Goal: Task Accomplishment & Management: Use online tool/utility

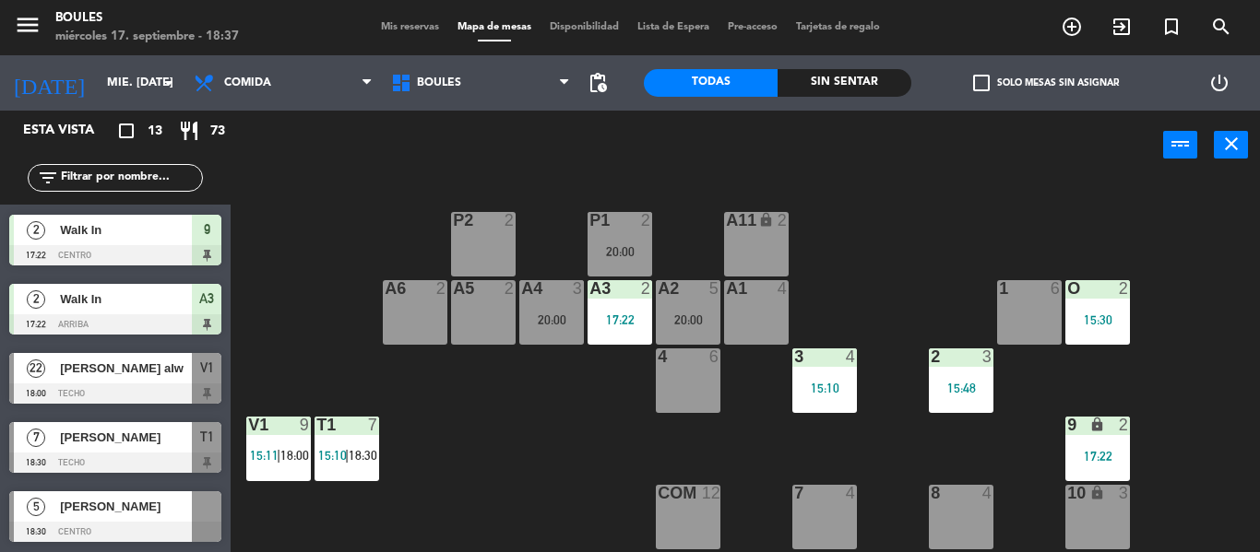
scroll to position [343, 0]
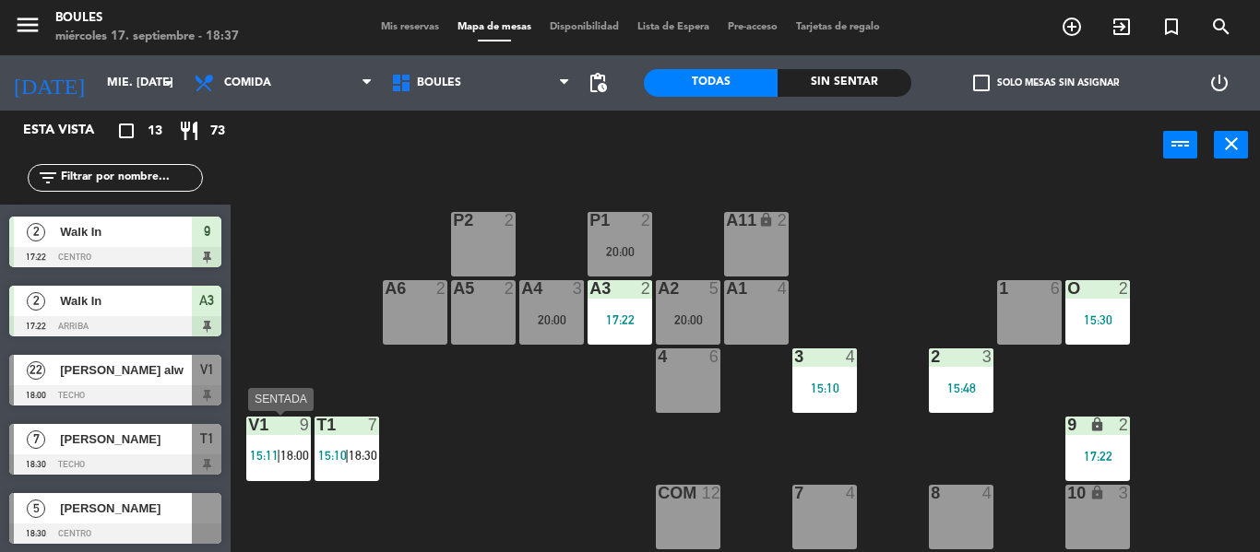
click at [267, 429] on div at bounding box center [278, 425] width 30 height 17
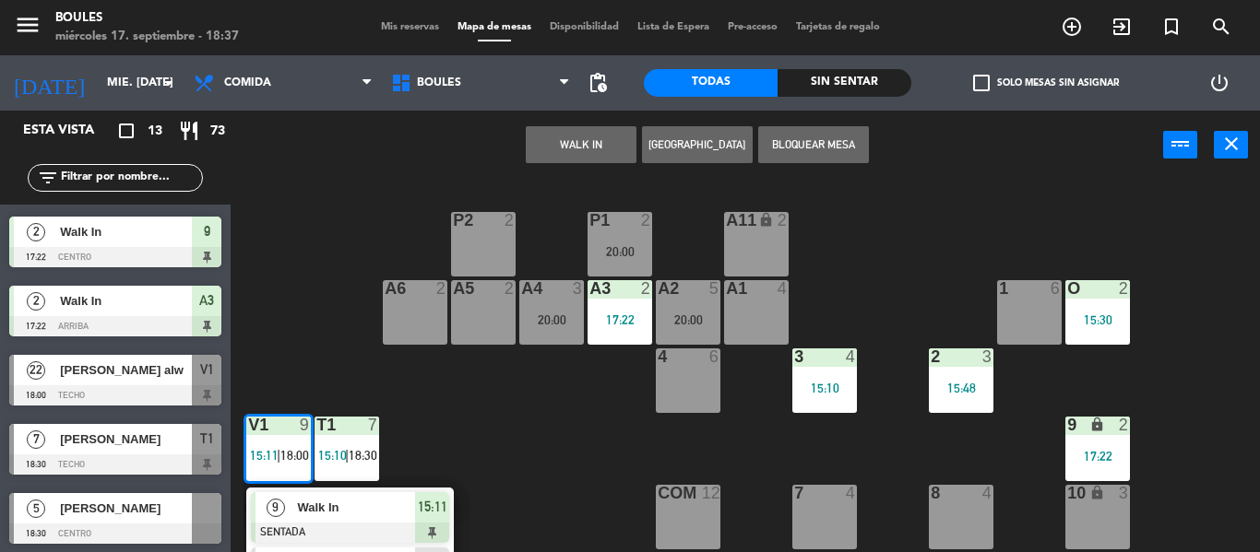
scroll to position [202, 0]
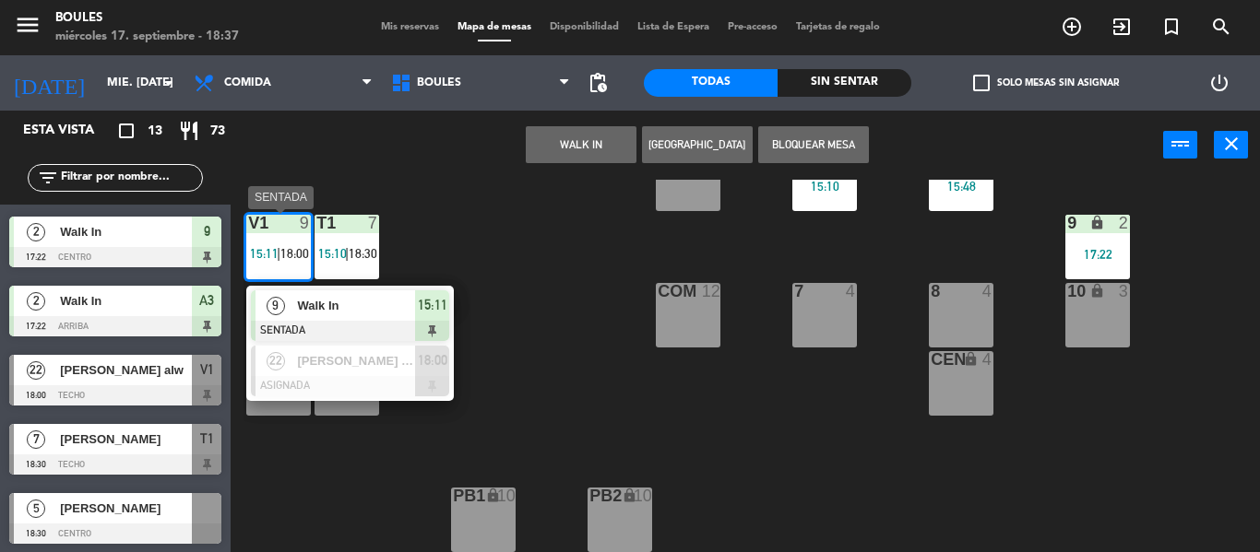
click at [343, 302] on span "Walk In" at bounding box center [356, 305] width 118 height 19
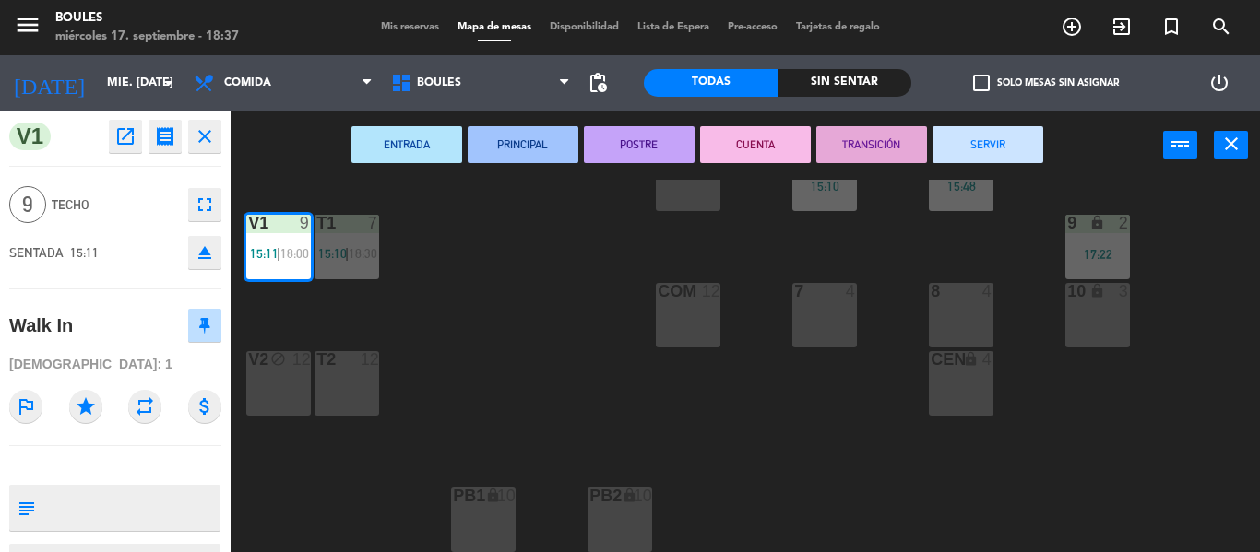
click at [962, 155] on button "SERVIR" at bounding box center [987, 144] width 111 height 37
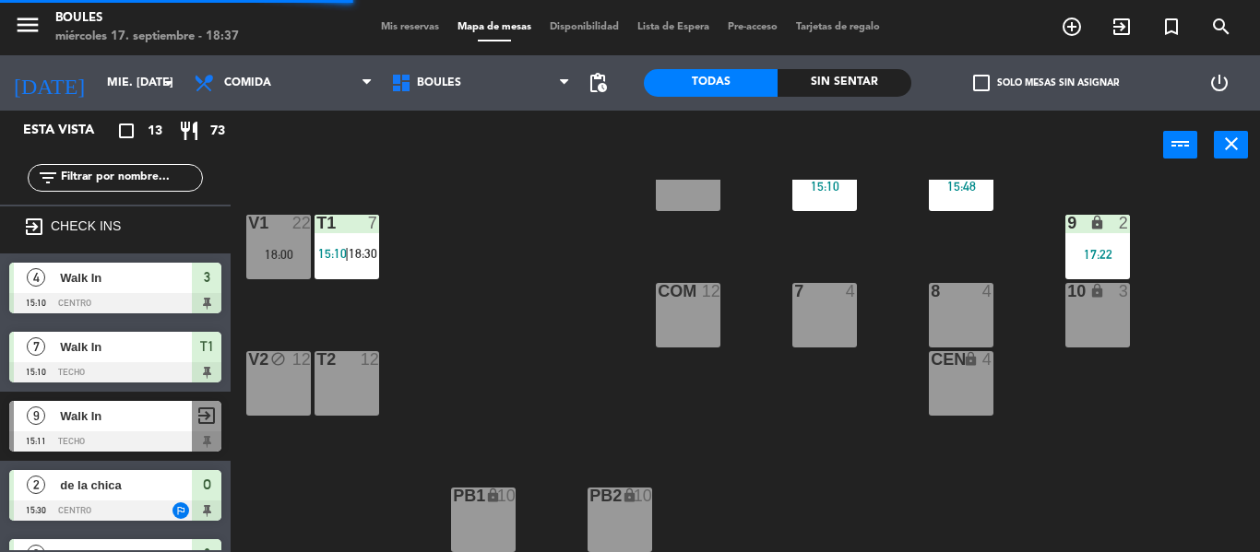
click at [271, 255] on div "18:00" at bounding box center [278, 254] width 65 height 13
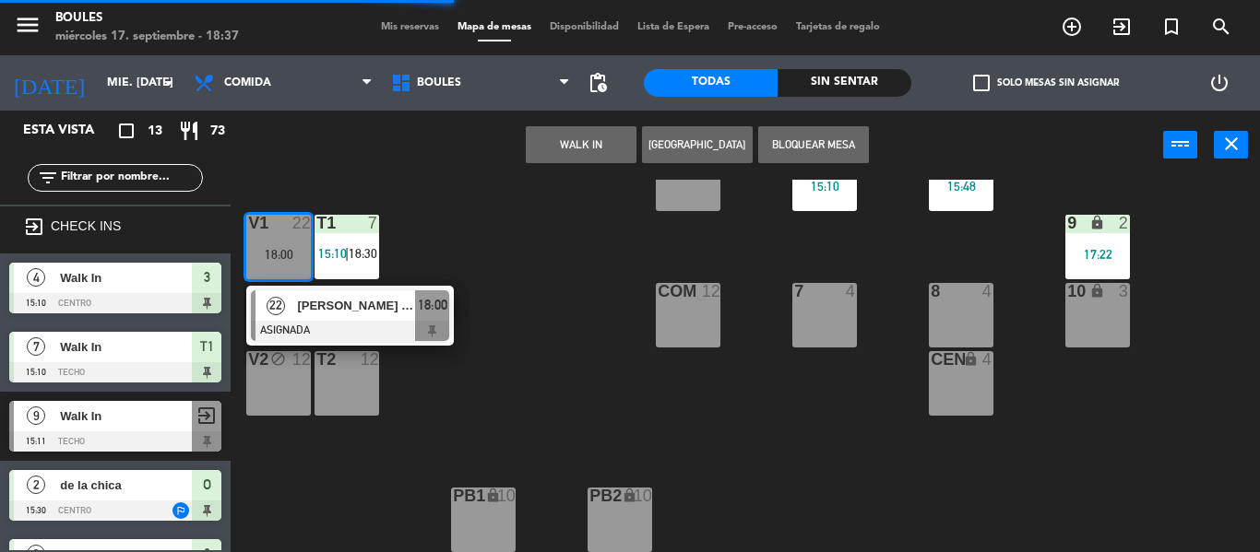
click at [277, 271] on div "V1 22 18:00" at bounding box center [278, 247] width 65 height 65
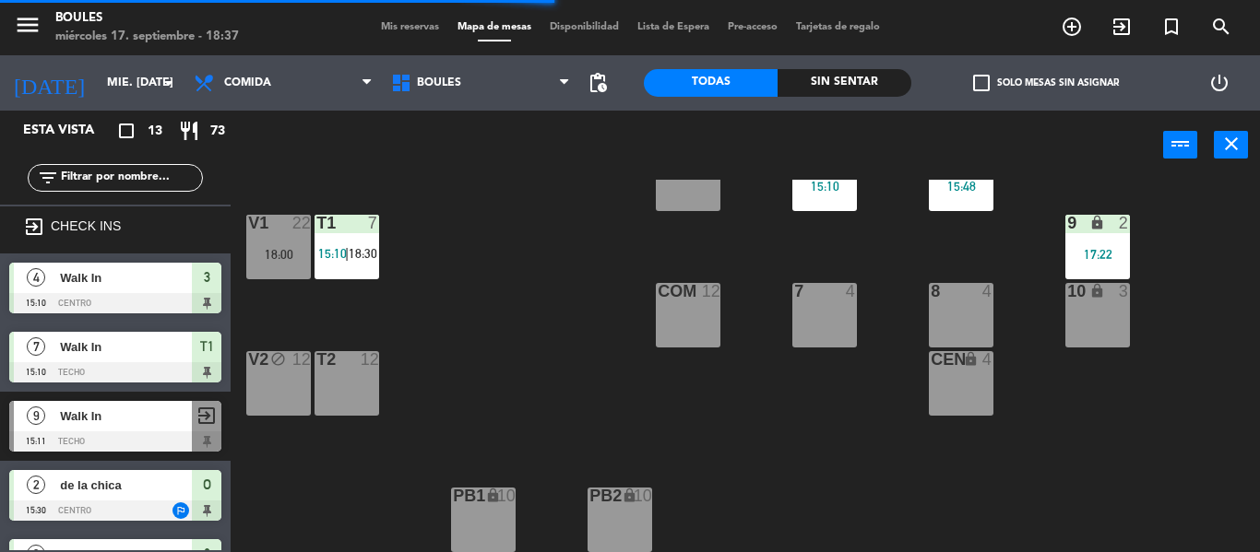
click at [277, 271] on div "V1 22 18:00" at bounding box center [278, 247] width 65 height 65
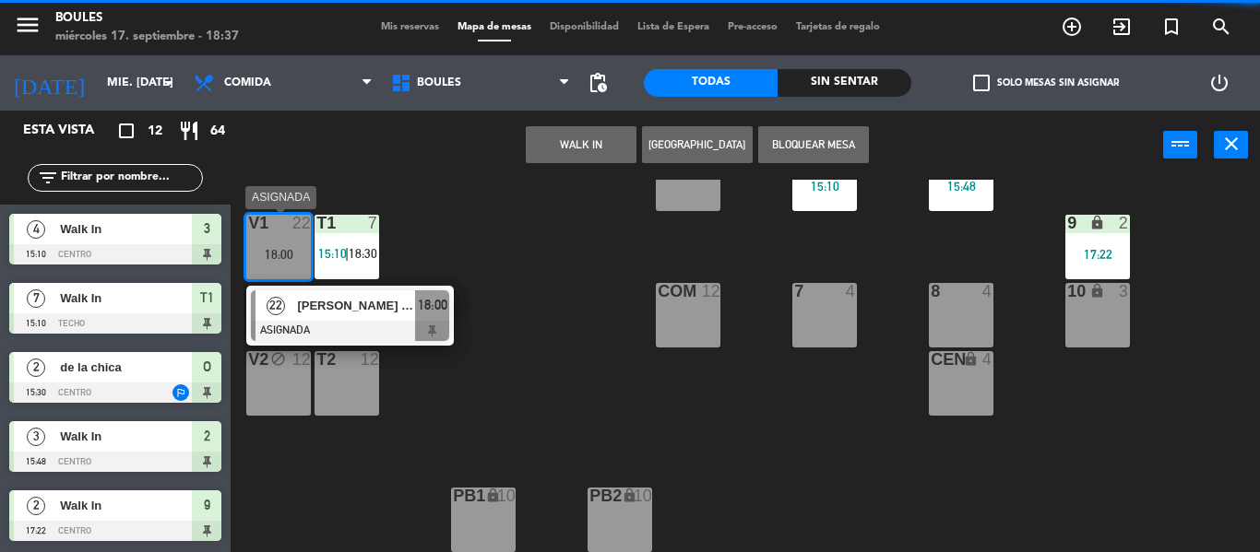
click at [311, 316] on div "[PERSON_NAME] alw" at bounding box center [355, 306] width 120 height 30
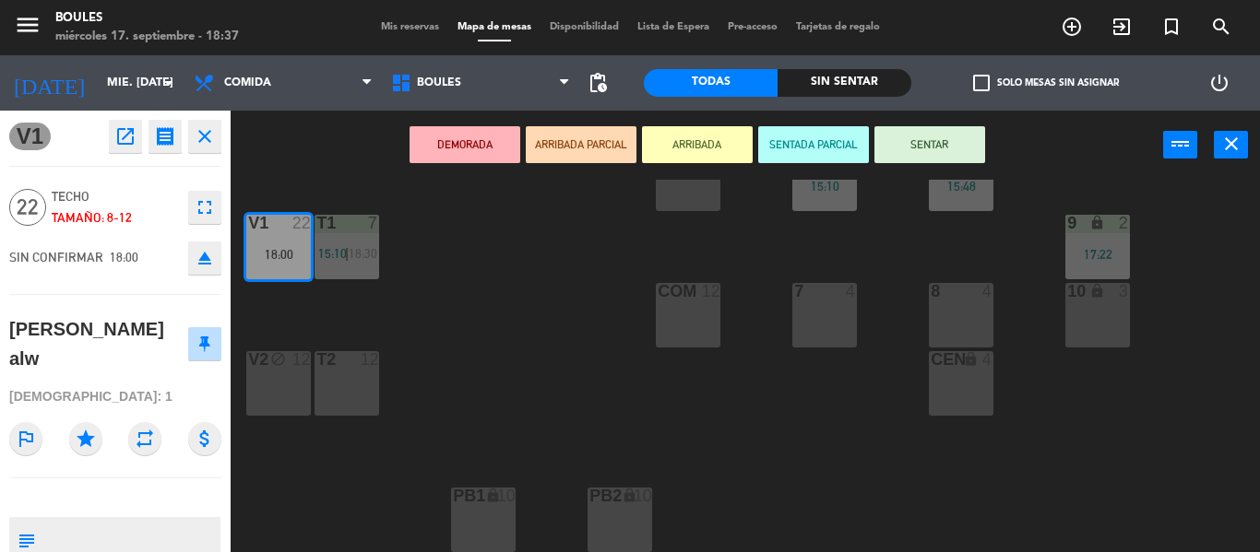
click at [931, 153] on button "SENTAR" at bounding box center [929, 144] width 111 height 37
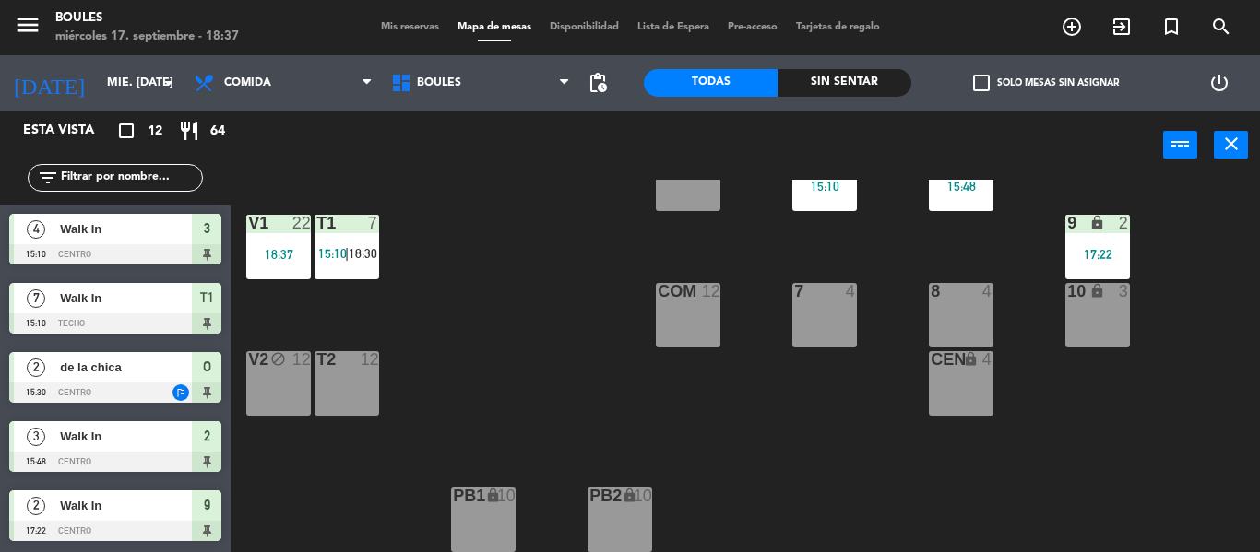
scroll to position [0, 0]
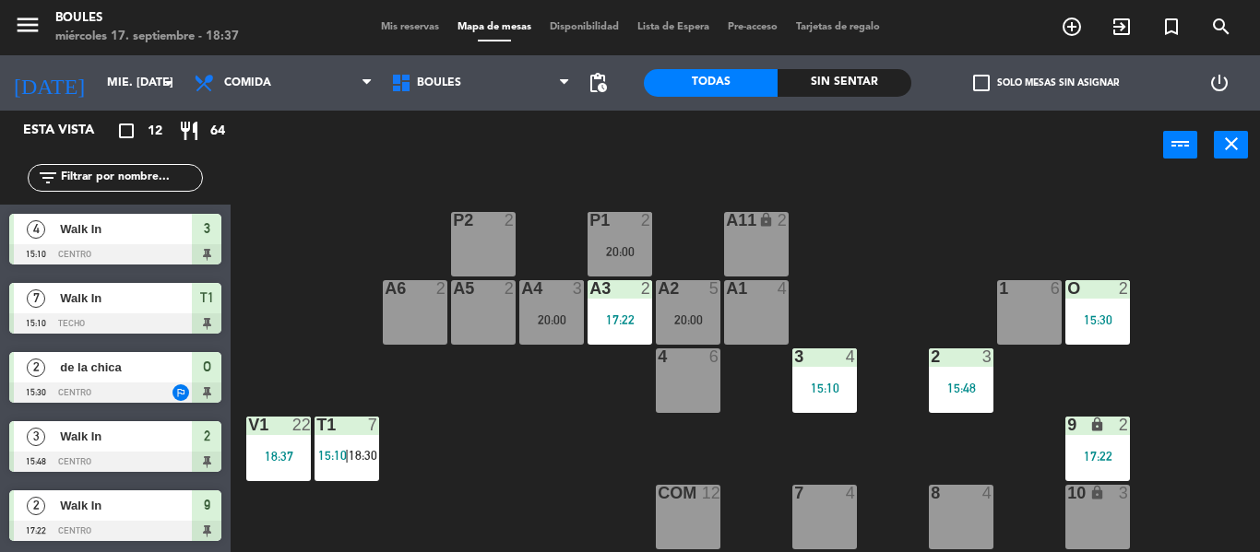
click at [959, 374] on div "2 3 15:48" at bounding box center [961, 381] width 65 height 65
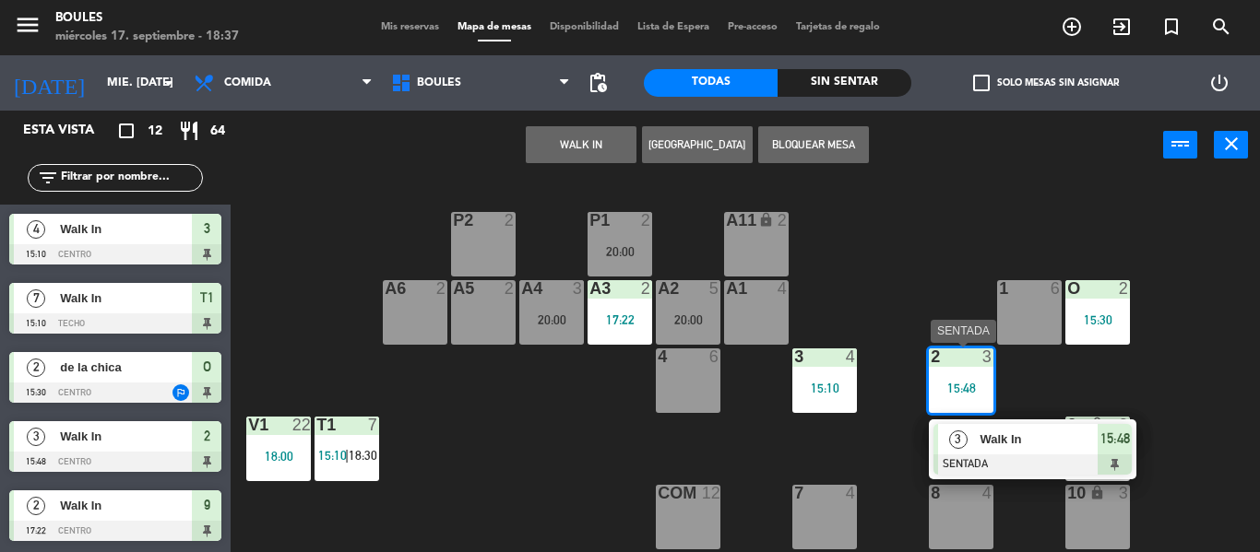
click at [1004, 447] on span "Walk In" at bounding box center [1038, 439] width 118 height 19
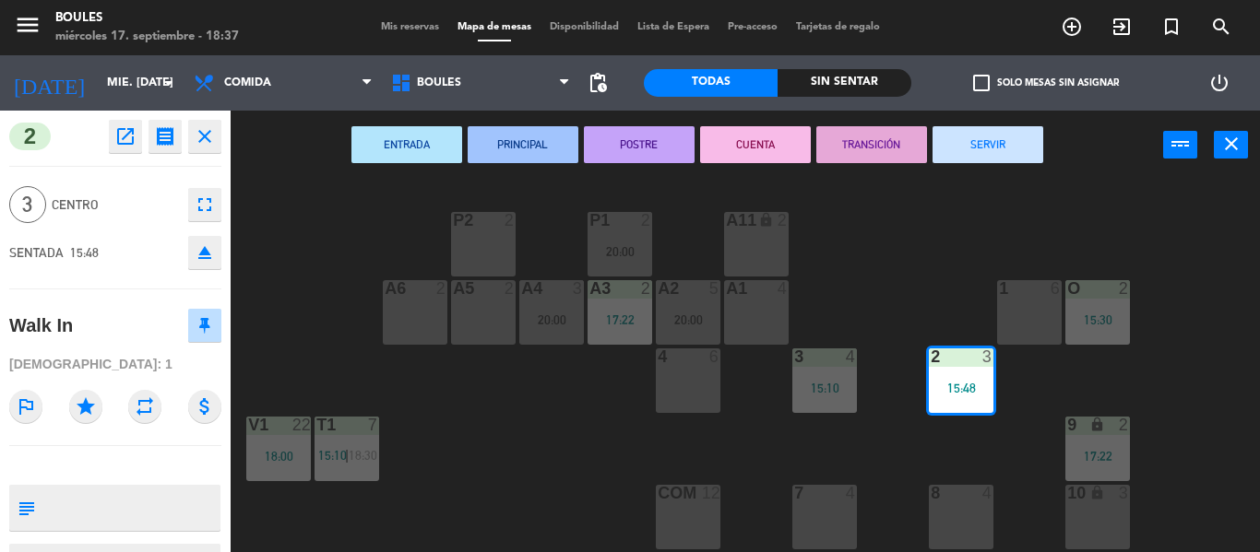
click at [1008, 130] on button "SERVIR" at bounding box center [987, 144] width 111 height 37
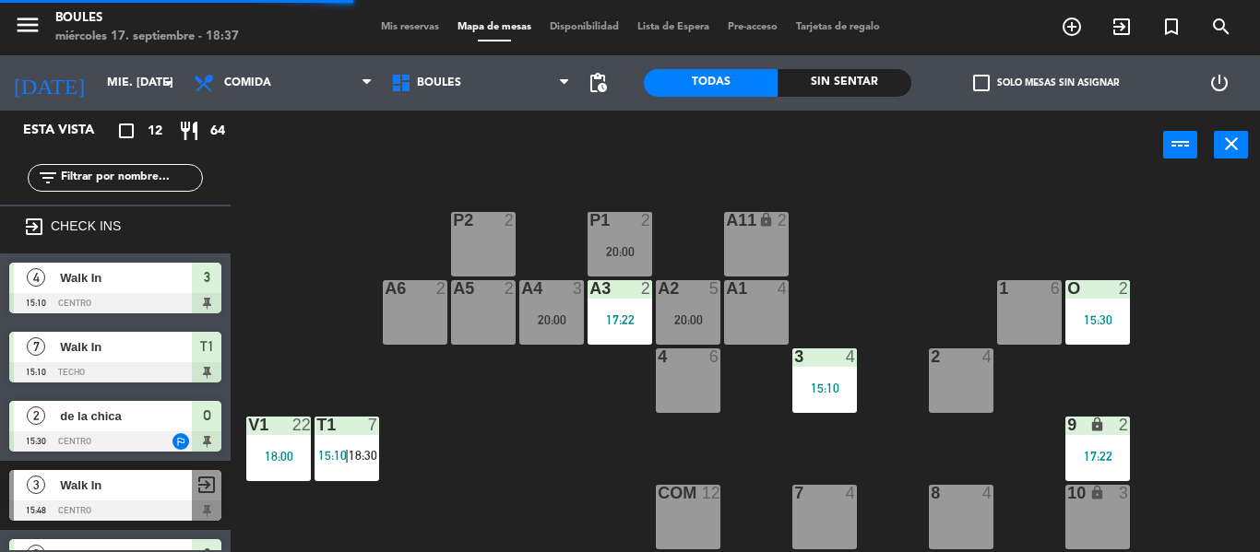
click at [1121, 316] on div "15:30" at bounding box center [1097, 320] width 65 height 13
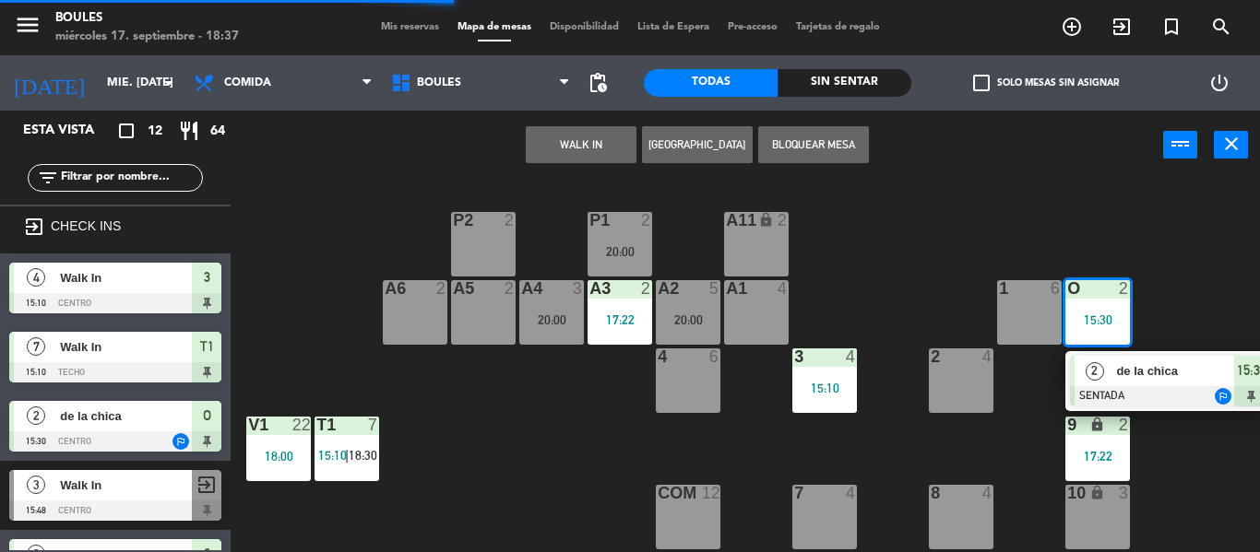
click at [1131, 347] on div "P1 2 20:00 P2 2 A11 lock 2 A5 2 A6 2 A4 3 20:00 A3 2 17:22 A2 5 20:00 A1 4 1 6 …" at bounding box center [751, 366] width 1016 height 373
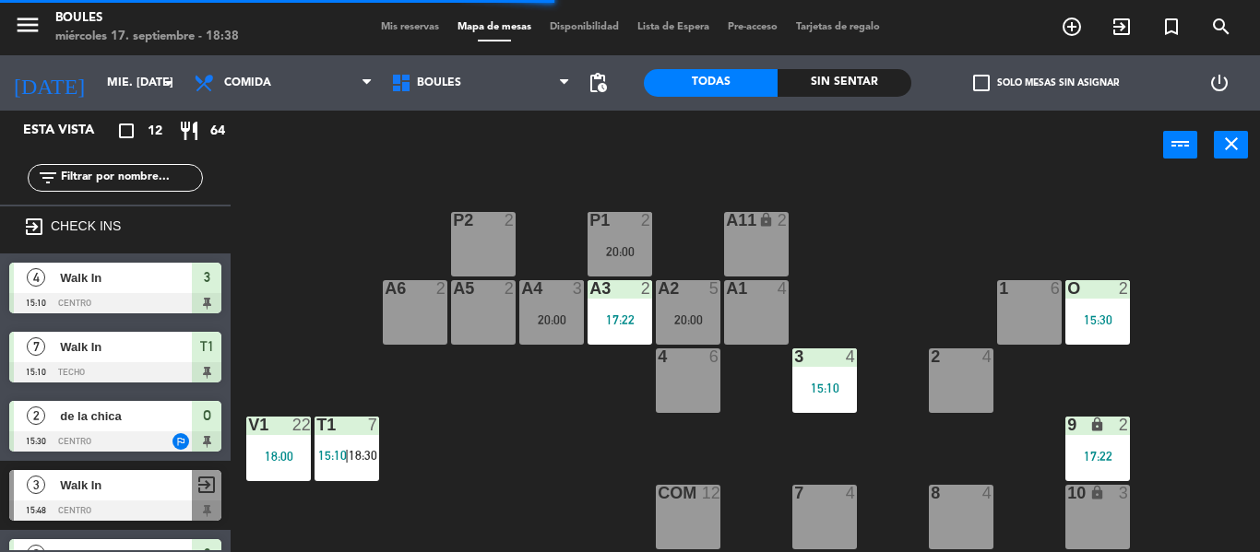
click at [1123, 328] on div "O 2 15:30" at bounding box center [1097, 312] width 65 height 65
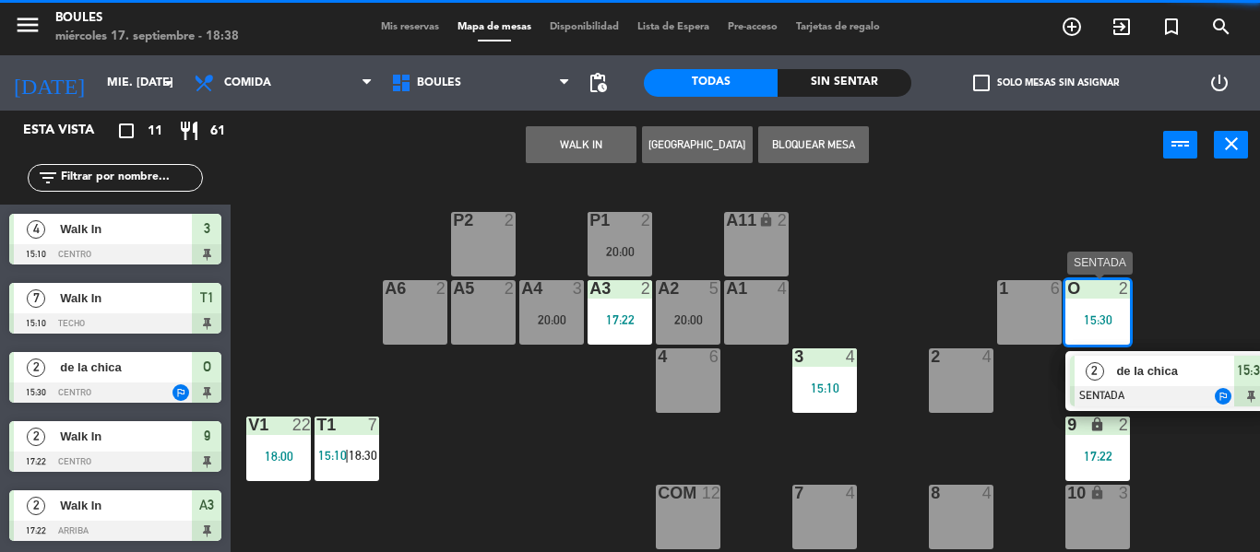
click at [1139, 356] on div "de la chica" at bounding box center [1174, 371] width 120 height 30
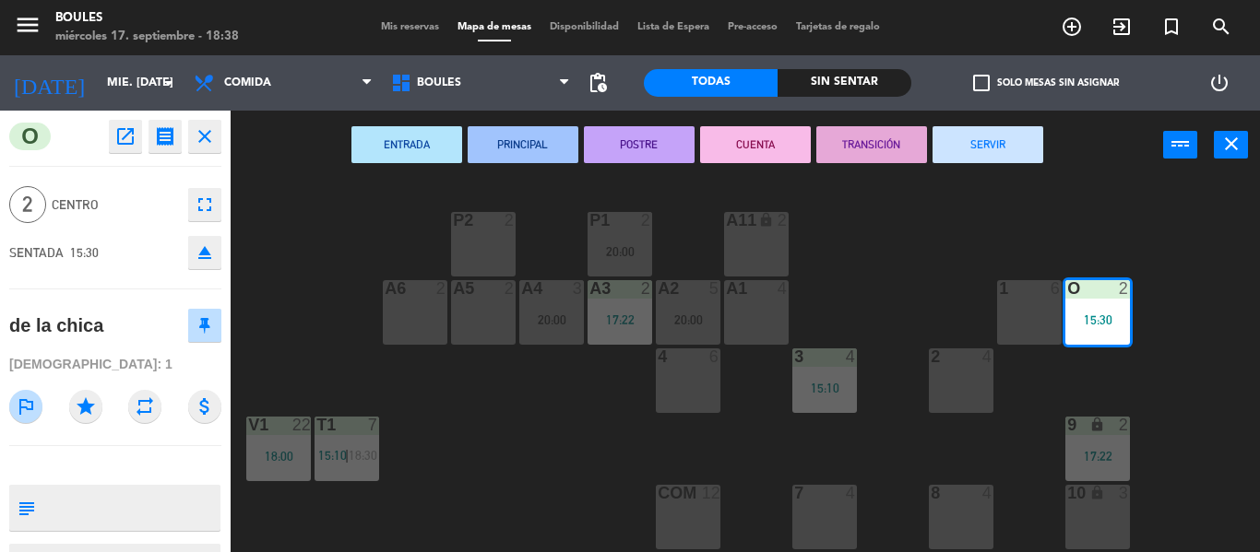
click at [1012, 140] on button "SERVIR" at bounding box center [987, 144] width 111 height 37
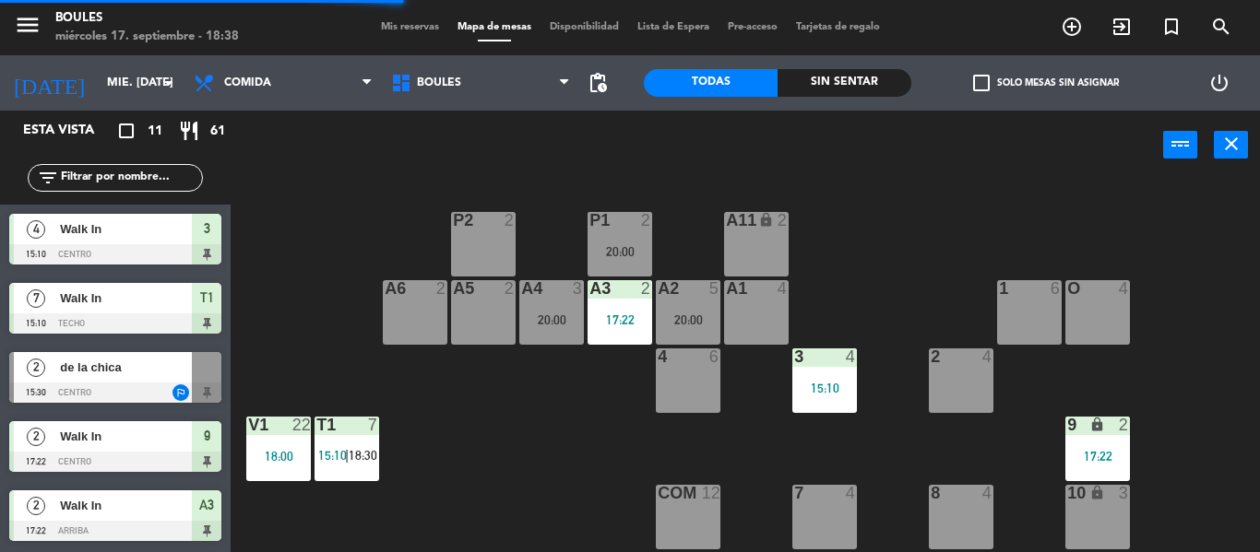
click at [834, 355] on div at bounding box center [824, 357] width 30 height 17
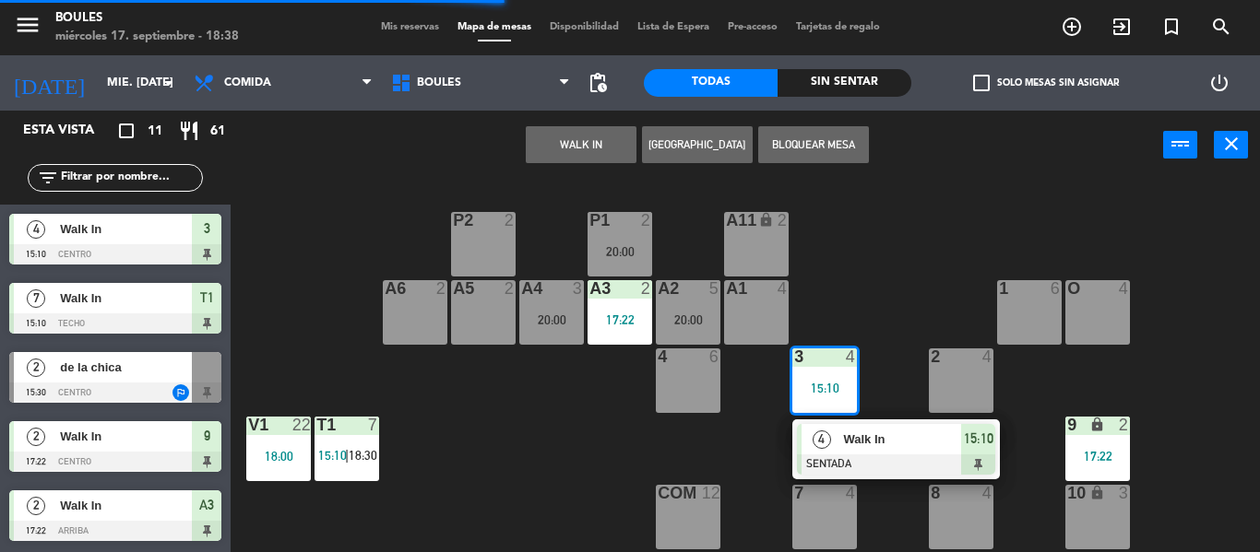
click at [868, 444] on span "Walk In" at bounding box center [902, 439] width 118 height 19
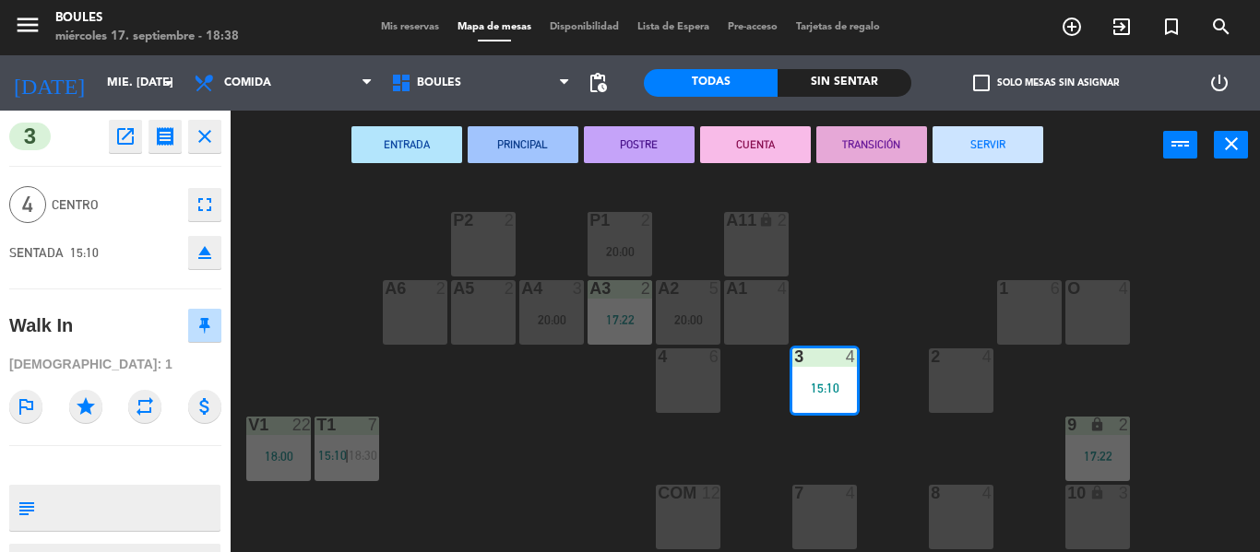
click at [984, 145] on button "SERVIR" at bounding box center [987, 144] width 111 height 37
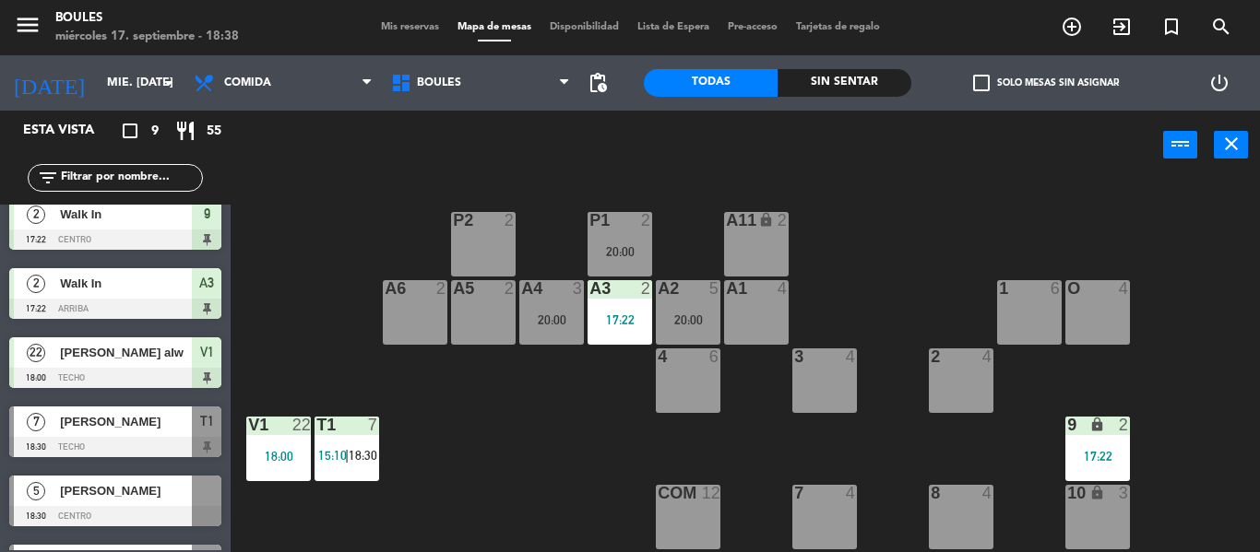
scroll to position [83, 0]
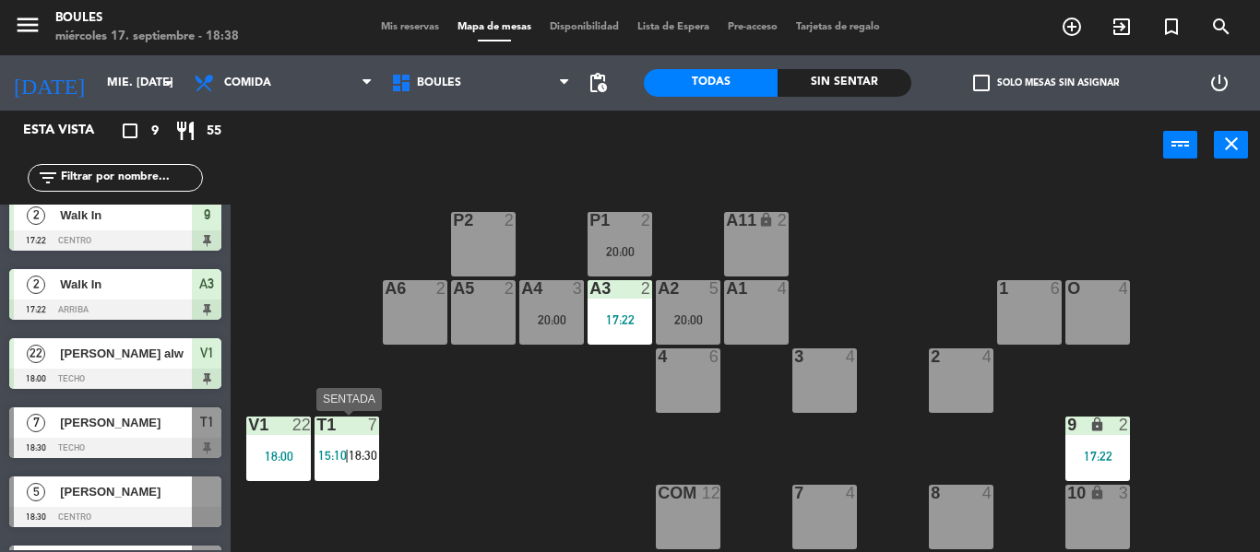
click at [343, 456] on span "15:10" at bounding box center [332, 455] width 29 height 15
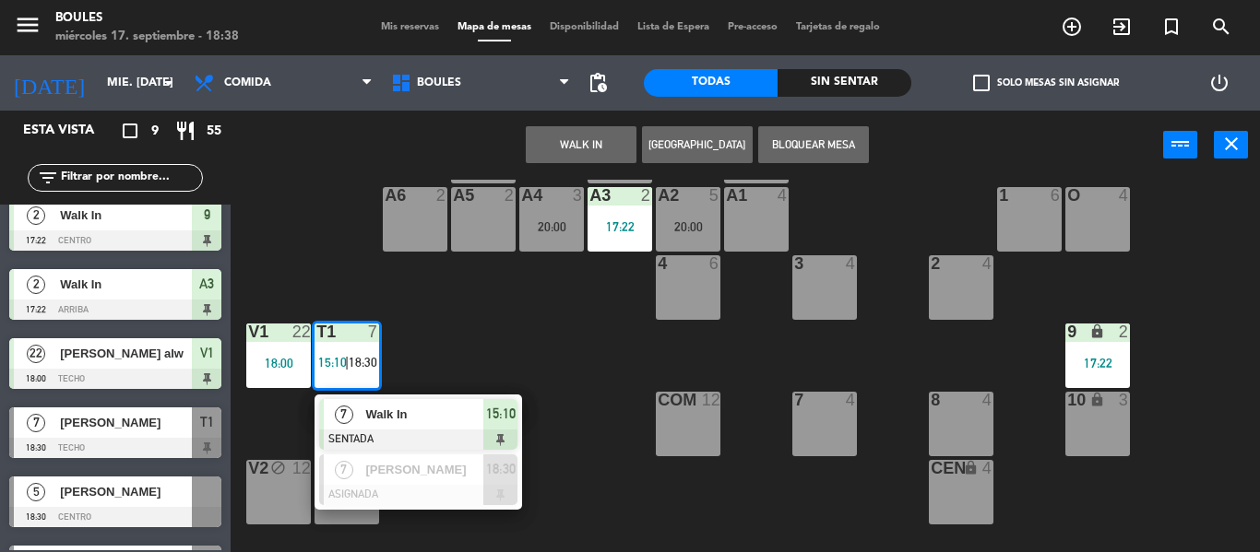
scroll to position [94, 0]
click at [446, 414] on span "Walk In" at bounding box center [424, 413] width 118 height 19
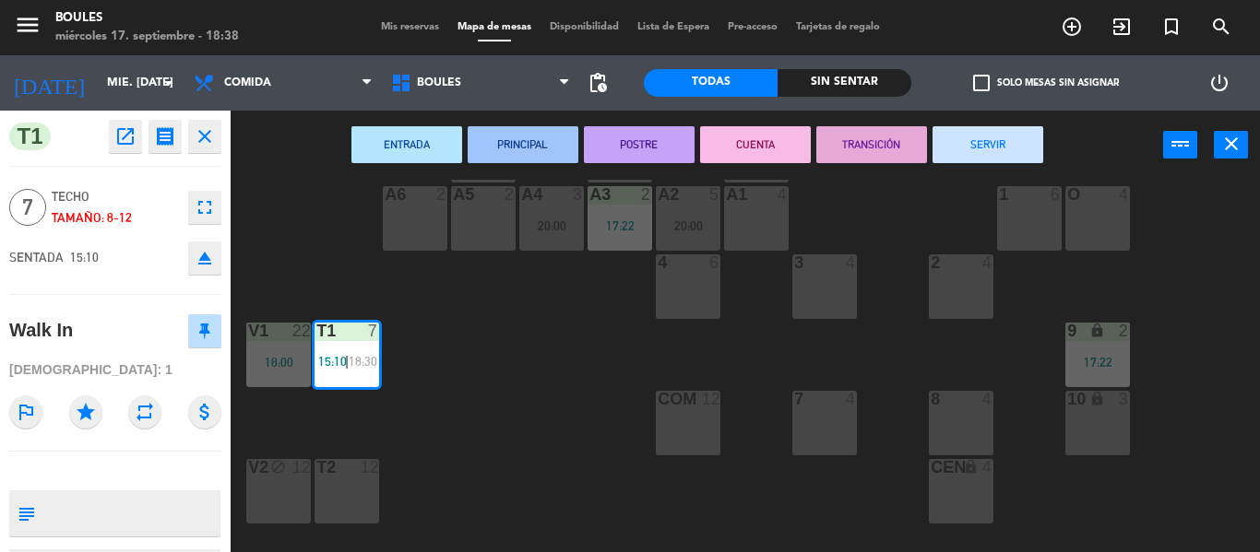
click at [1002, 130] on button "SERVIR" at bounding box center [987, 144] width 111 height 37
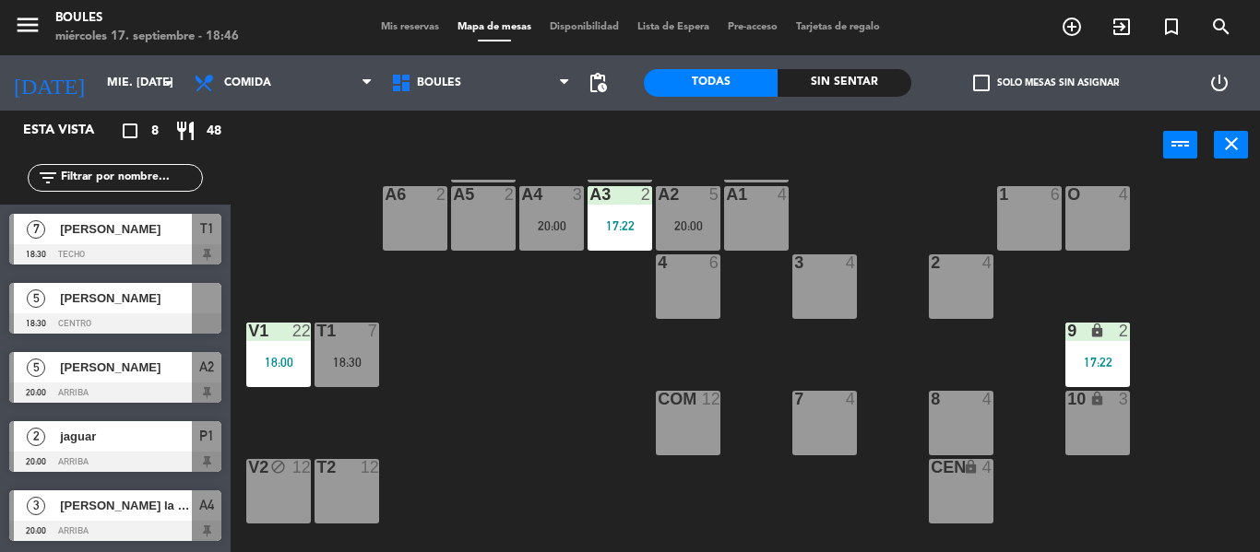
scroll to position [0, 0]
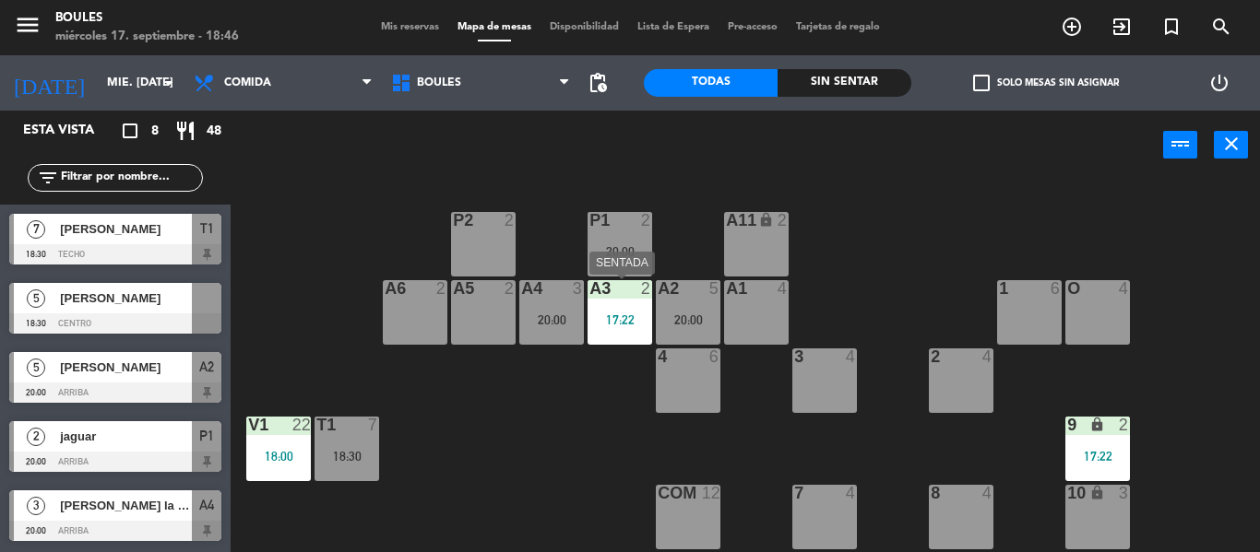
click at [632, 314] on div "17:22" at bounding box center [619, 320] width 65 height 13
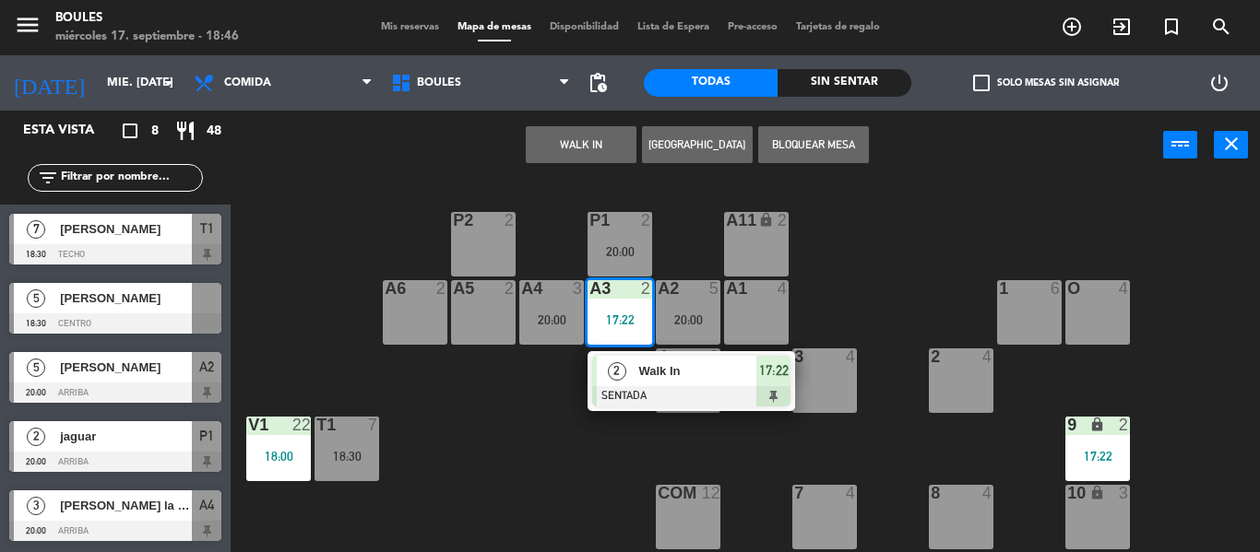
click at [613, 156] on button "WALK IN" at bounding box center [581, 144] width 111 height 37
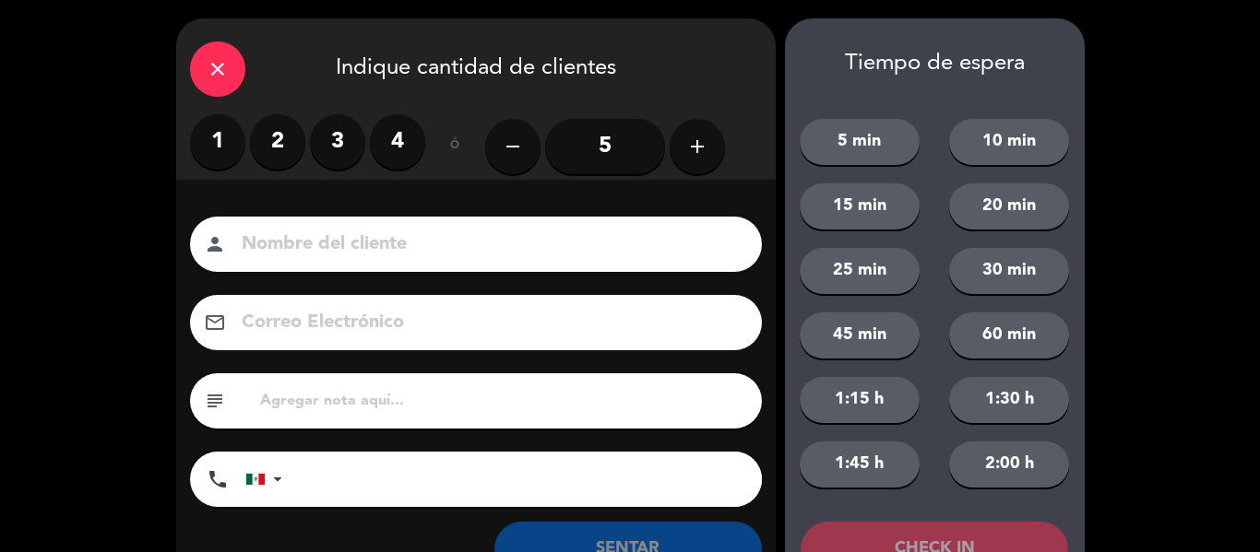
click at [1073, 206] on div "20 min" at bounding box center [1009, 207] width 150 height 46
click at [1092, 204] on div "close Indique cantidad de clientes 1 2 3 4 ó remove 5 add Nombre del cliente pe…" at bounding box center [630, 311] width 1260 height 623
click at [200, 77] on div "close" at bounding box center [217, 69] width 55 height 55
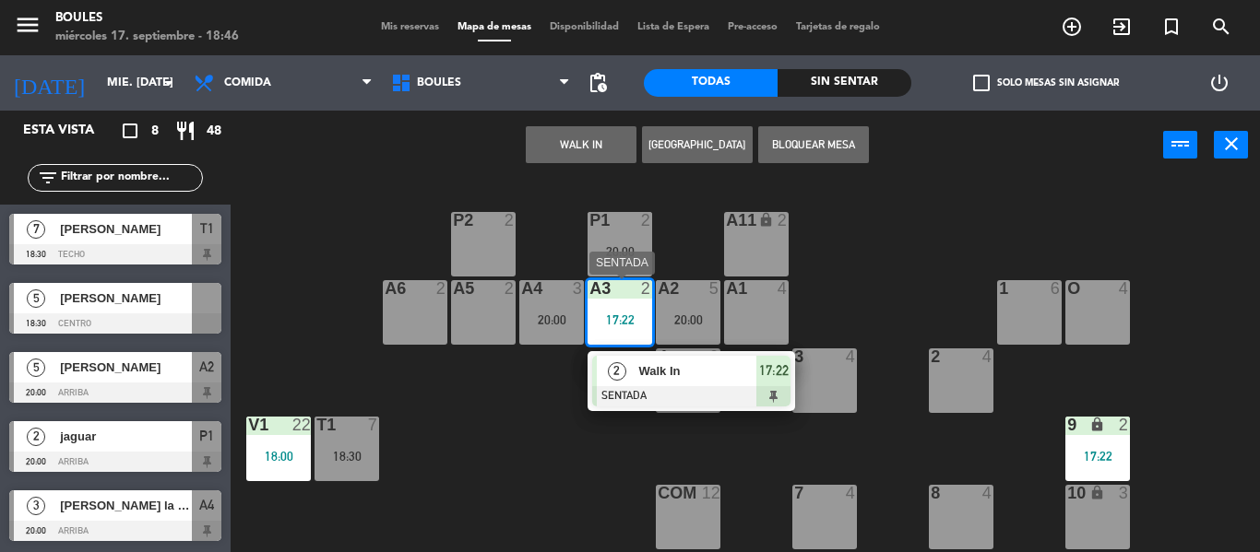
click at [691, 374] on span "Walk In" at bounding box center [697, 371] width 118 height 19
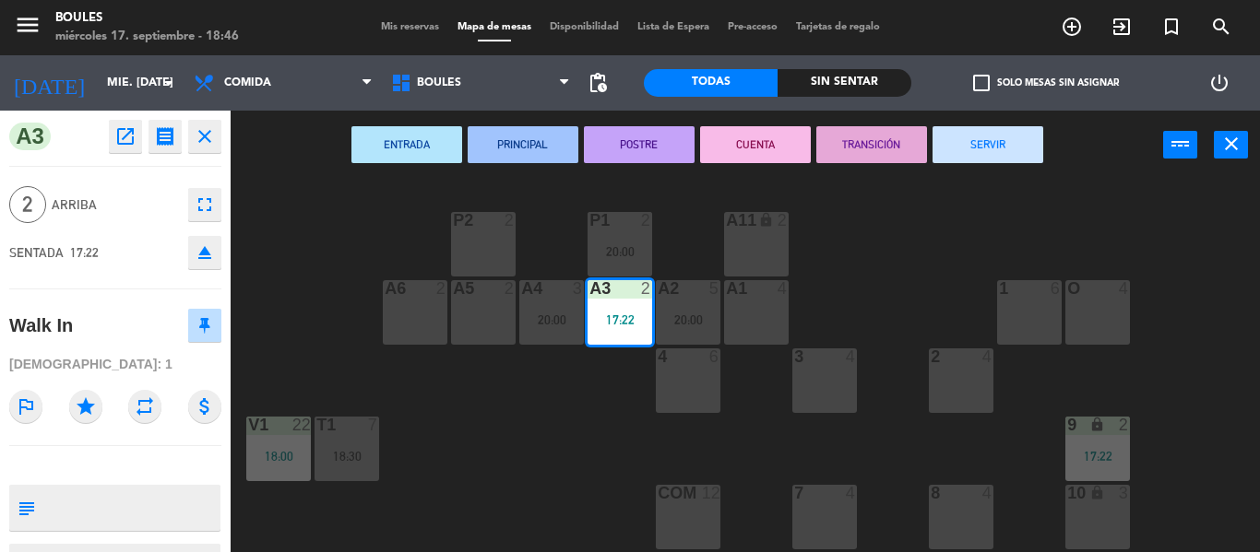
click at [996, 160] on button "SERVIR" at bounding box center [987, 144] width 111 height 37
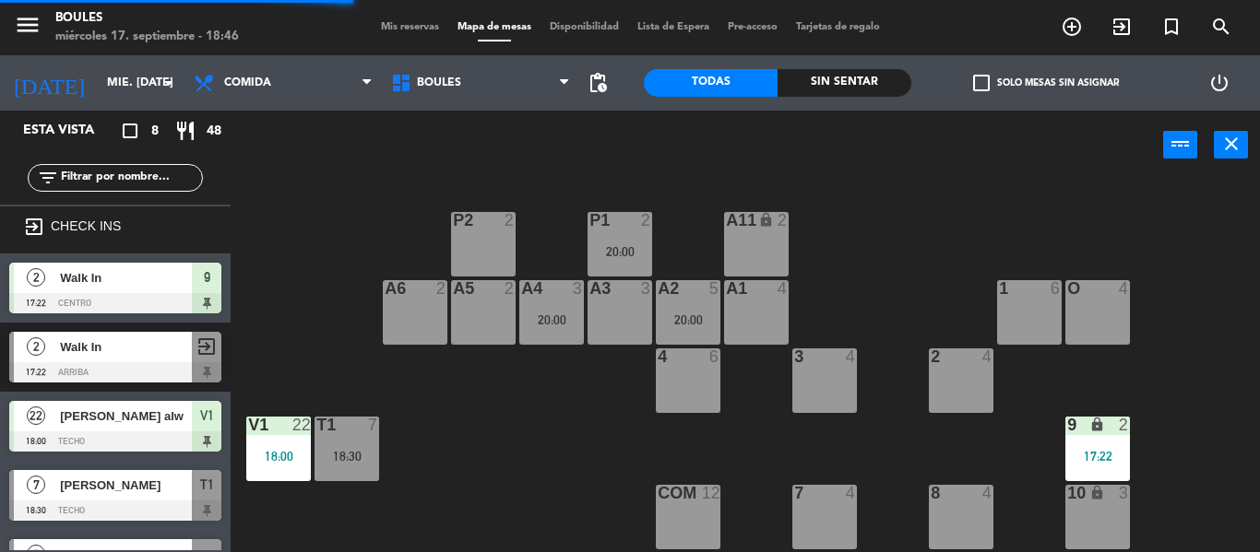
click at [614, 219] on div at bounding box center [619, 220] width 30 height 17
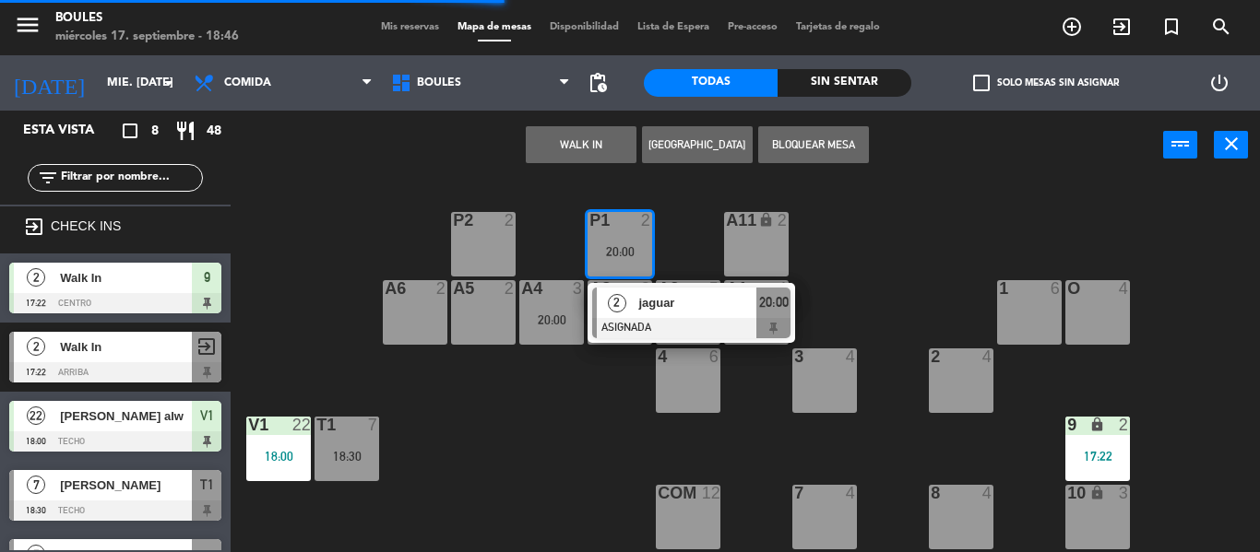
click at [693, 342] on div "2 jaguar ASIGNADA 20:00" at bounding box center [691, 313] width 208 height 60
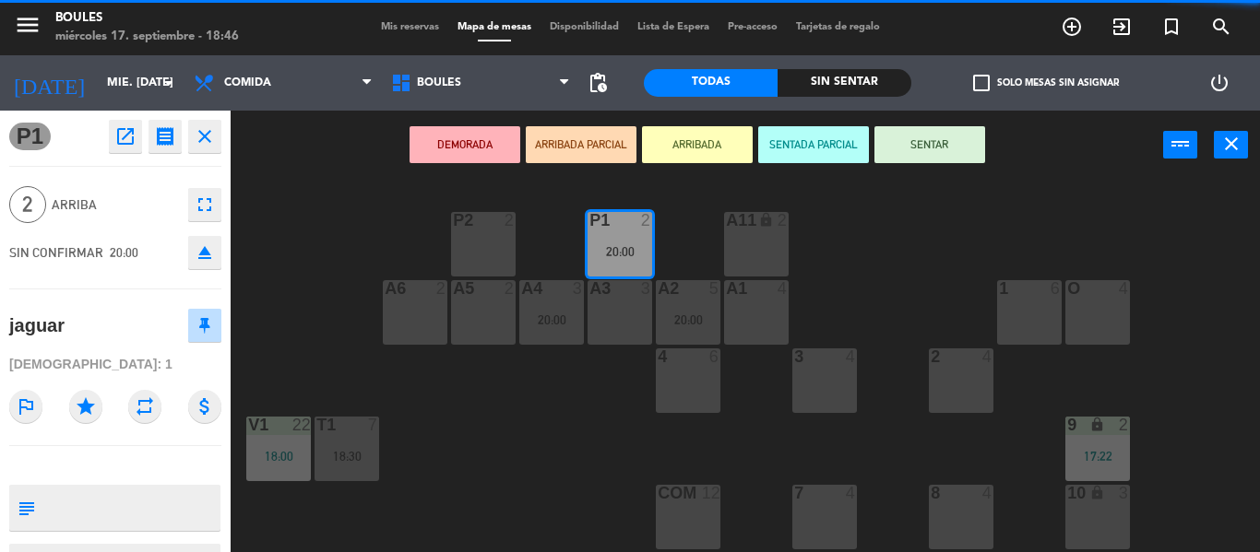
click at [961, 287] on div "P1 2 20:00 P2 2 A11 lock 2 A5 2 A6 2 A4 3 20:00 A3 3 A2 5 20:00 A1 4 1 6 O 4 4 …" at bounding box center [751, 366] width 1016 height 373
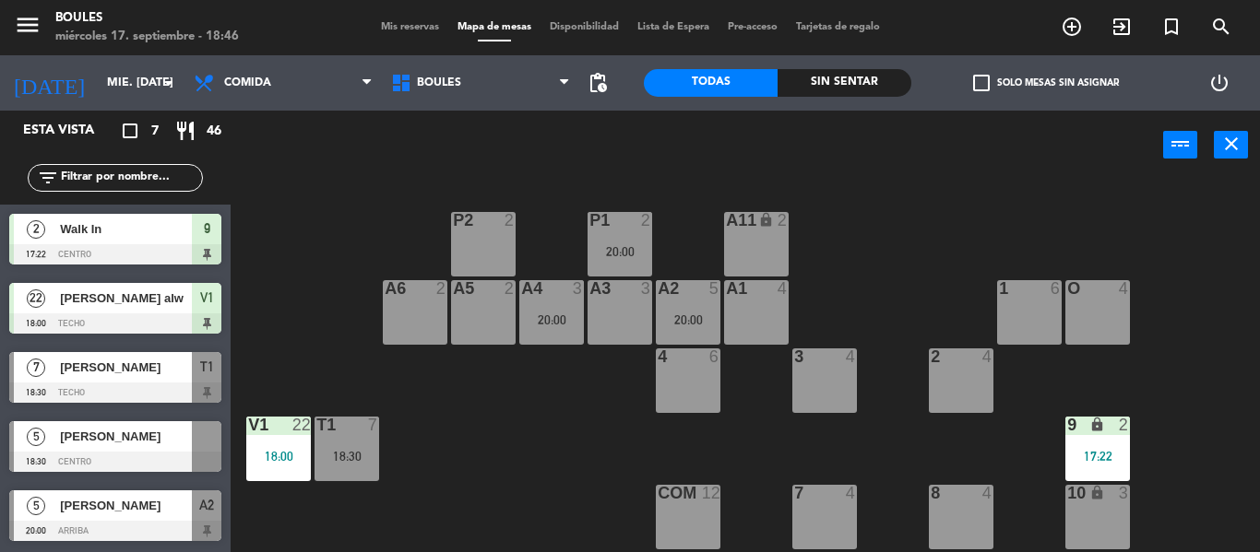
scroll to position [39, 0]
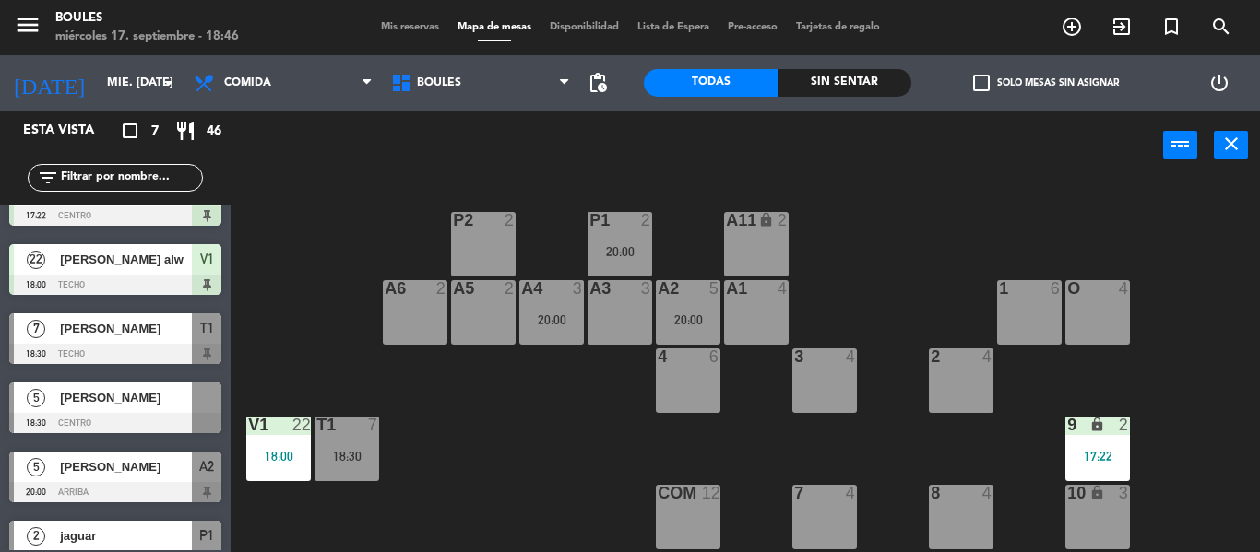
click at [642, 264] on div "P1 2 20:00" at bounding box center [619, 244] width 65 height 65
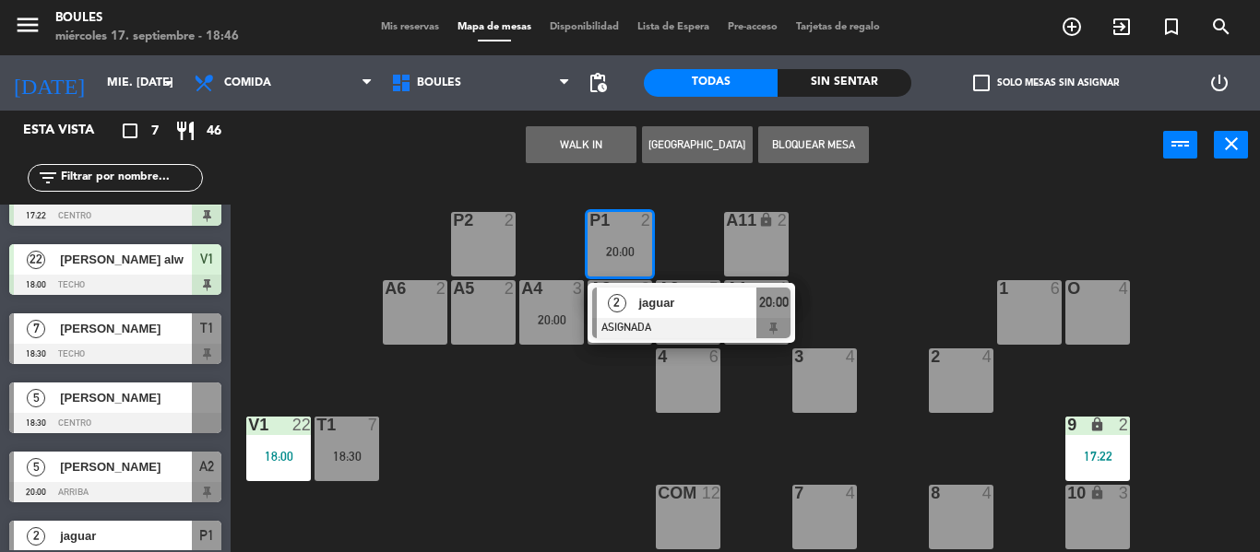
click at [498, 249] on div "P2 2" at bounding box center [483, 244] width 65 height 65
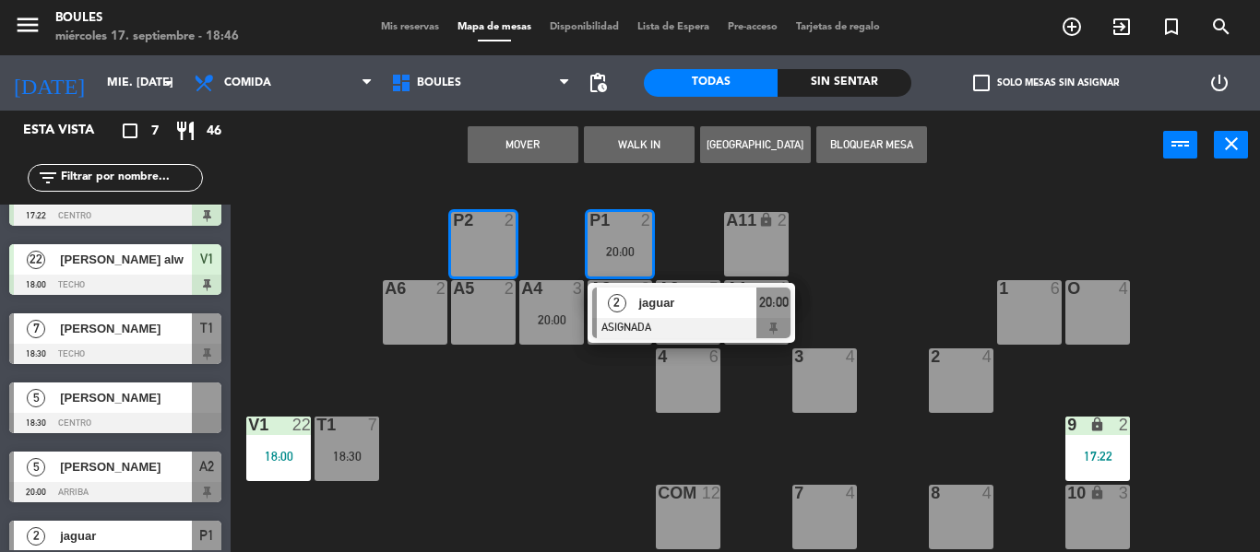
click at [542, 131] on button "Mover" at bounding box center [523, 144] width 111 height 37
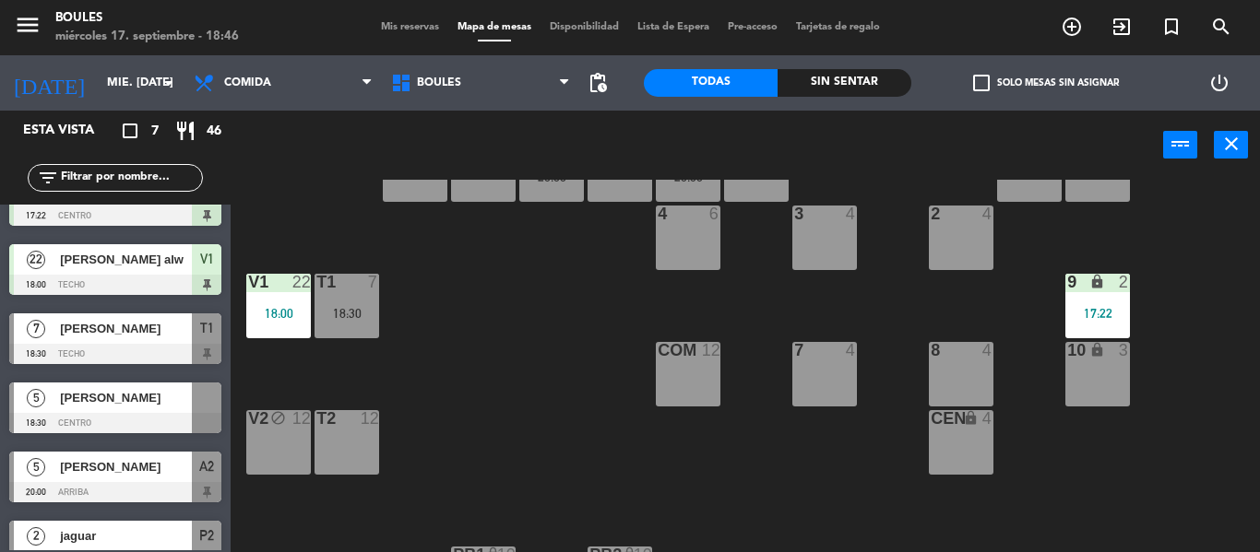
scroll to position [144, 0]
click at [354, 313] on div "18:30" at bounding box center [346, 312] width 65 height 13
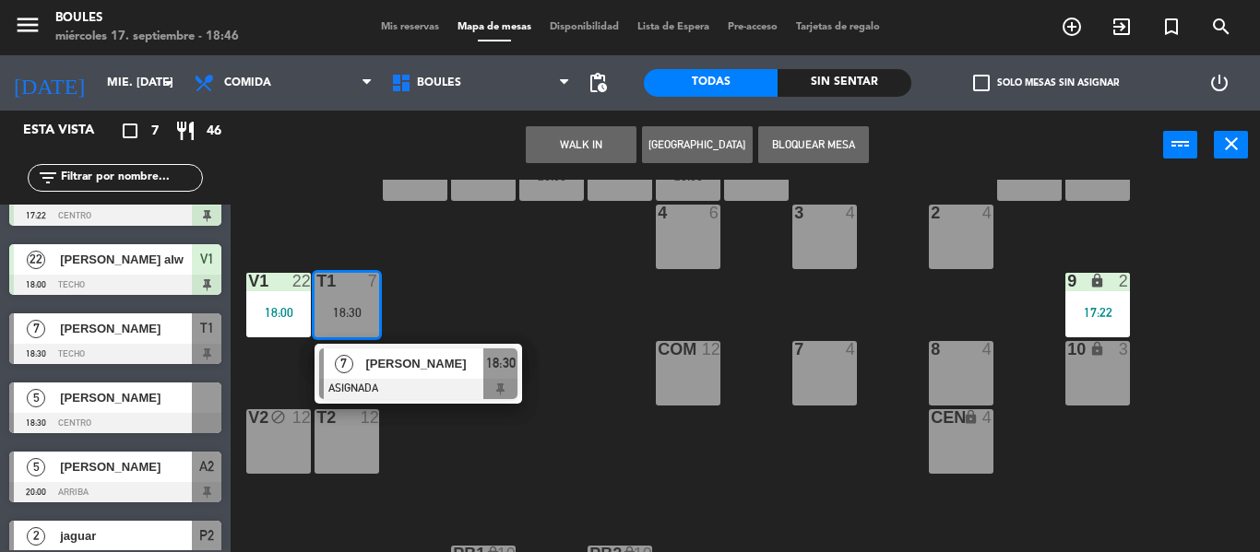
click at [358, 462] on div "T2 12" at bounding box center [346, 441] width 65 height 65
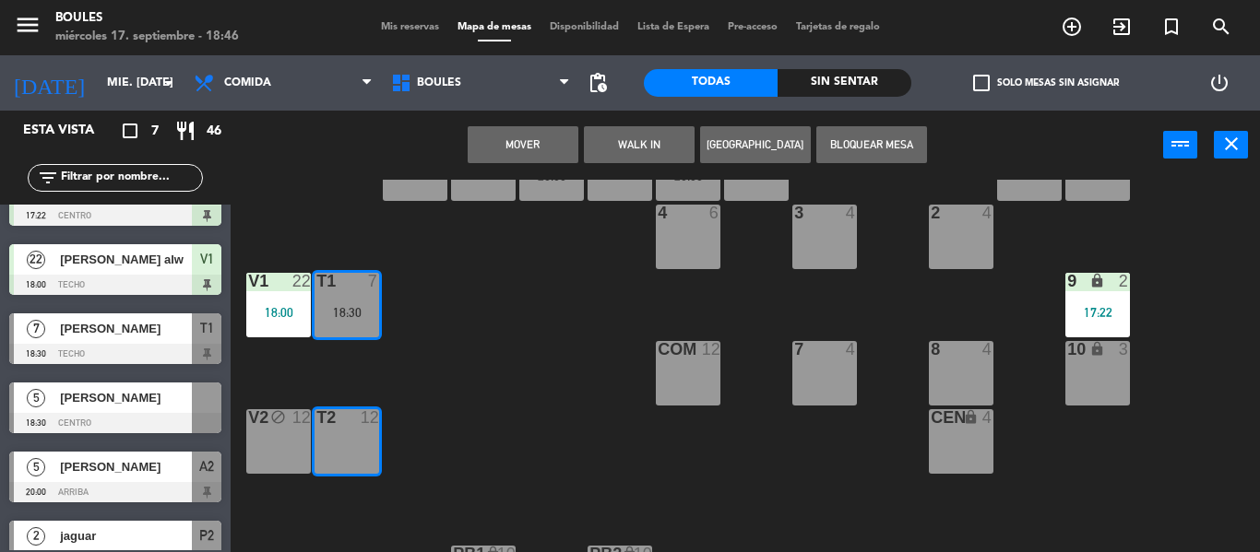
click at [503, 154] on button "Mover" at bounding box center [523, 144] width 111 height 37
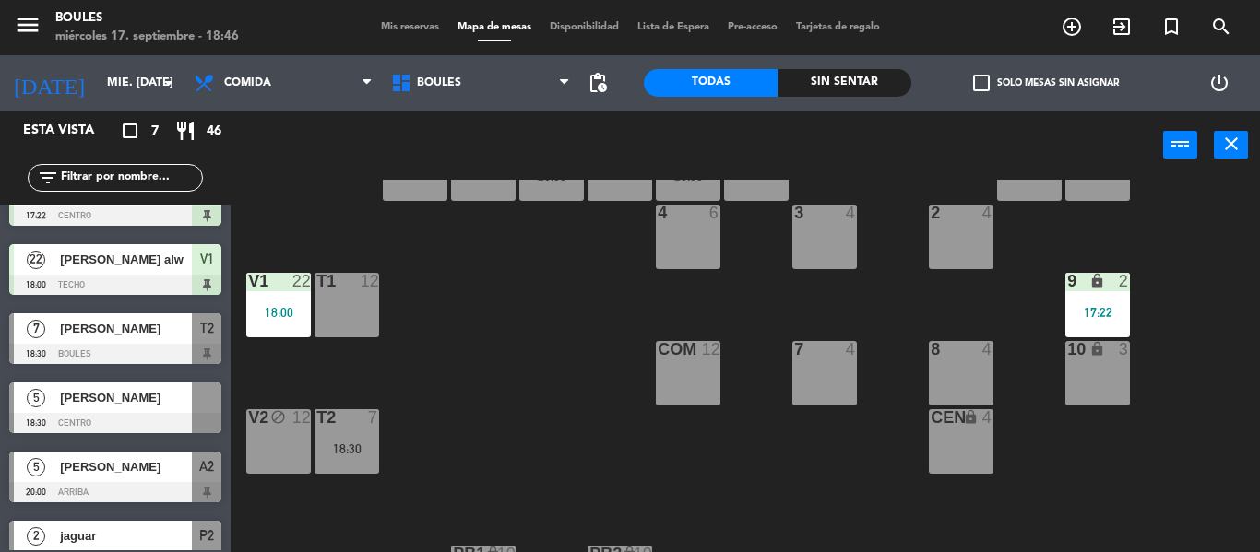
scroll to position [0, 0]
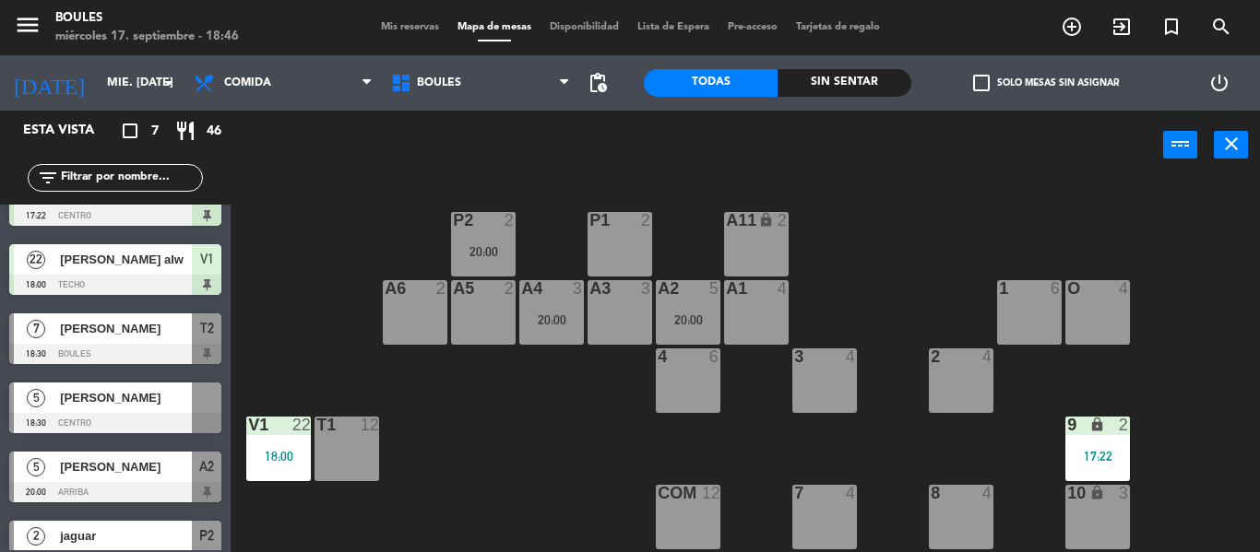
click at [1121, 445] on div "9 lock 2 17:22" at bounding box center [1097, 449] width 65 height 65
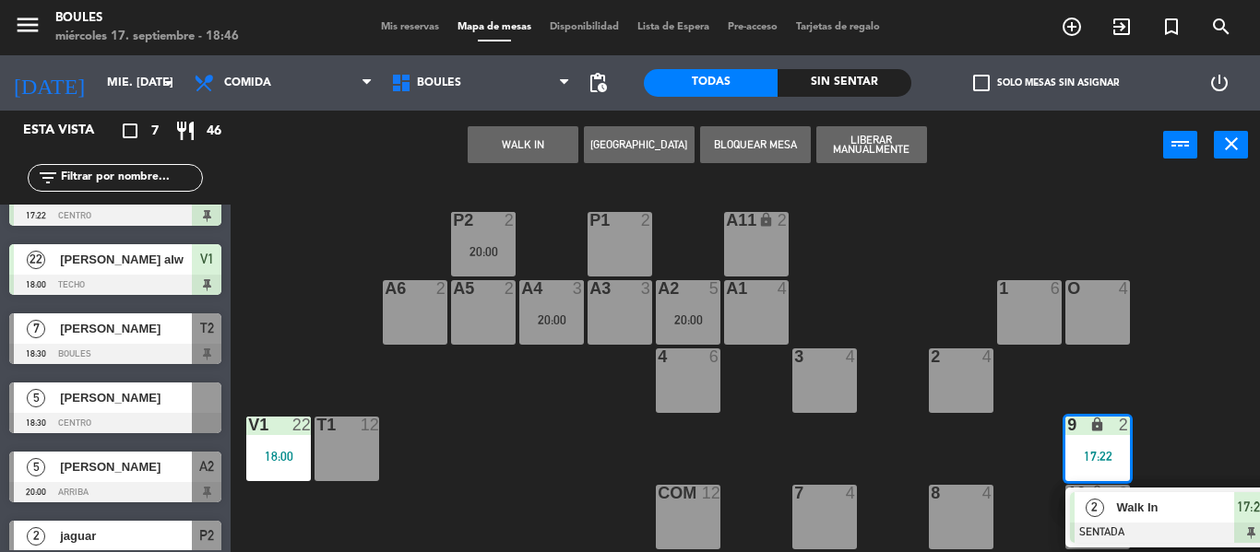
scroll to position [212, 0]
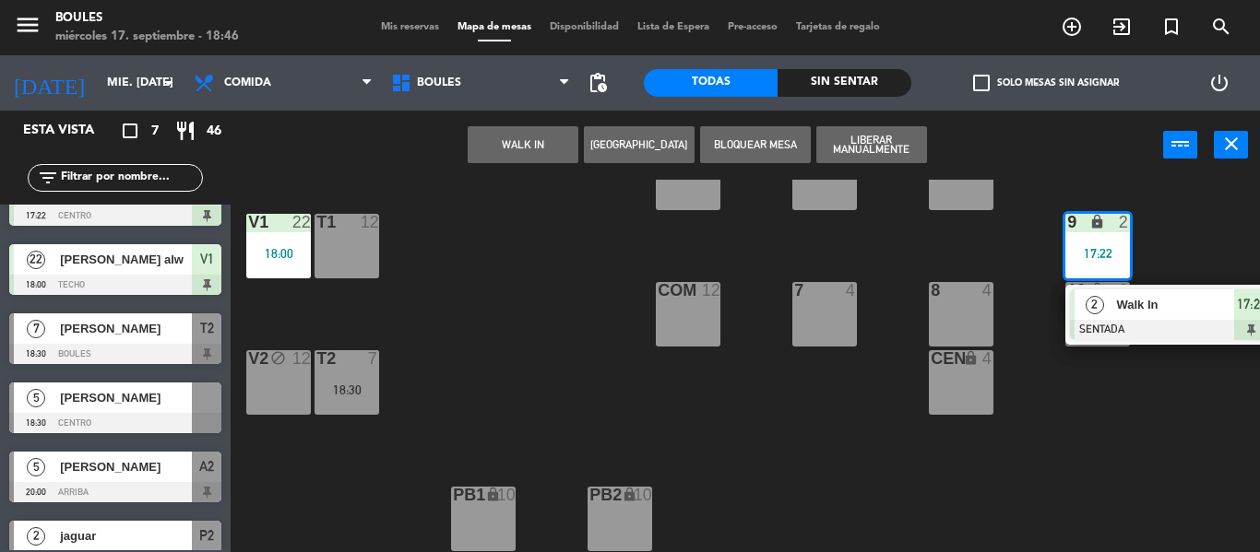
click at [1150, 302] on span "Walk In" at bounding box center [1175, 304] width 118 height 19
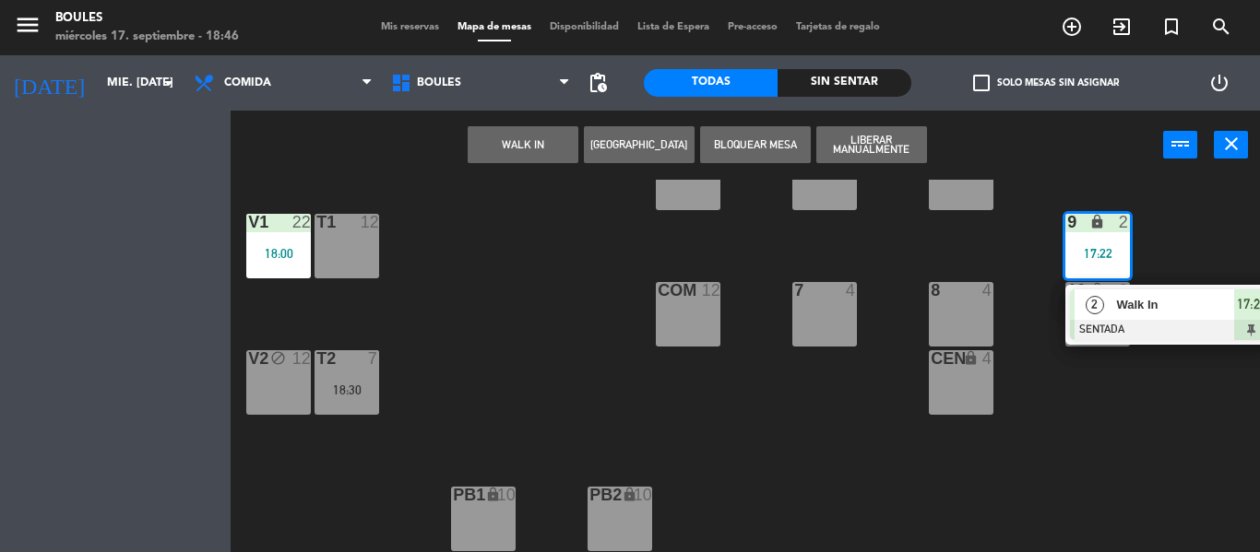
scroll to position [203, 0]
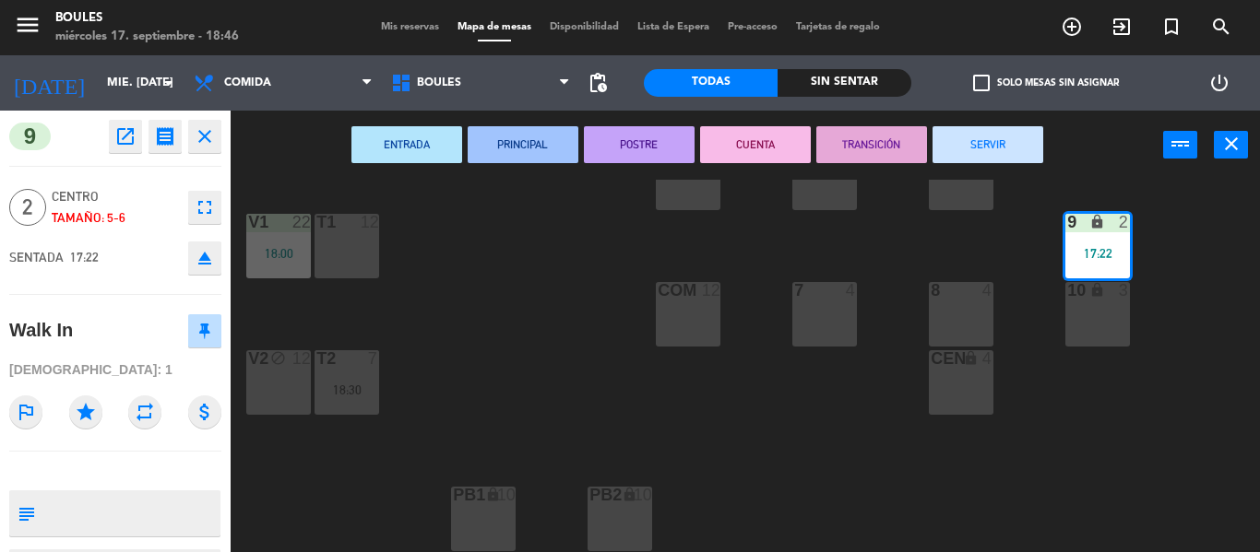
click at [1008, 148] on button "SERVIR" at bounding box center [987, 144] width 111 height 37
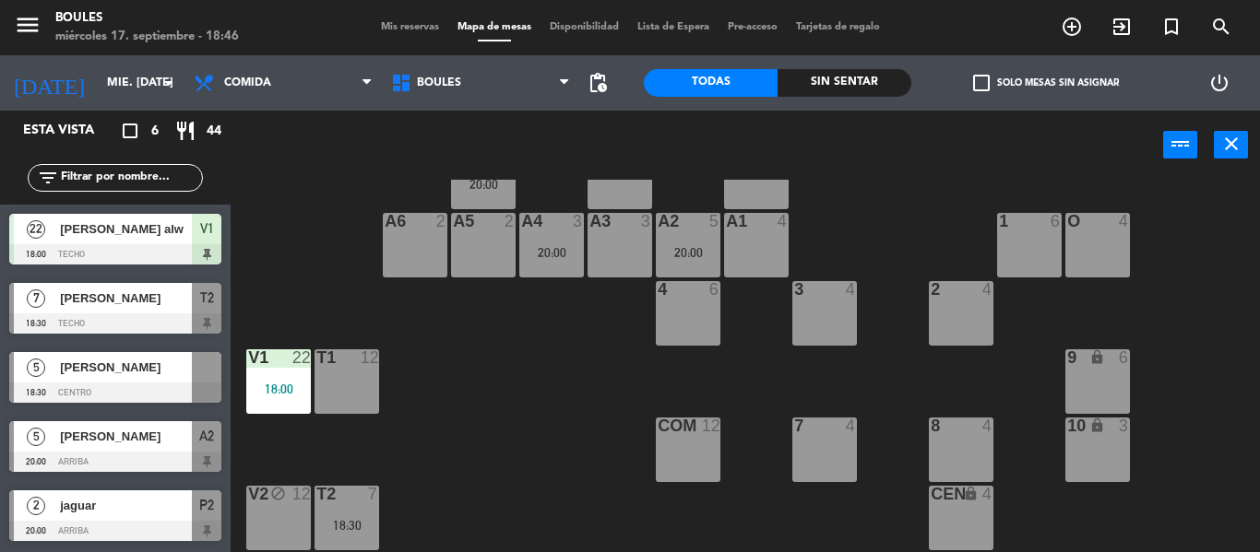
scroll to position [65, 0]
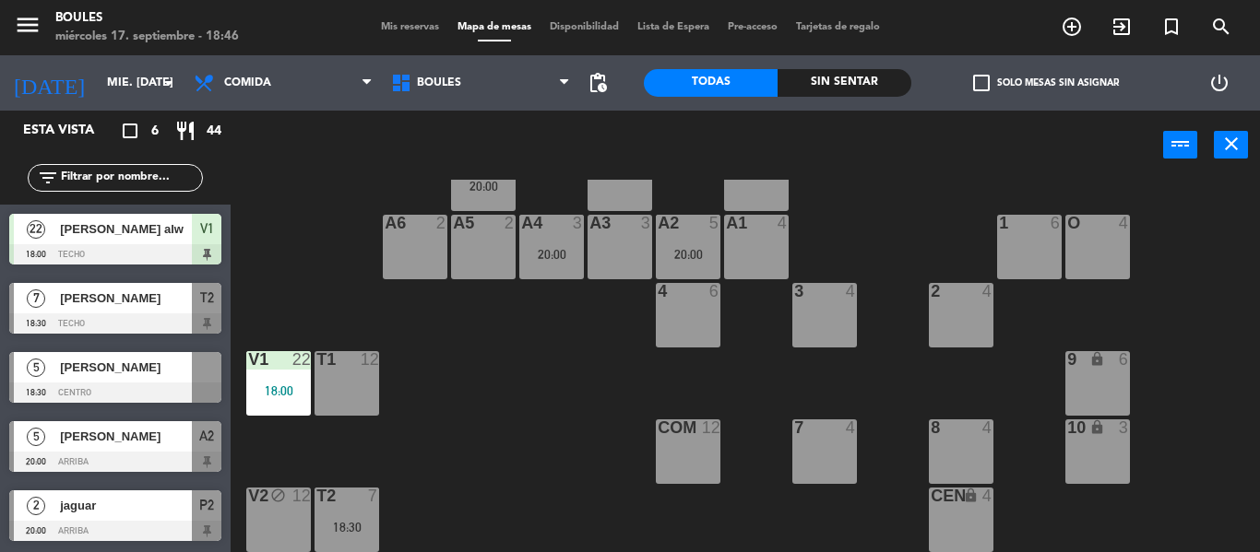
click at [386, 382] on div "P1 2 P2 2 20:00 A11 lock 2 A5 2 A6 2 A4 3 20:00 A3 3 A2 5 20:00 A1 4 1 6 O 4 4 …" at bounding box center [751, 366] width 1016 height 373
click at [357, 382] on div "T1 12" at bounding box center [346, 383] width 65 height 65
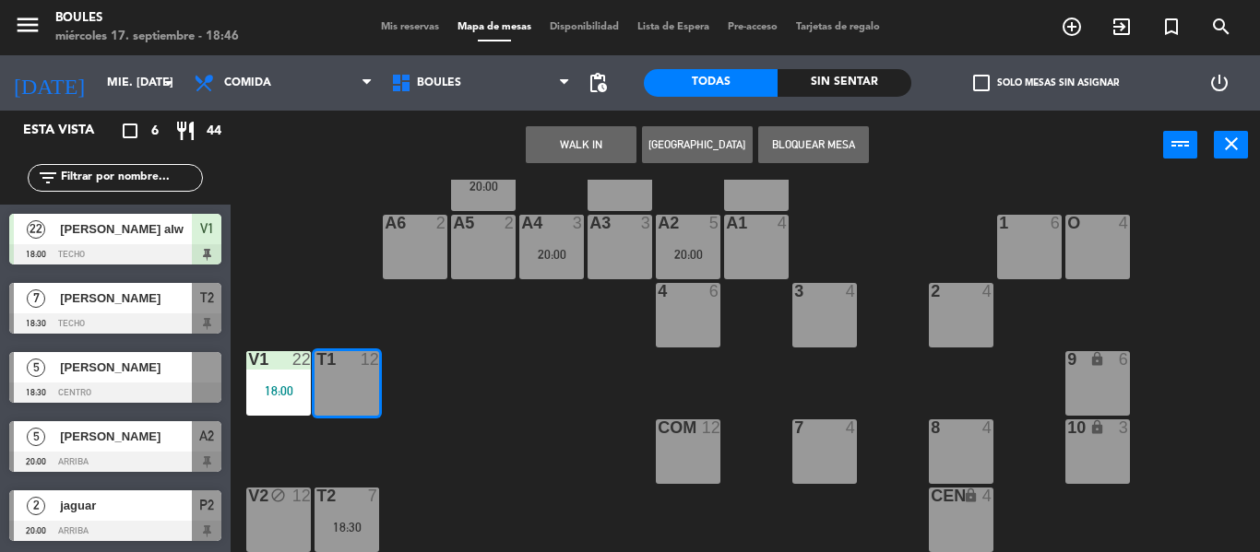
click at [617, 135] on button "WALK IN" at bounding box center [581, 144] width 111 height 37
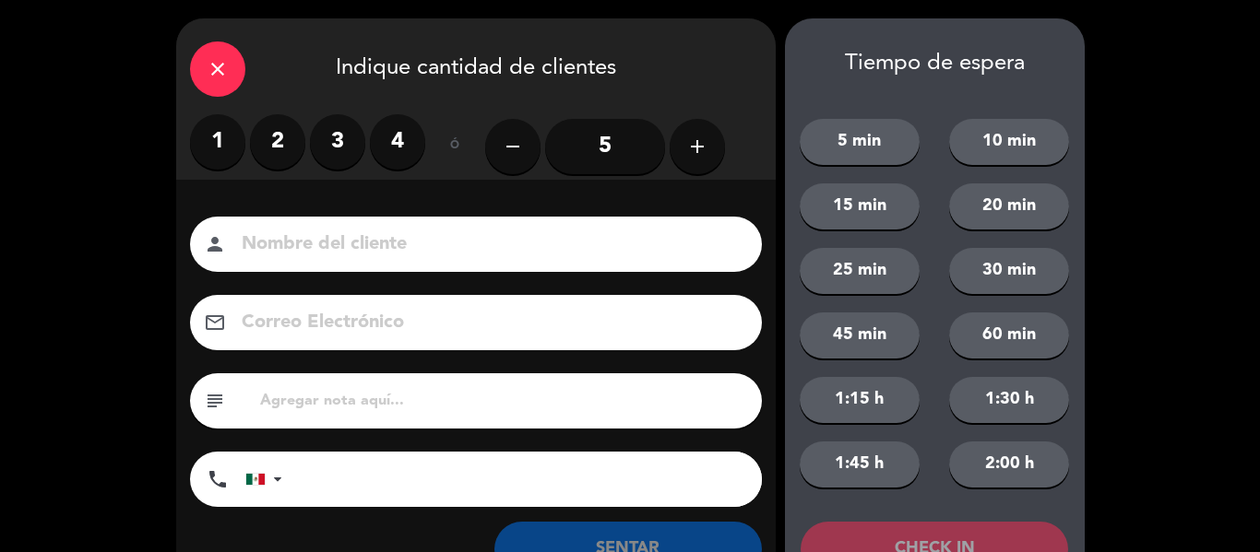
click at [599, 146] on input "5" at bounding box center [605, 146] width 120 height 55
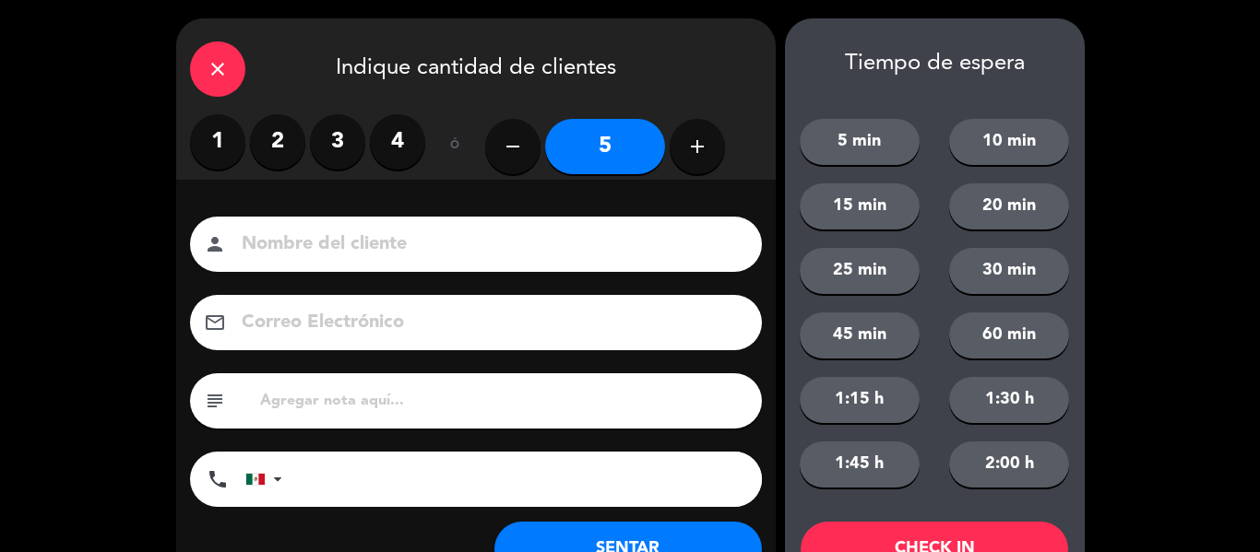
scroll to position [71, 0]
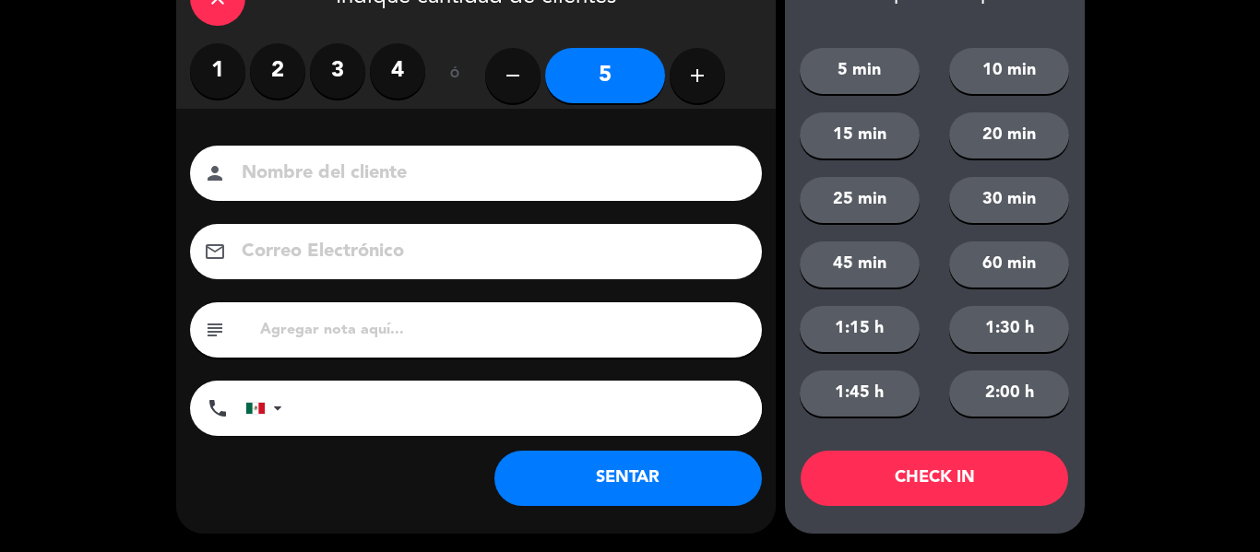
click at [670, 496] on button "SENTAR" at bounding box center [627, 478] width 267 height 55
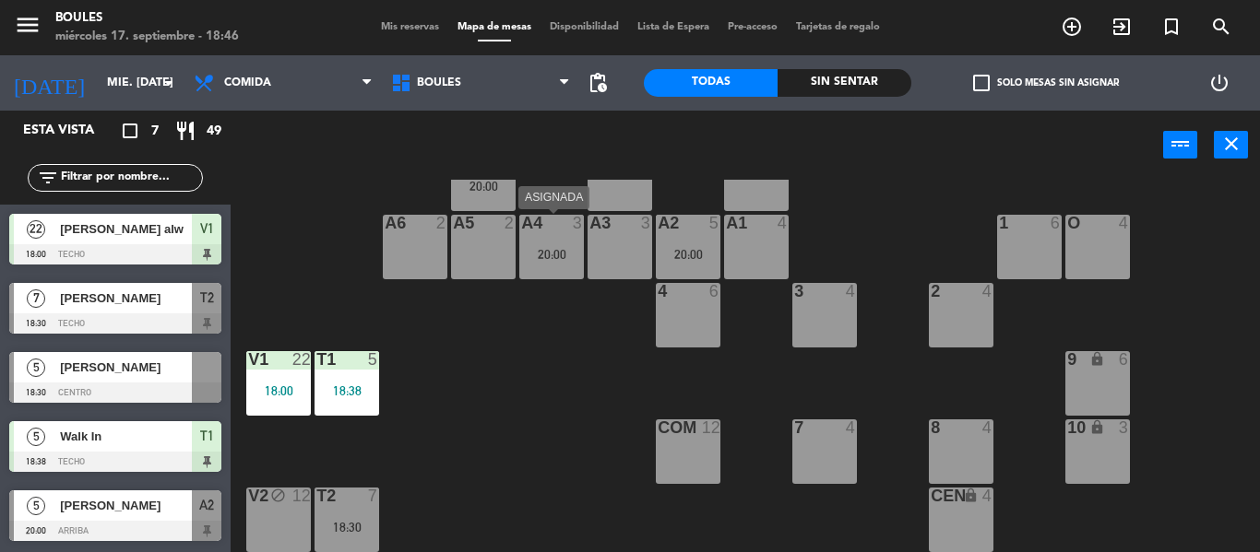
scroll to position [0, 0]
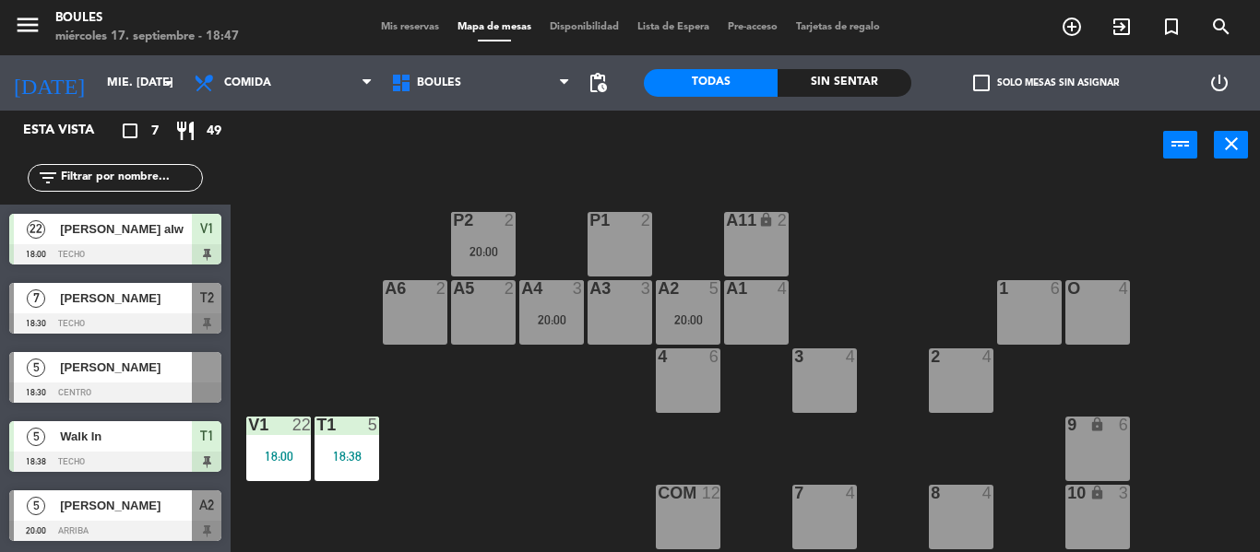
click at [179, 291] on span "[PERSON_NAME]" at bounding box center [126, 298] width 132 height 19
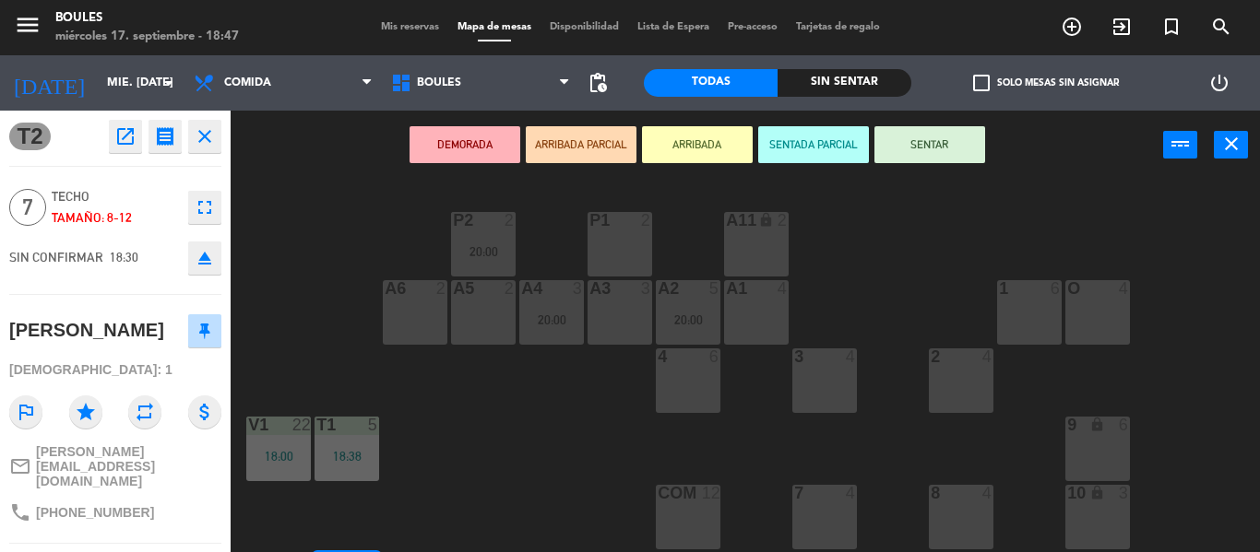
click at [542, 398] on div "P1 2 P2 2 20:00 A11 lock 2 A5 2 A6 2 A4 3 20:00 A3 3 A2 5 20:00 A1 4 1 6 O 4 4 …" at bounding box center [751, 366] width 1016 height 373
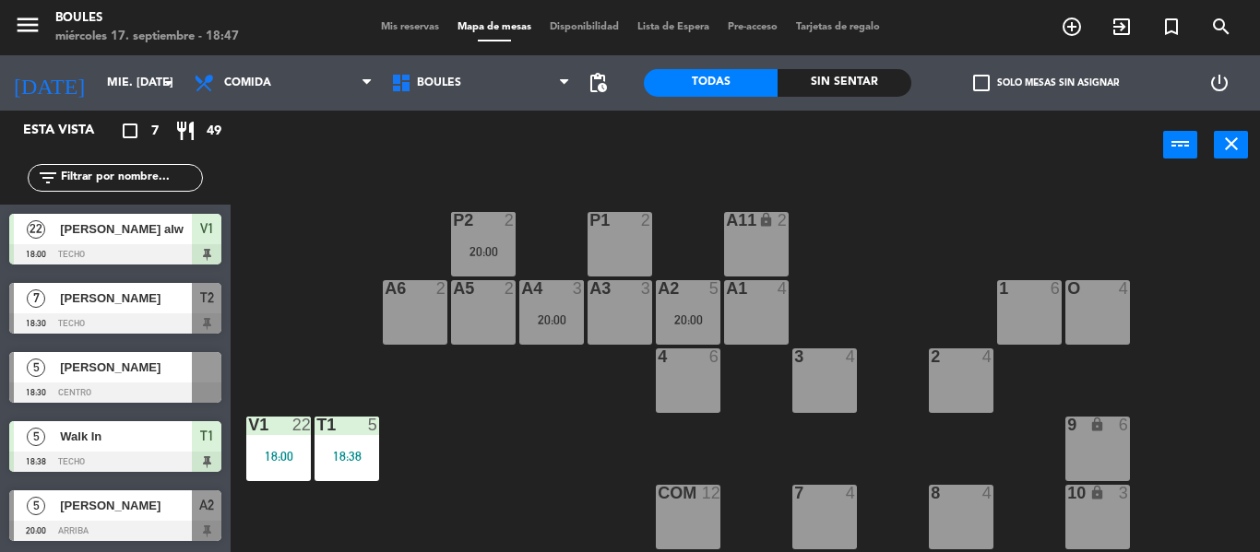
click at [562, 304] on div "A4 3 20:00" at bounding box center [551, 312] width 65 height 65
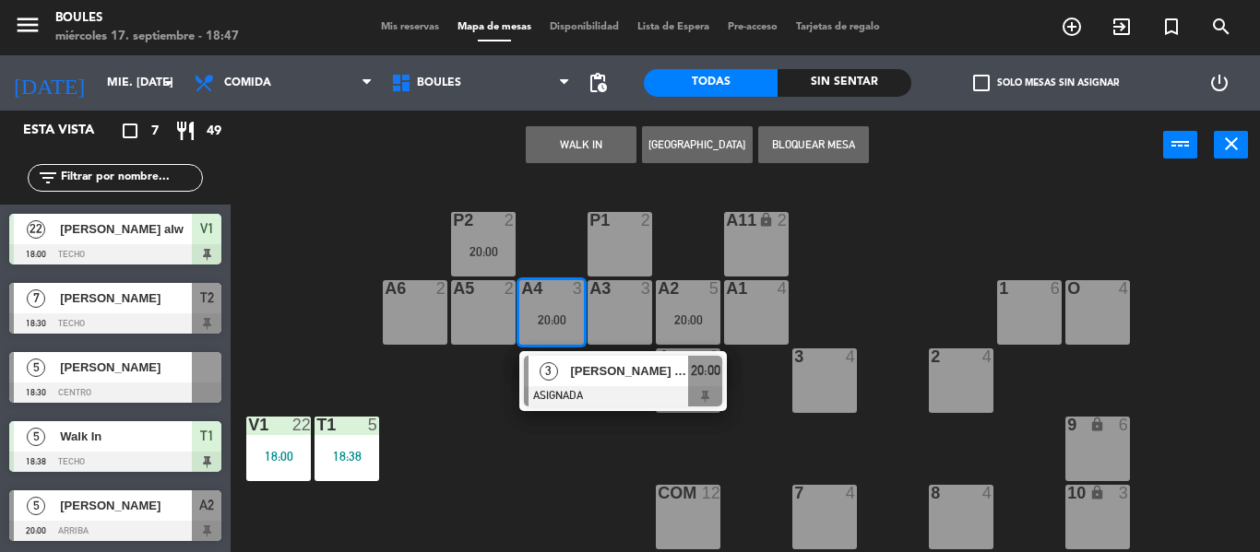
click at [627, 303] on div "A3 3" at bounding box center [619, 312] width 65 height 65
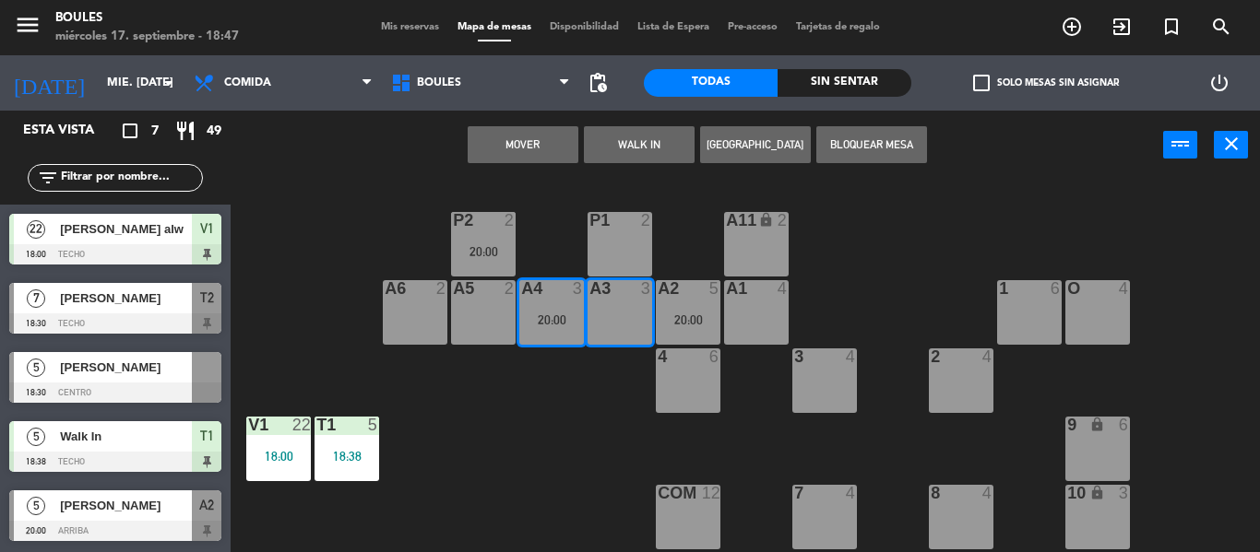
click at [509, 144] on button "Mover" at bounding box center [523, 144] width 111 height 37
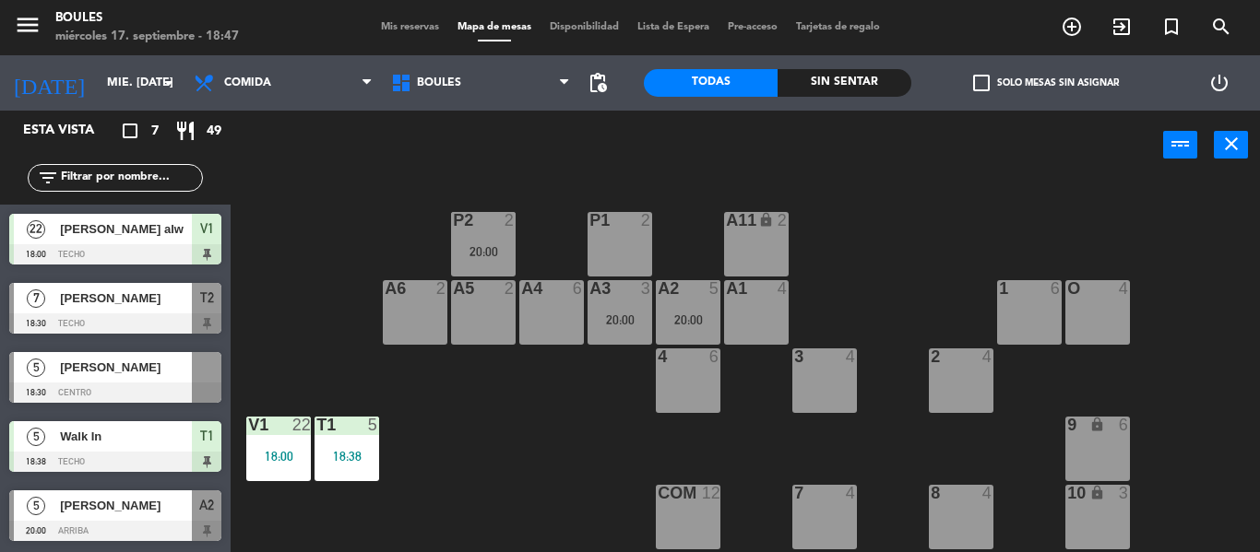
scroll to position [202, 0]
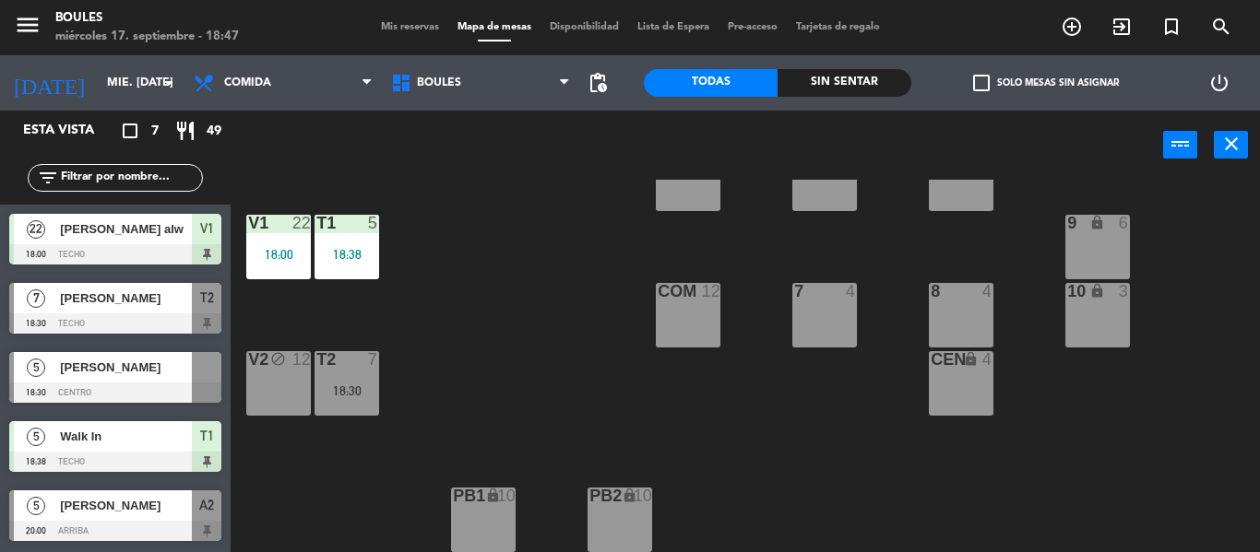
click at [348, 395] on div "18:30" at bounding box center [346, 391] width 65 height 13
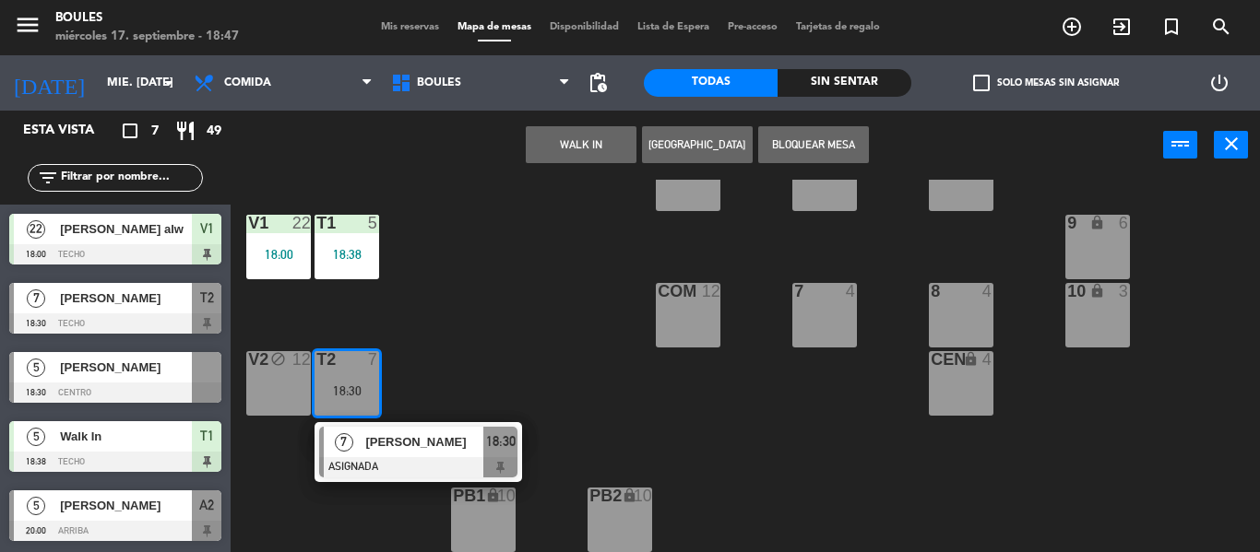
scroll to position [0, 0]
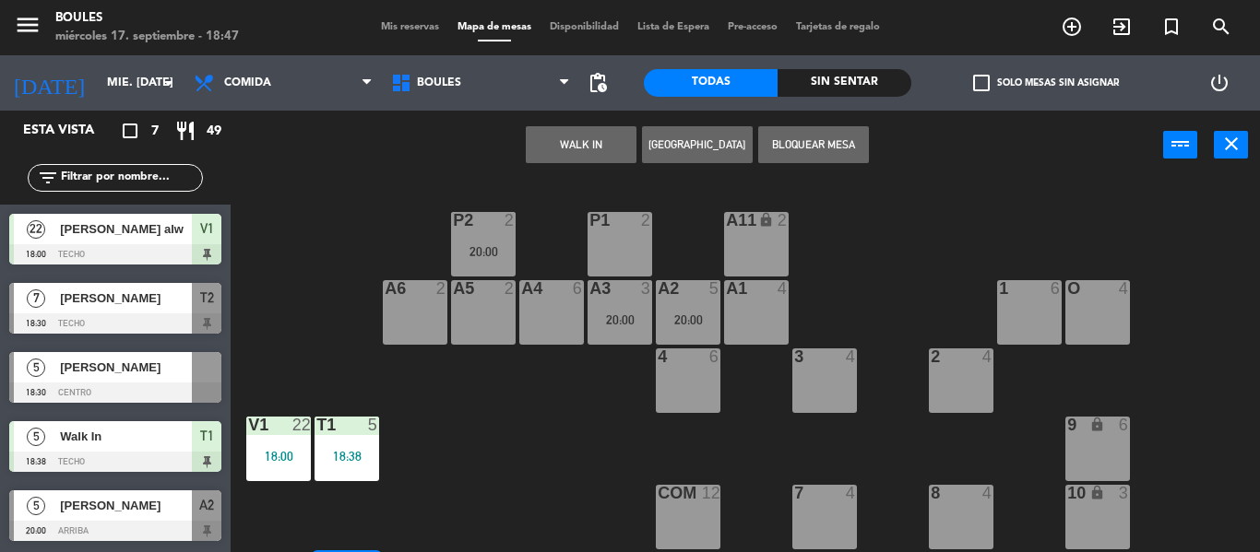
click at [557, 295] on div at bounding box center [551, 288] width 30 height 17
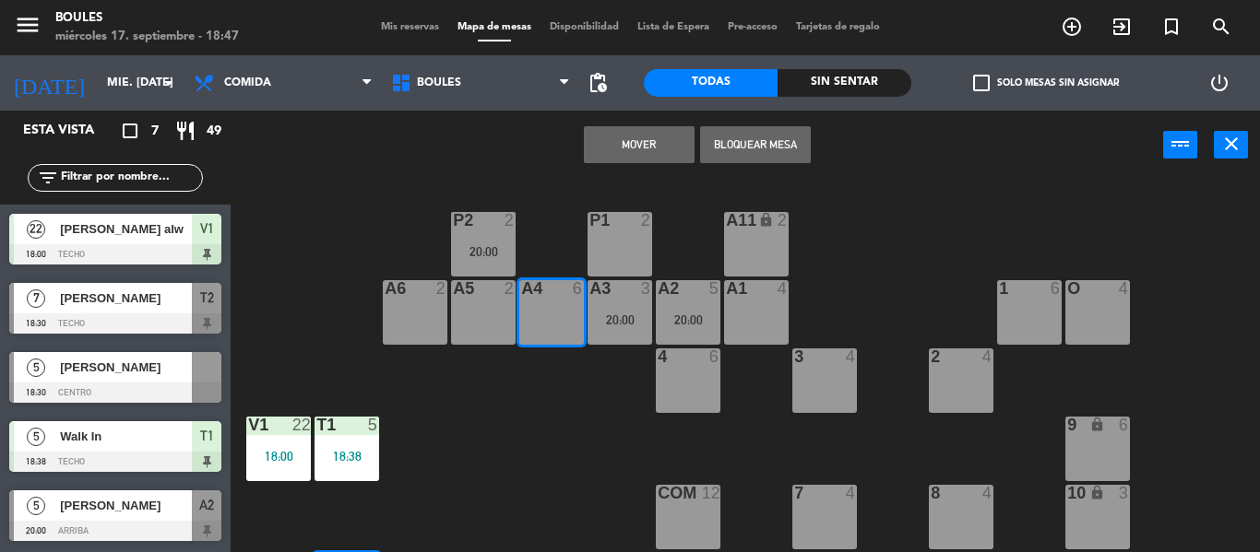
click at [640, 152] on button "Mover" at bounding box center [639, 144] width 111 height 37
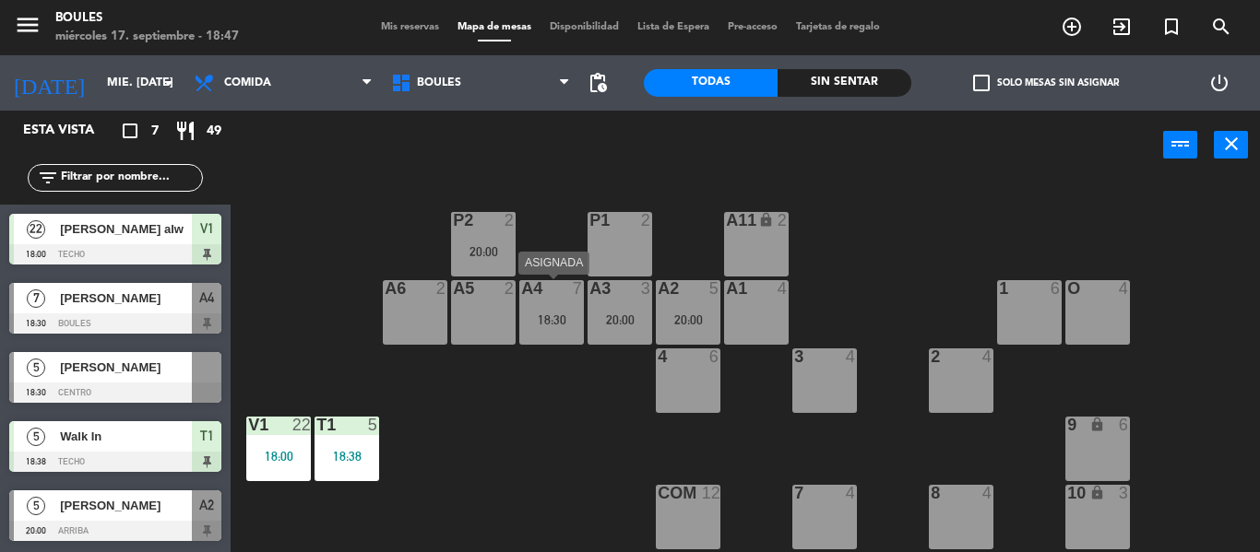
click at [540, 314] on div "18:30" at bounding box center [551, 320] width 65 height 13
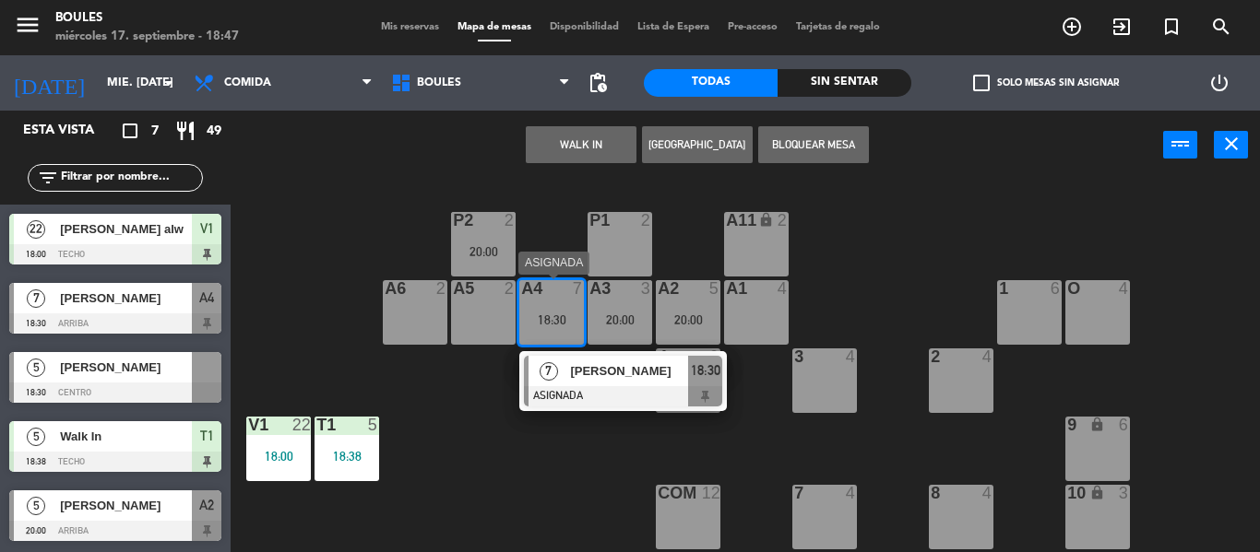
click at [630, 397] on div at bounding box center [623, 396] width 198 height 20
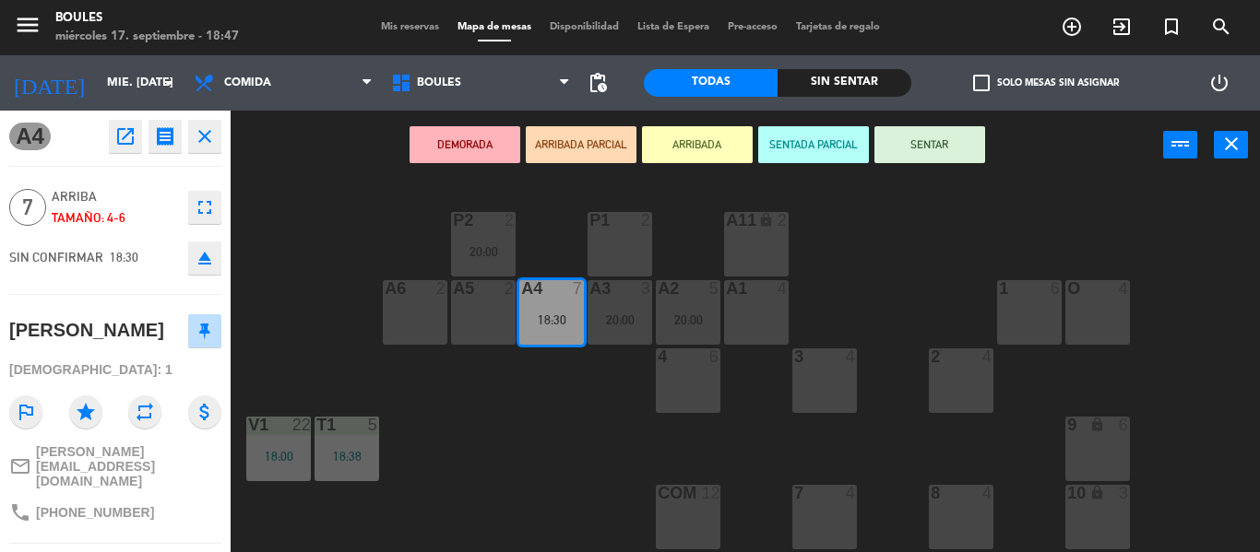
click at [932, 142] on button "SENTAR" at bounding box center [929, 144] width 111 height 37
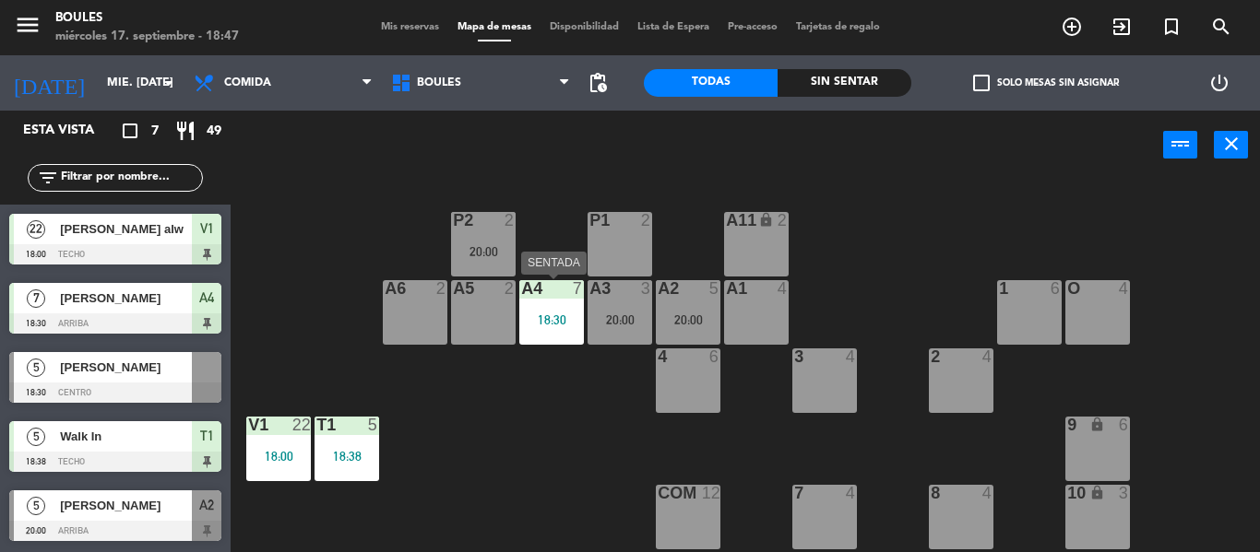
click at [559, 326] on div "18:30" at bounding box center [551, 320] width 65 height 13
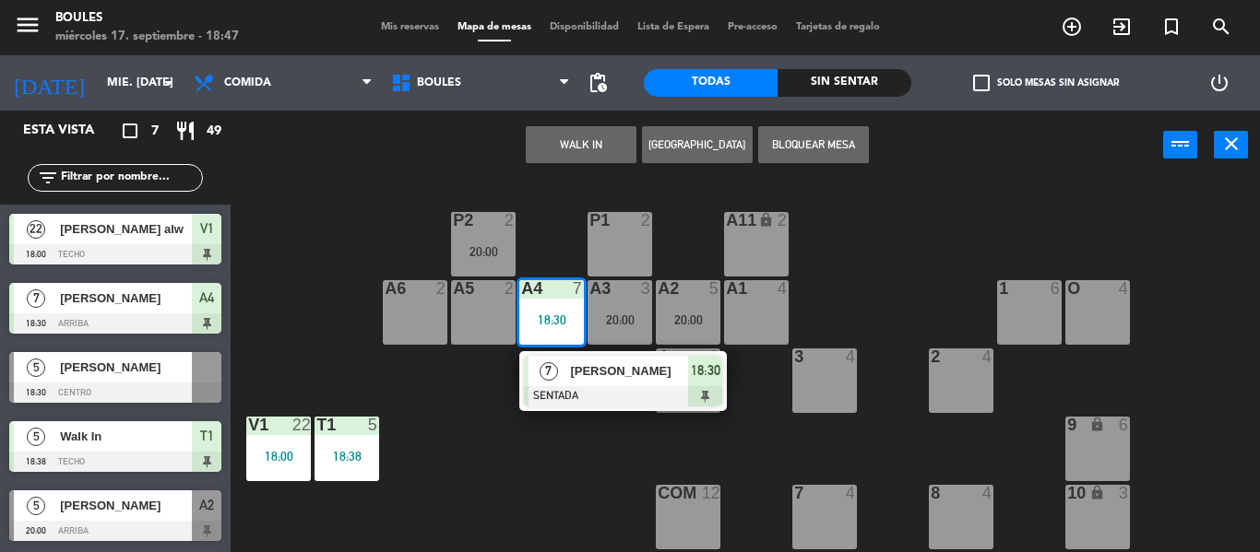
click at [560, 452] on div "P1 2 P2 2 20:00 A11 lock 2 A5 2 A6 2 A4 7 18:30 7 [PERSON_NAME] SENTADA 18:30 A…" at bounding box center [751, 366] width 1016 height 373
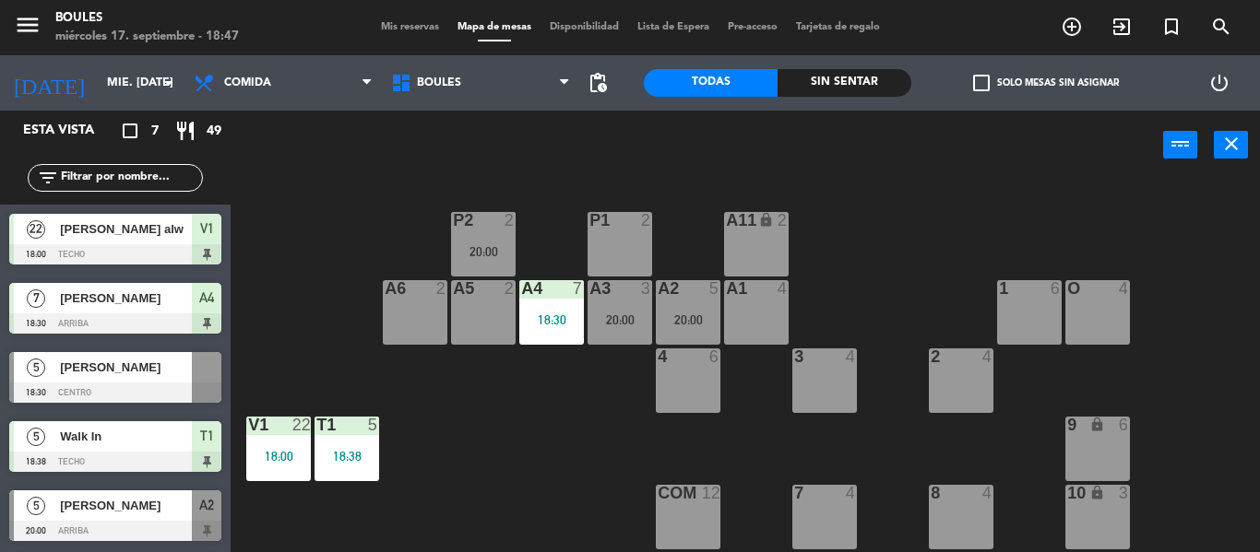
scroll to position [52, 0]
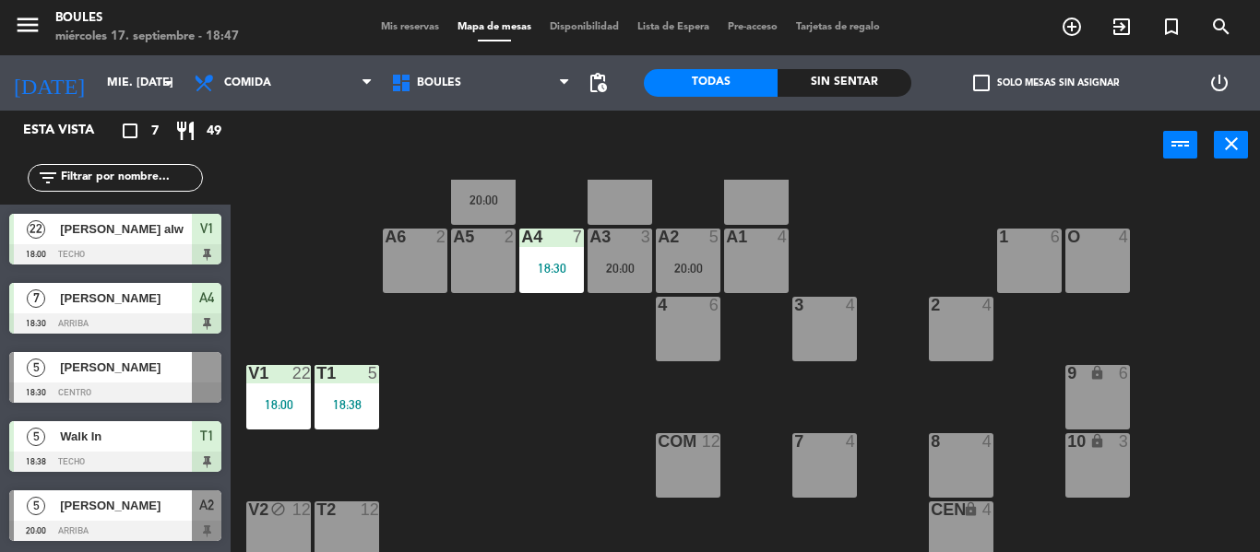
click at [149, 390] on div at bounding box center [115, 393] width 212 height 20
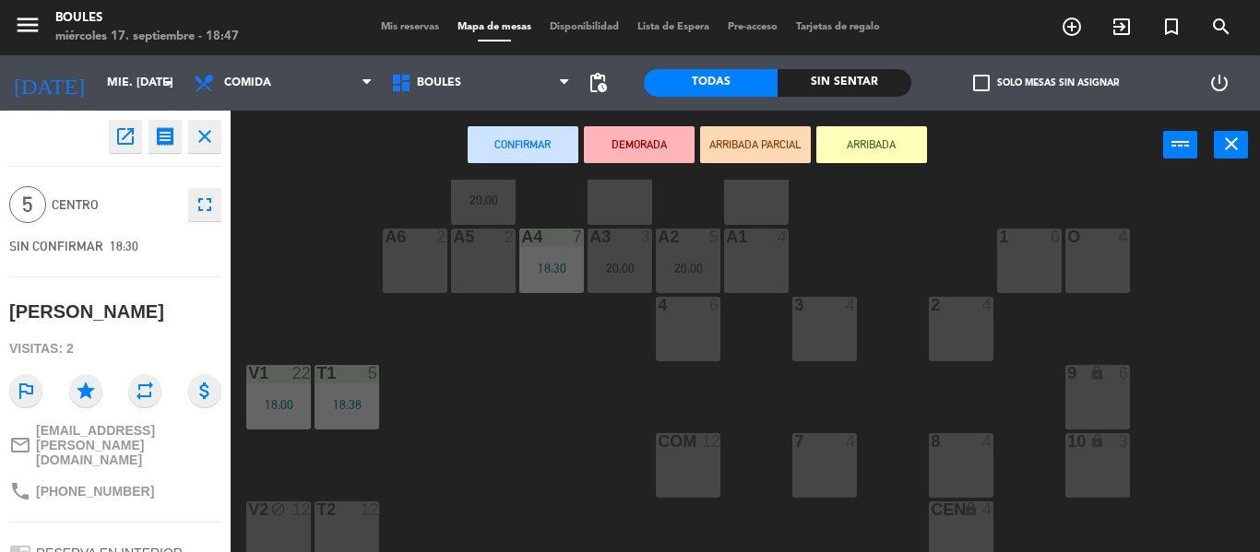
drag, startPoint x: 693, startPoint y: 326, endPoint x: 653, endPoint y: 232, distance: 101.2
click at [682, 330] on div "4 6" at bounding box center [688, 329] width 65 height 65
click at [672, 313] on div at bounding box center [687, 305] width 30 height 17
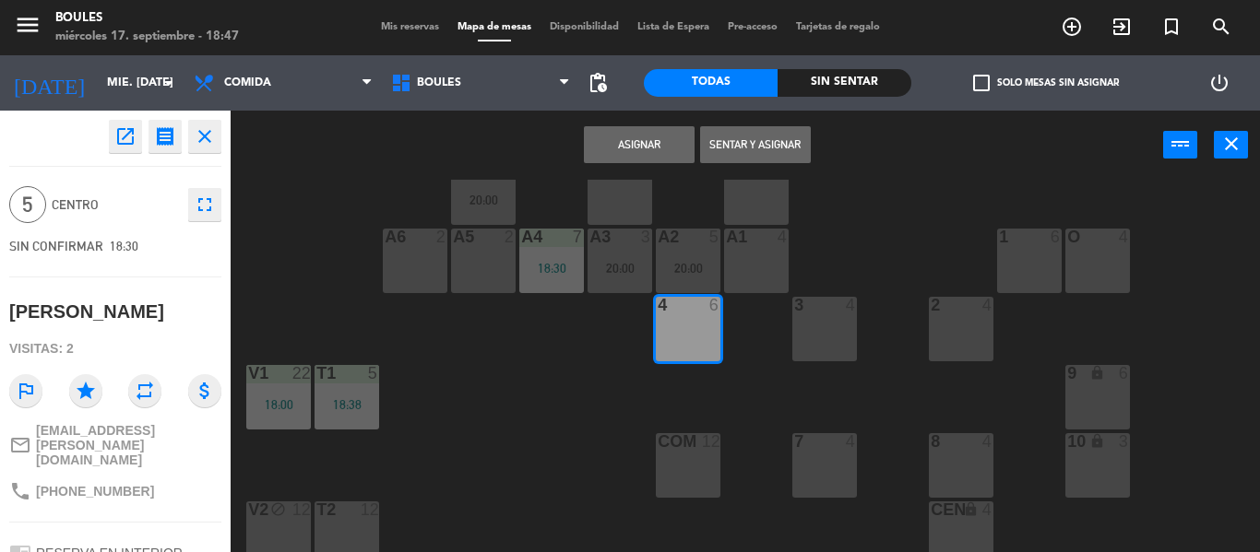
click at [652, 148] on button "Asignar" at bounding box center [639, 144] width 111 height 37
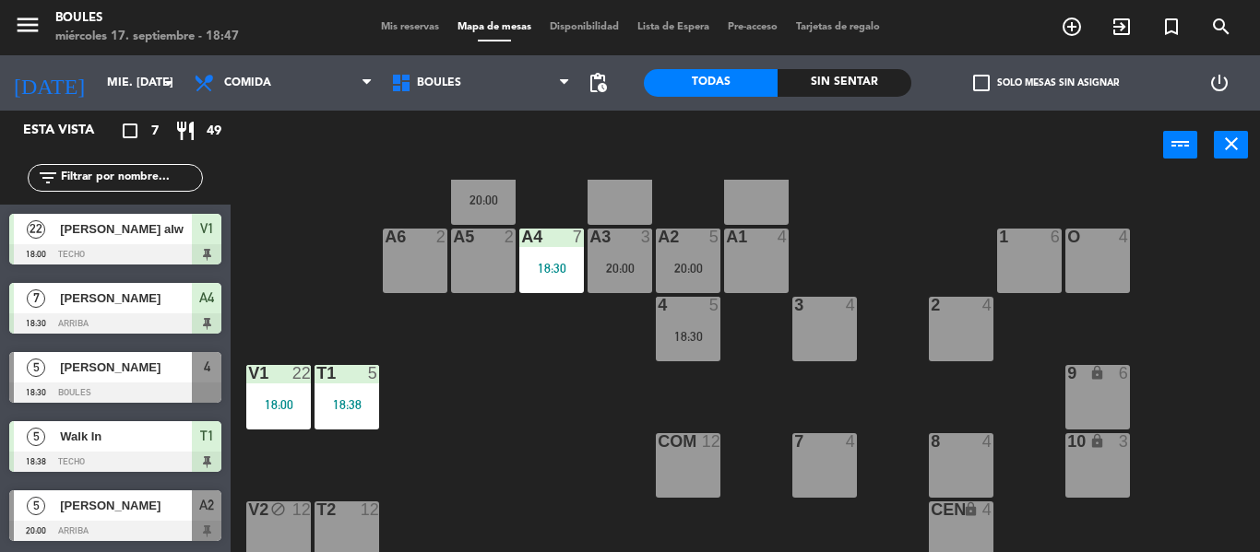
scroll to position [138, 0]
click at [1038, 268] on div "1 6" at bounding box center [1029, 261] width 65 height 65
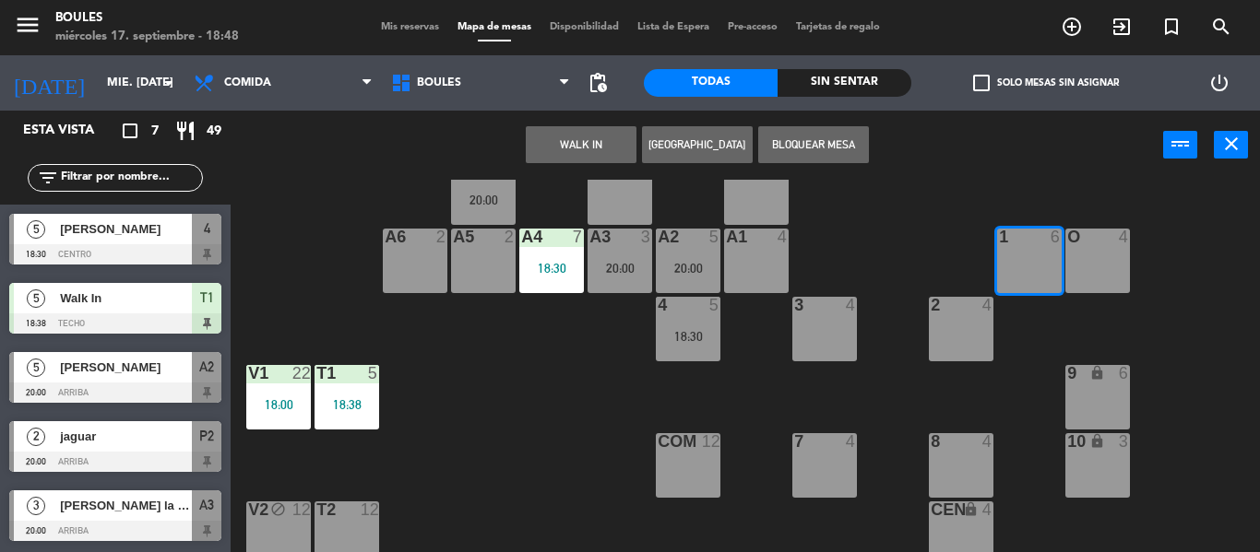
click at [841, 145] on button "Bloquear Mesa" at bounding box center [813, 144] width 111 height 37
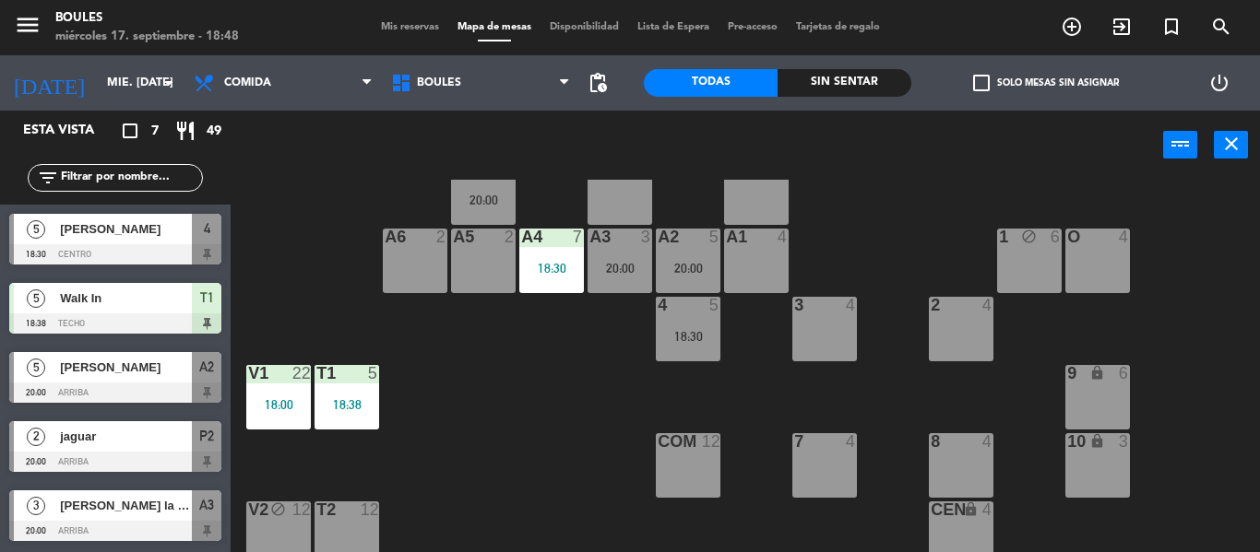
click at [897, 267] on div "P1 2 P2 2 20:00 A11 lock 2 A5 2 A6 2 A4 7 18:30 A3 3 20:00 A2 5 20:00 A1 4 1 bl…" at bounding box center [751, 366] width 1016 height 373
click at [1095, 277] on div "O 4" at bounding box center [1097, 261] width 65 height 65
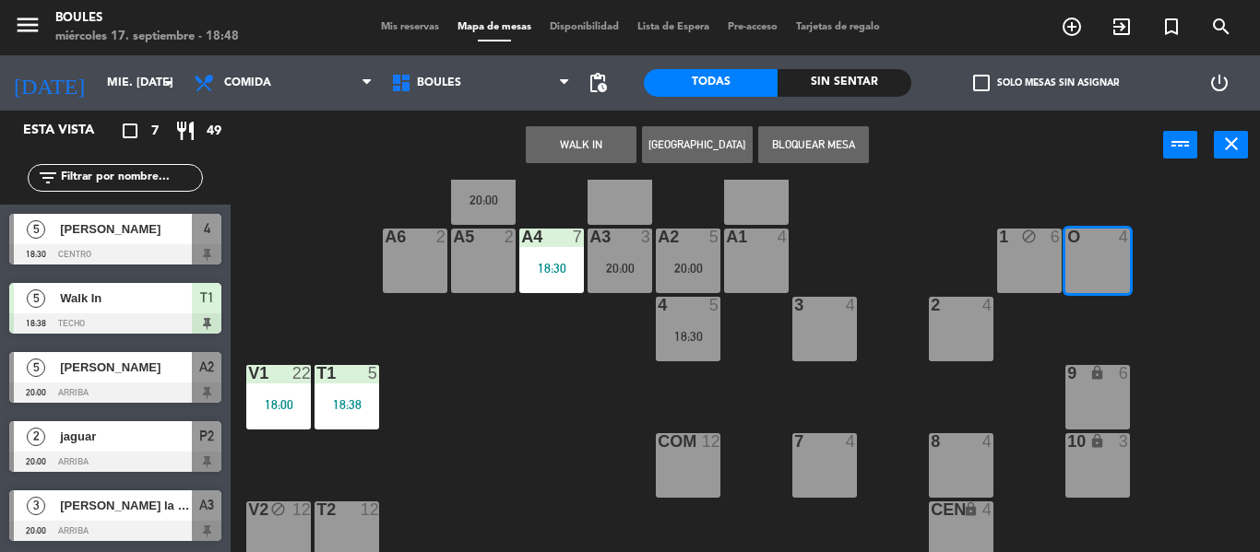
click at [809, 143] on button "Bloquear Mesa" at bounding box center [813, 144] width 111 height 37
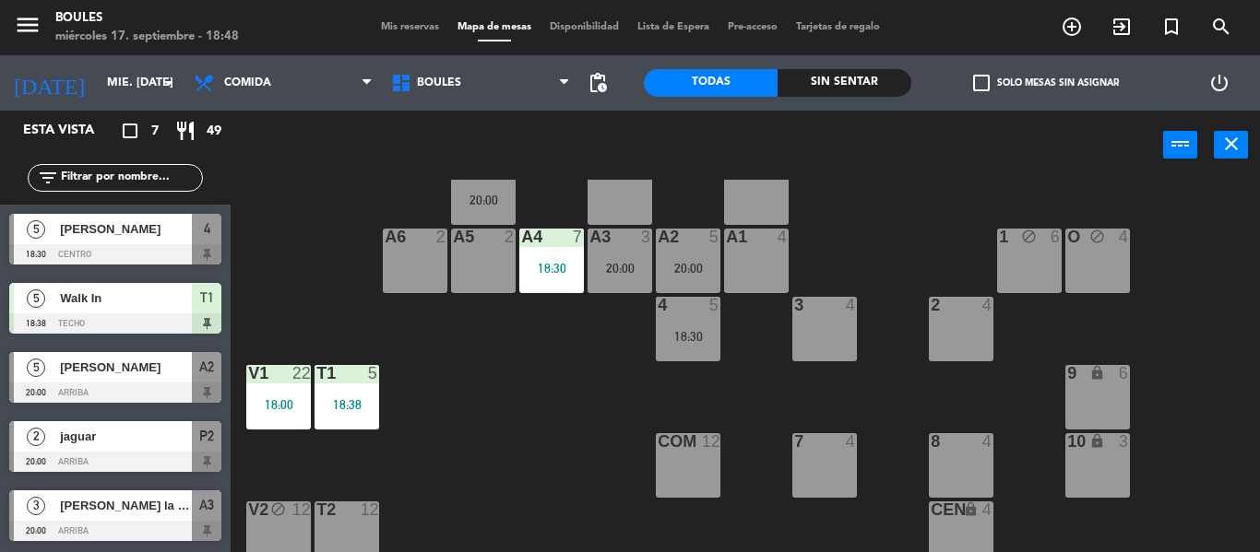
click at [888, 254] on div "P1 2 P2 2 20:00 A11 lock 2 A5 2 A6 2 A4 7 18:30 A3 3 20:00 A2 5 20:00 A1 4 1 bl…" at bounding box center [751, 366] width 1016 height 373
click at [693, 279] on div "A2 5 20:00" at bounding box center [688, 261] width 65 height 65
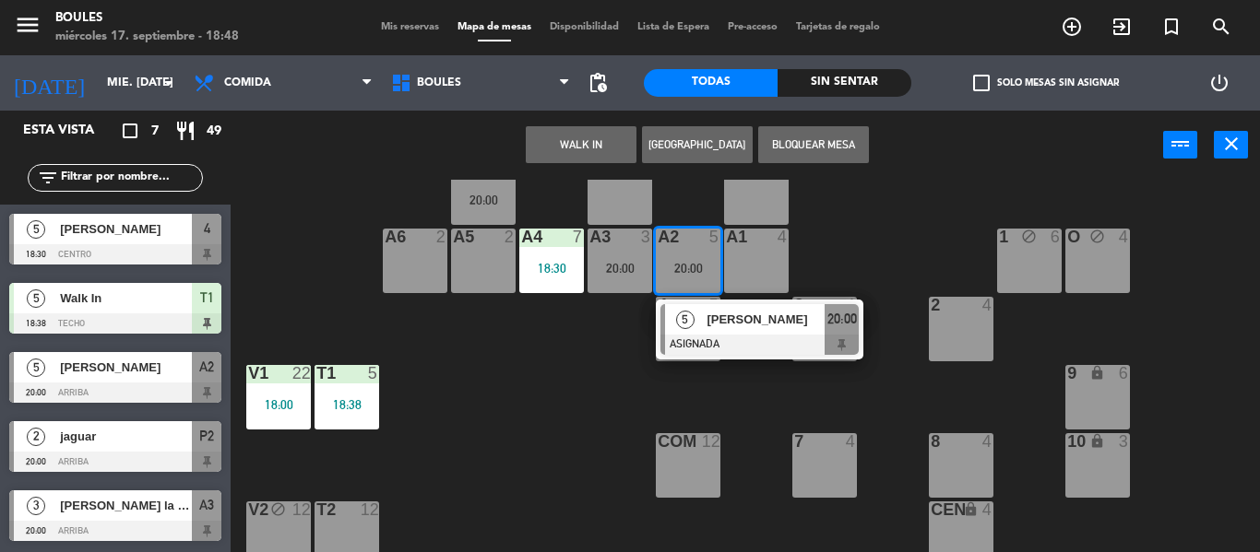
click at [602, 365] on div "P1 2 P2 2 20:00 A11 lock 2 A5 2 A6 2 A4 7 18:30 A3 3 20:00 A2 5 20:00 5 [PERSON…" at bounding box center [751, 366] width 1016 height 373
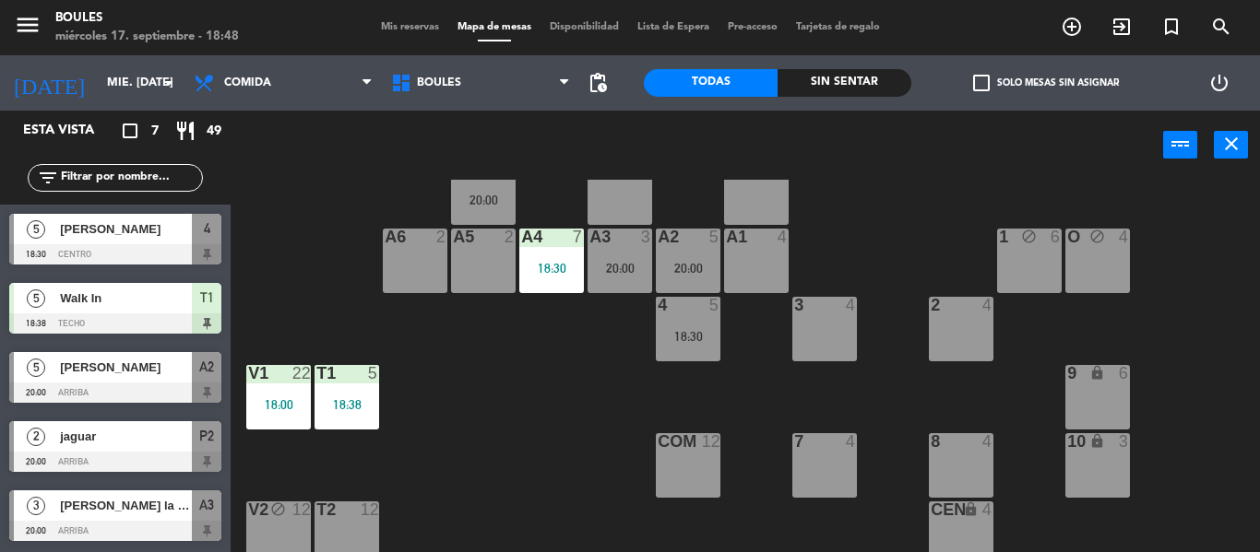
scroll to position [70, 0]
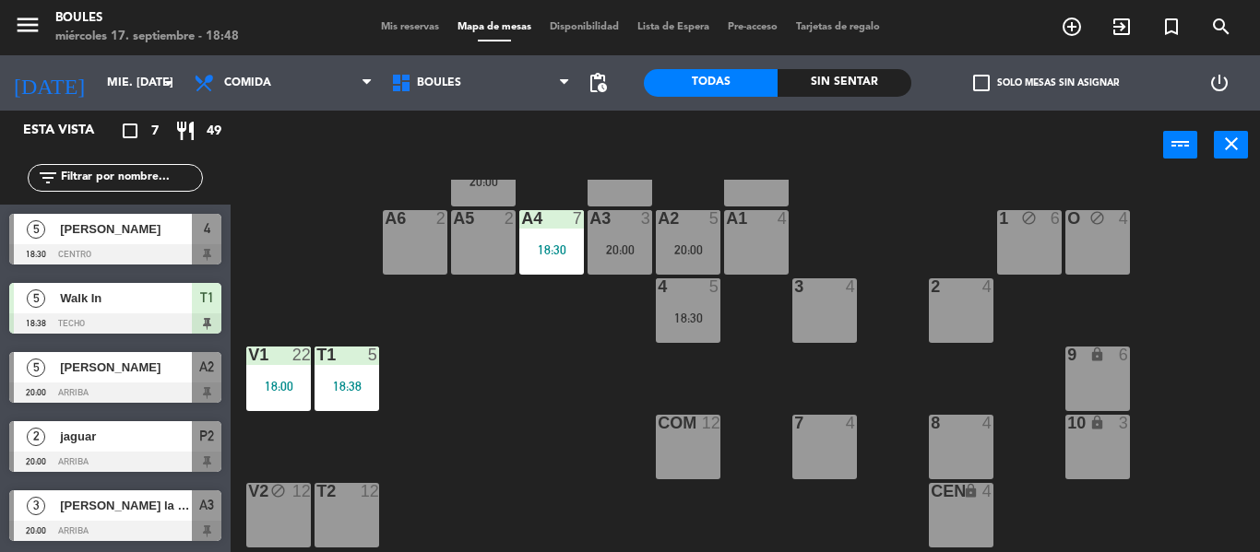
click at [708, 238] on div "A2 5 20:00" at bounding box center [688, 242] width 65 height 65
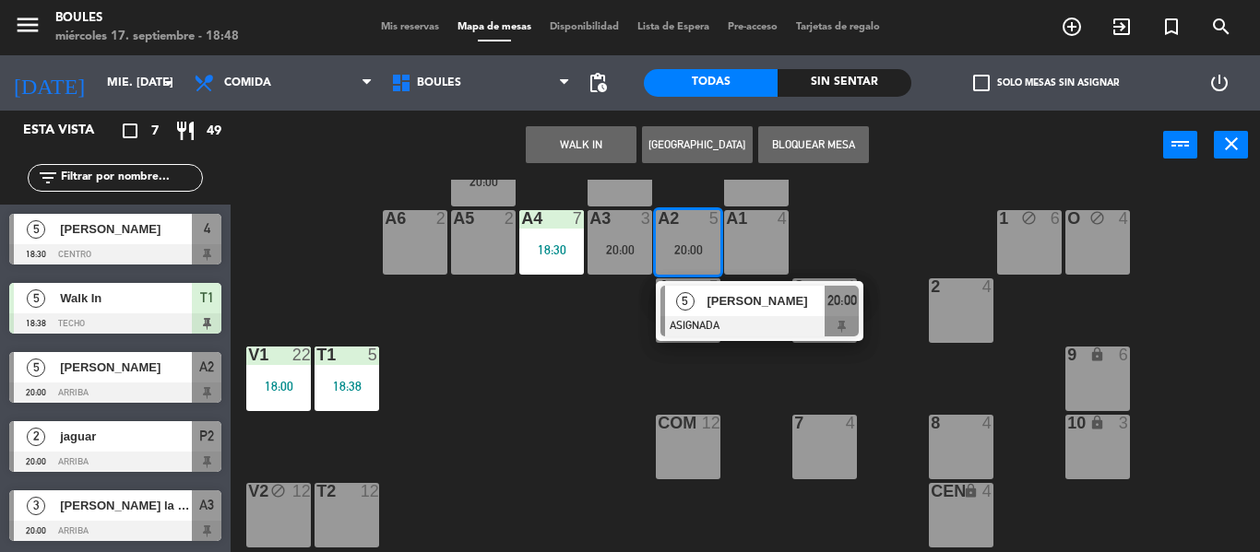
click at [511, 412] on div "P1 2 P2 2 20:00 A11 lock 2 A5 2 A6 2 A4 7 18:30 A3 3 20:00 A2 5 20:00 5 [PERSON…" at bounding box center [751, 366] width 1016 height 373
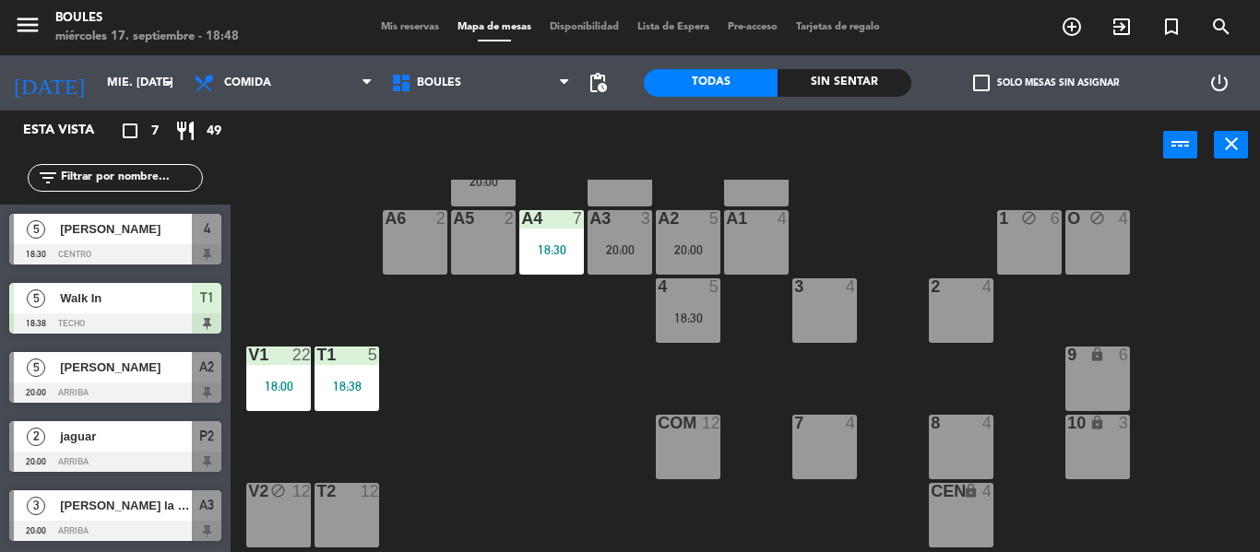
click at [707, 455] on div "COM 12" at bounding box center [688, 447] width 65 height 65
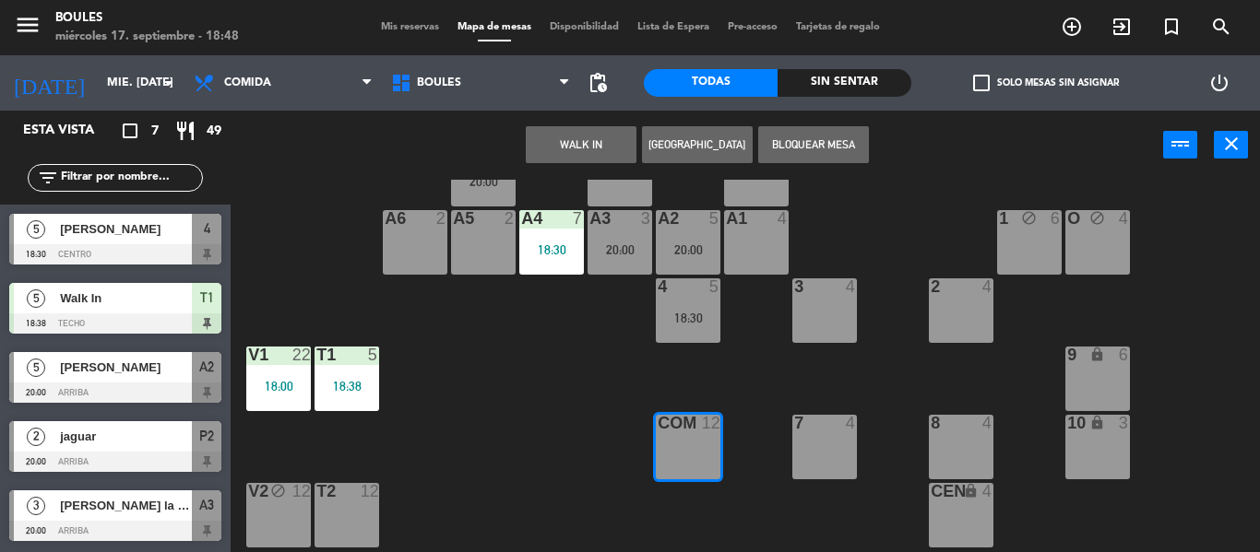
click at [835, 142] on button "Bloquear Mesa" at bounding box center [813, 144] width 111 height 37
click at [351, 504] on div "T2 12" at bounding box center [346, 515] width 65 height 65
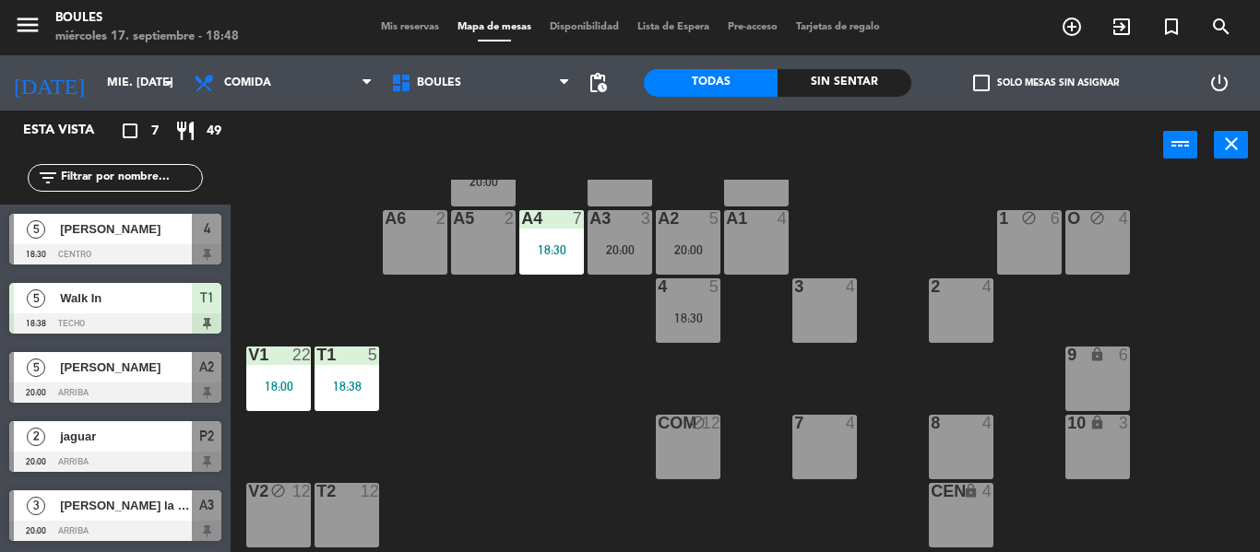
click at [352, 499] on div at bounding box center [346, 491] width 30 height 17
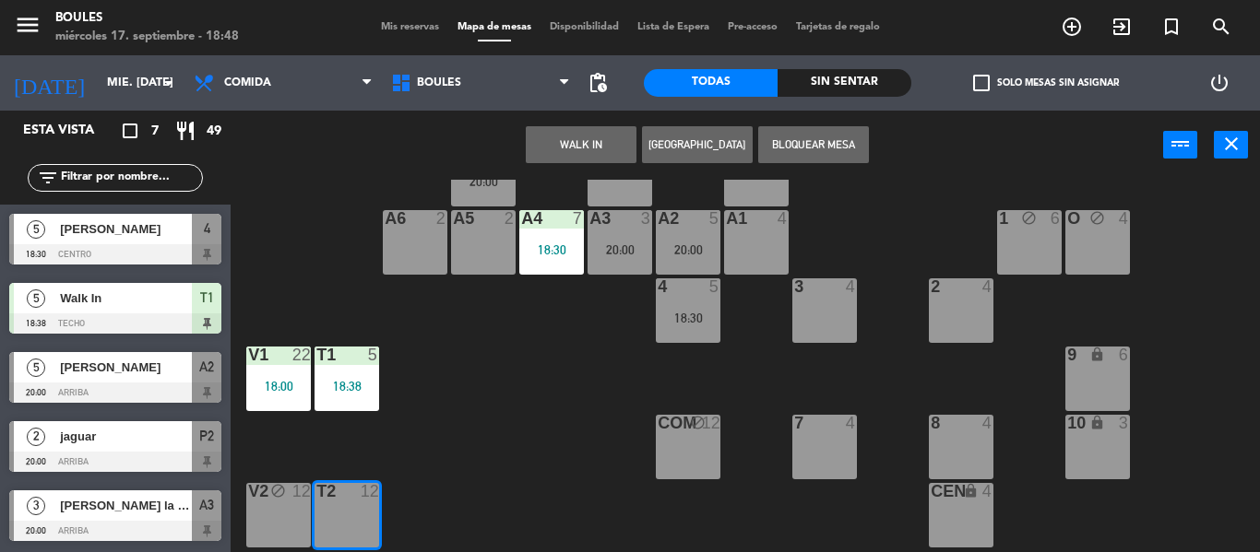
click at [841, 147] on button "Bloquear Mesa" at bounding box center [813, 144] width 111 height 37
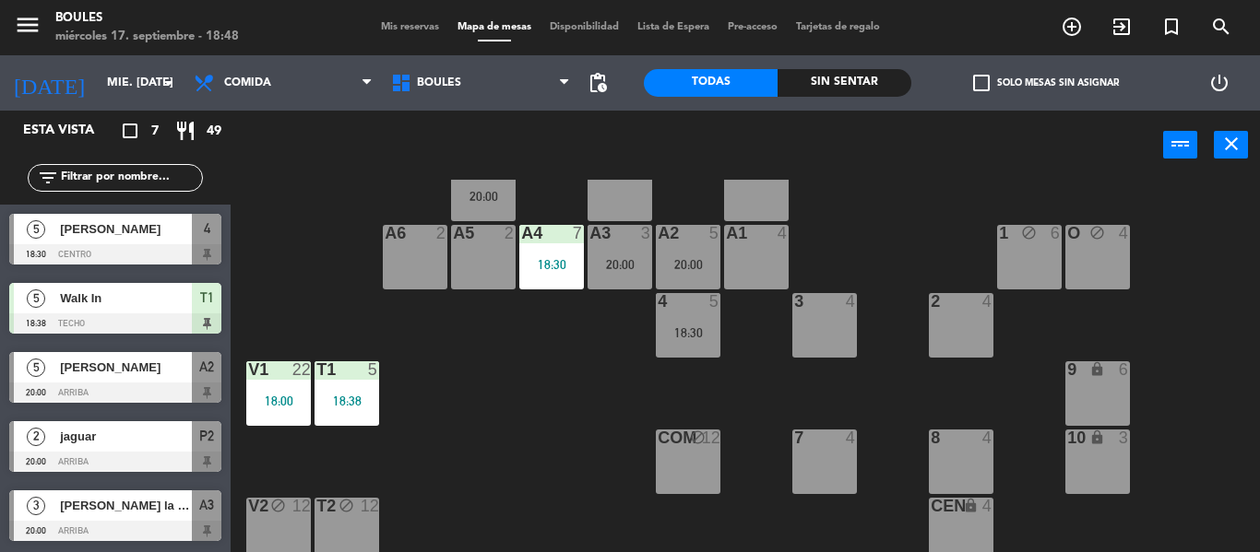
scroll to position [39, 0]
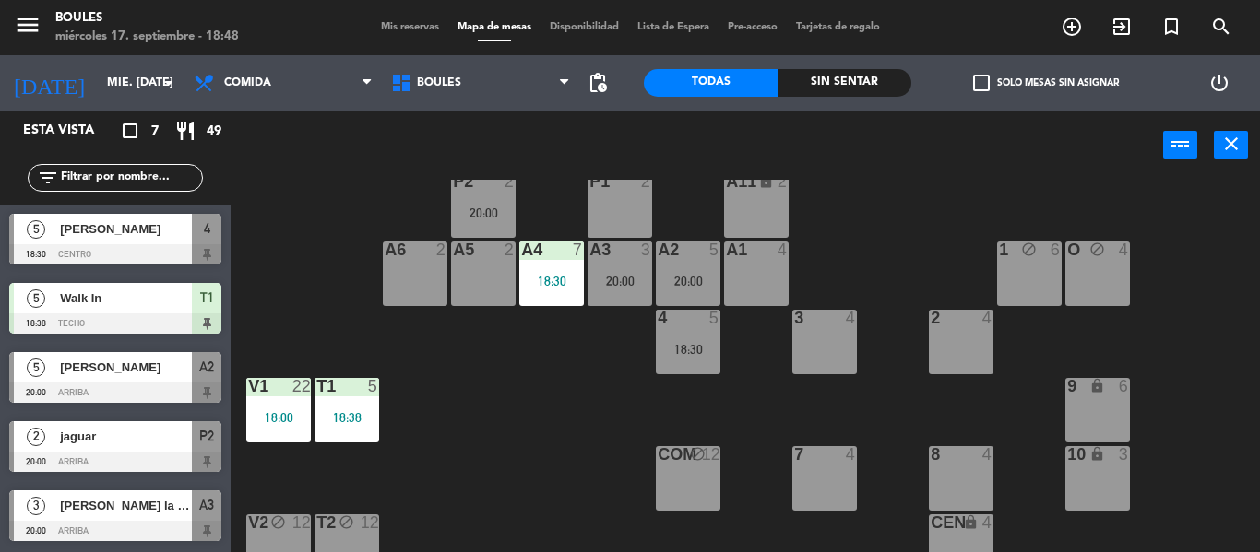
click at [750, 279] on div "A1 4" at bounding box center [756, 274] width 65 height 65
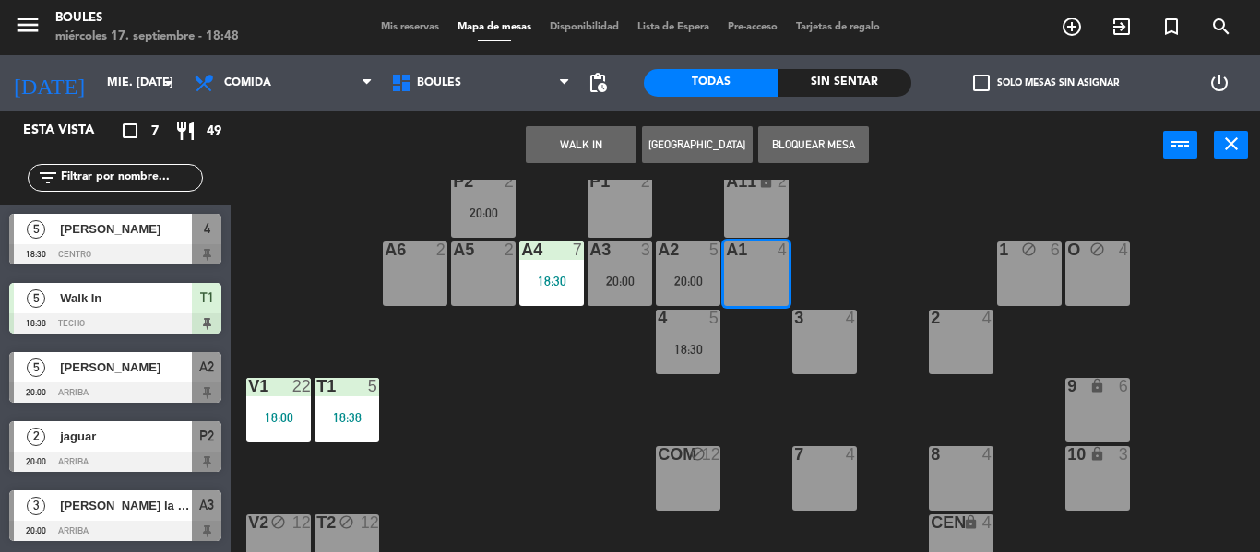
click at [607, 149] on button "WALK IN" at bounding box center [581, 144] width 111 height 37
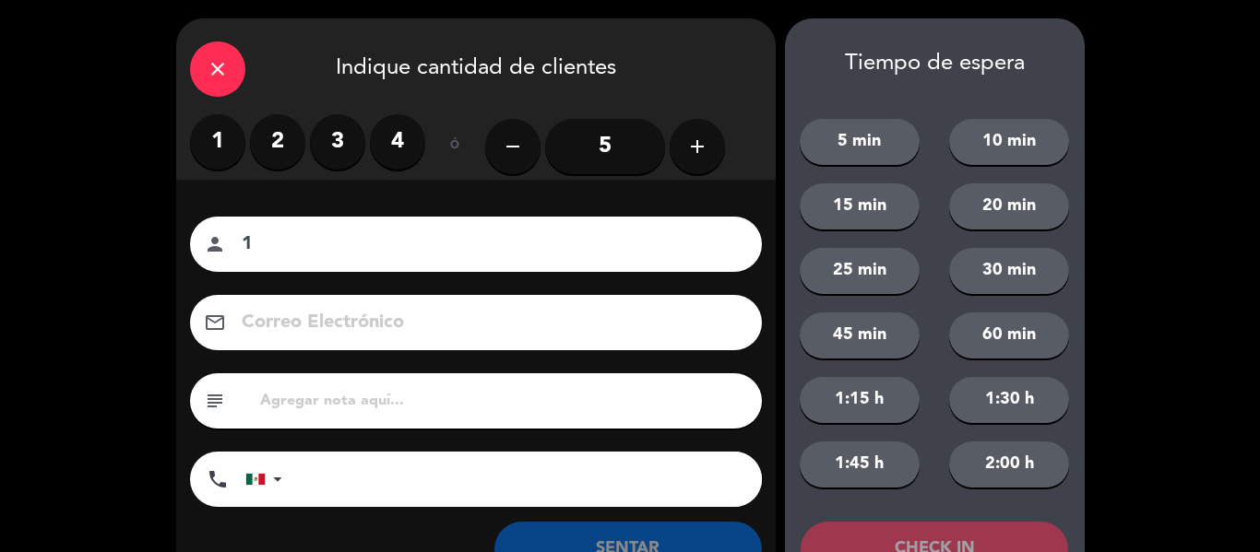
type input "1"
click at [408, 158] on label "4" at bounding box center [397, 141] width 55 height 55
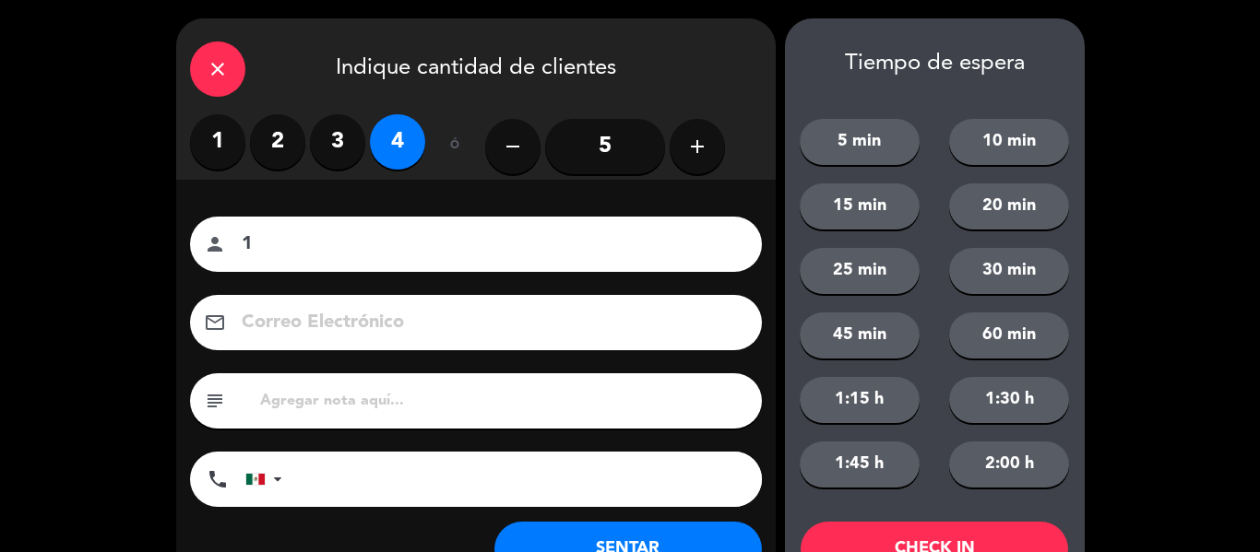
scroll to position [71, 0]
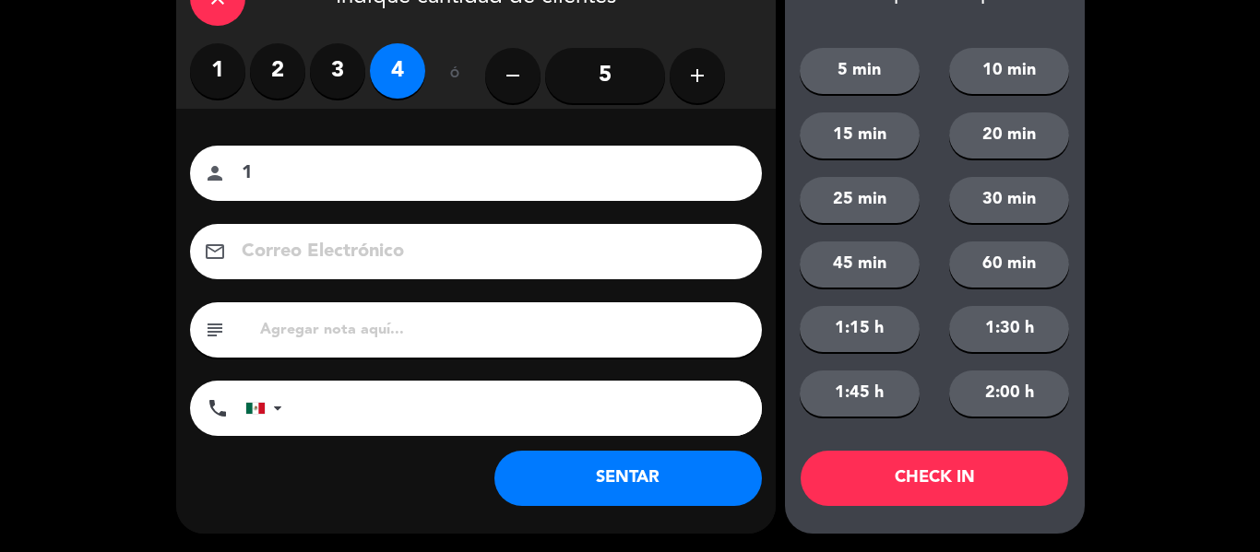
click at [631, 486] on button "SENTAR" at bounding box center [627, 478] width 267 height 55
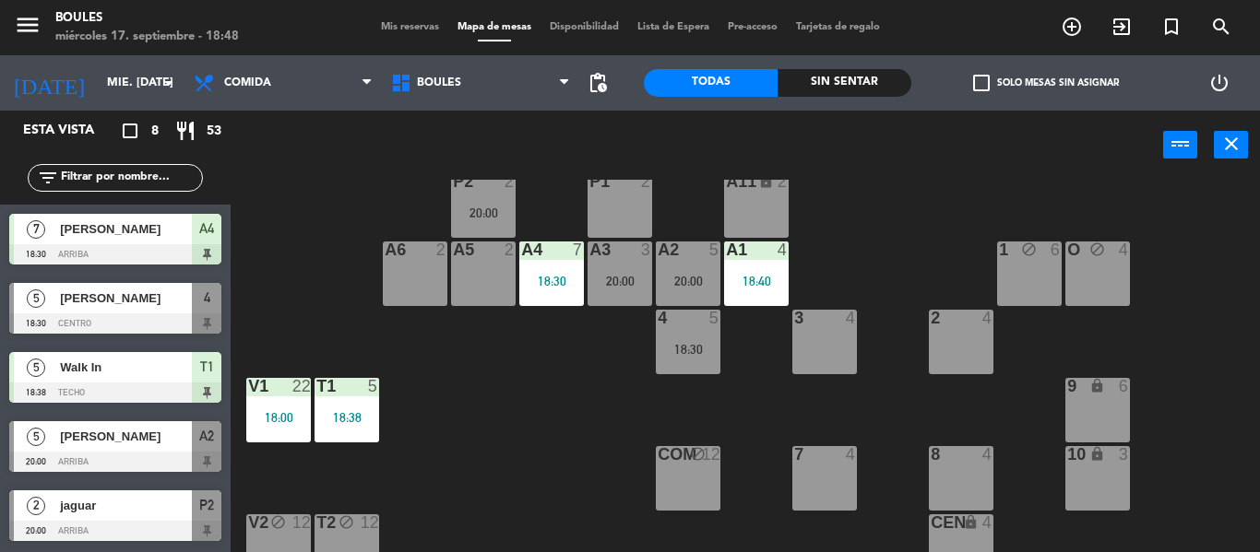
scroll to position [0, 0]
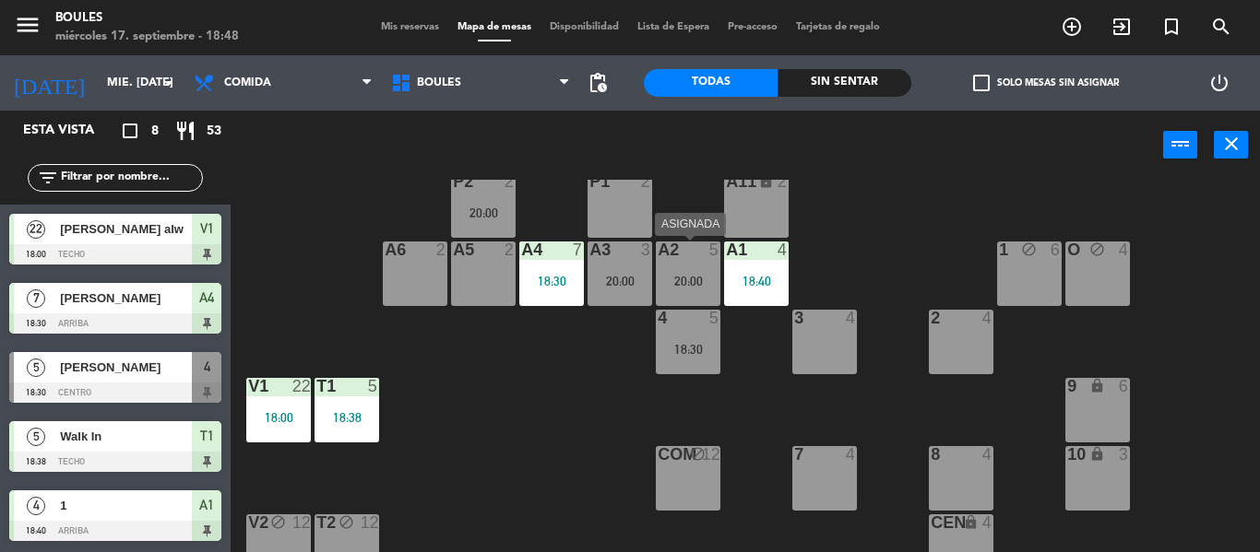
click at [697, 271] on div "A2 5 20:00" at bounding box center [688, 274] width 65 height 65
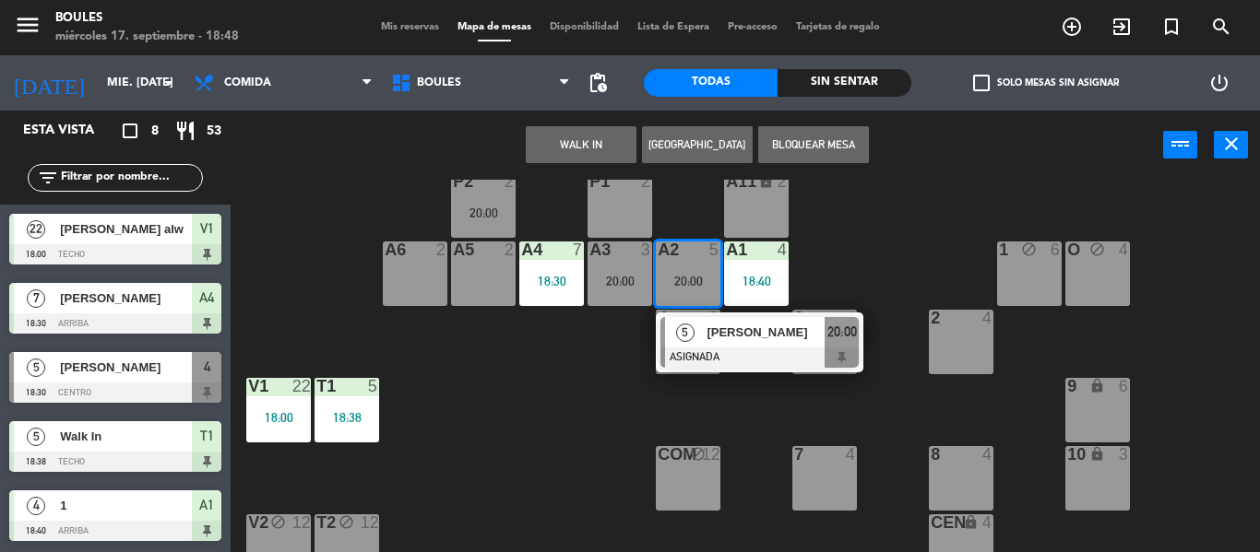
click at [949, 468] on div "8 4" at bounding box center [961, 478] width 65 height 65
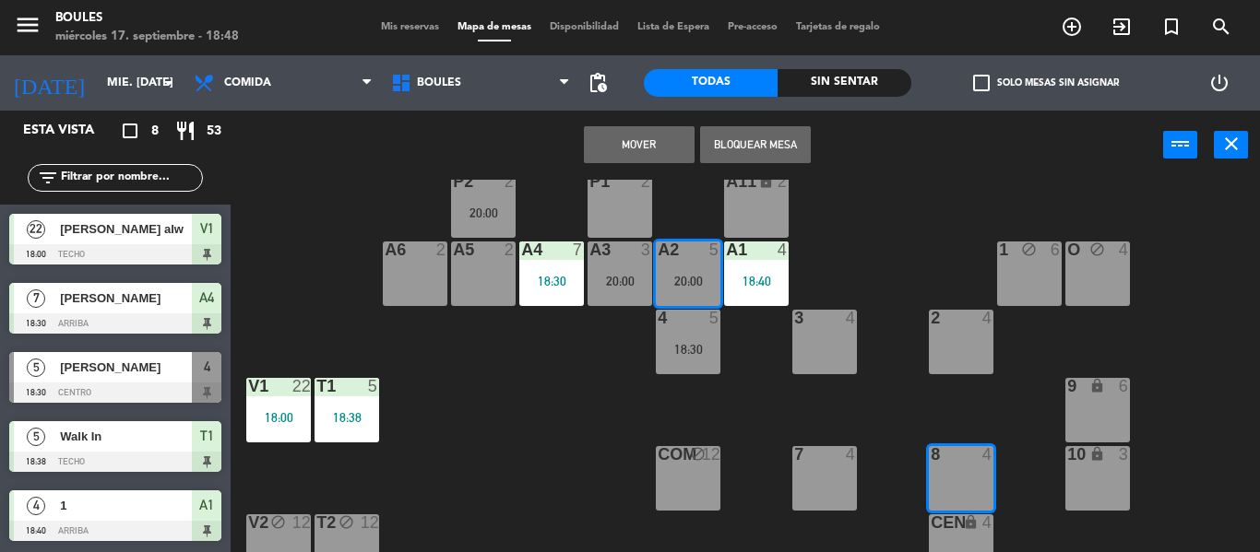
click at [644, 149] on button "Mover" at bounding box center [639, 144] width 111 height 37
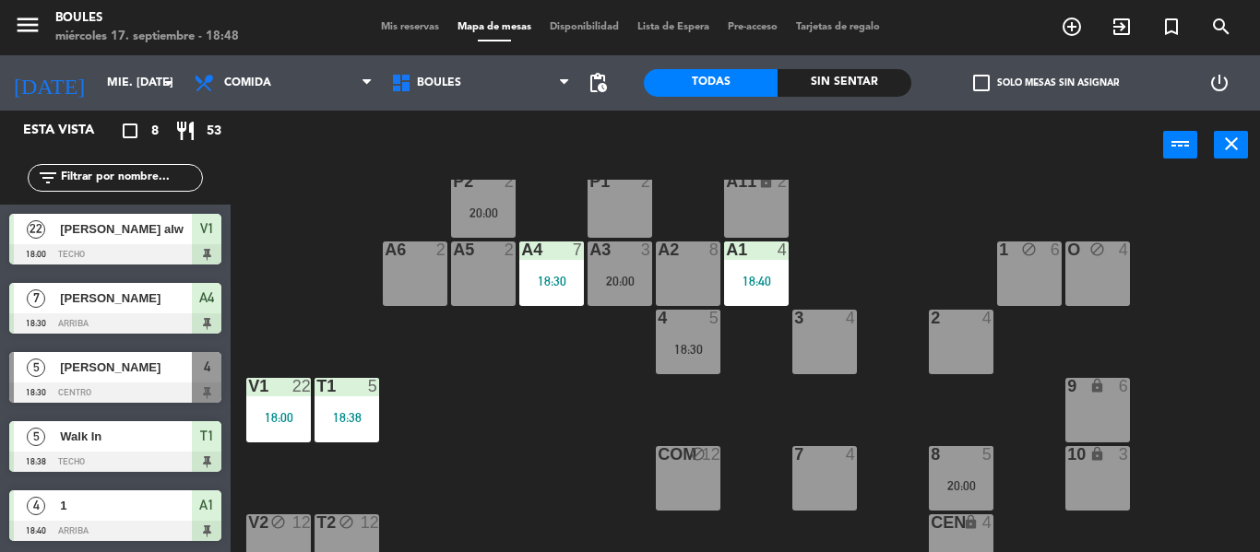
click at [691, 278] on div "A2 8" at bounding box center [688, 274] width 65 height 65
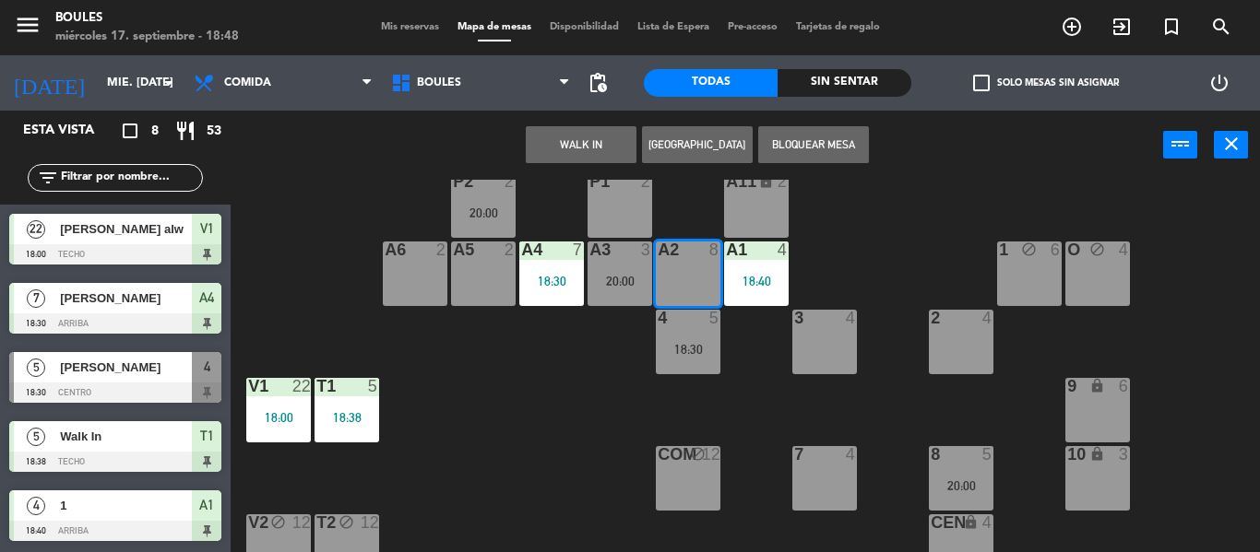
click at [613, 147] on button "WALK IN" at bounding box center [581, 144] width 111 height 37
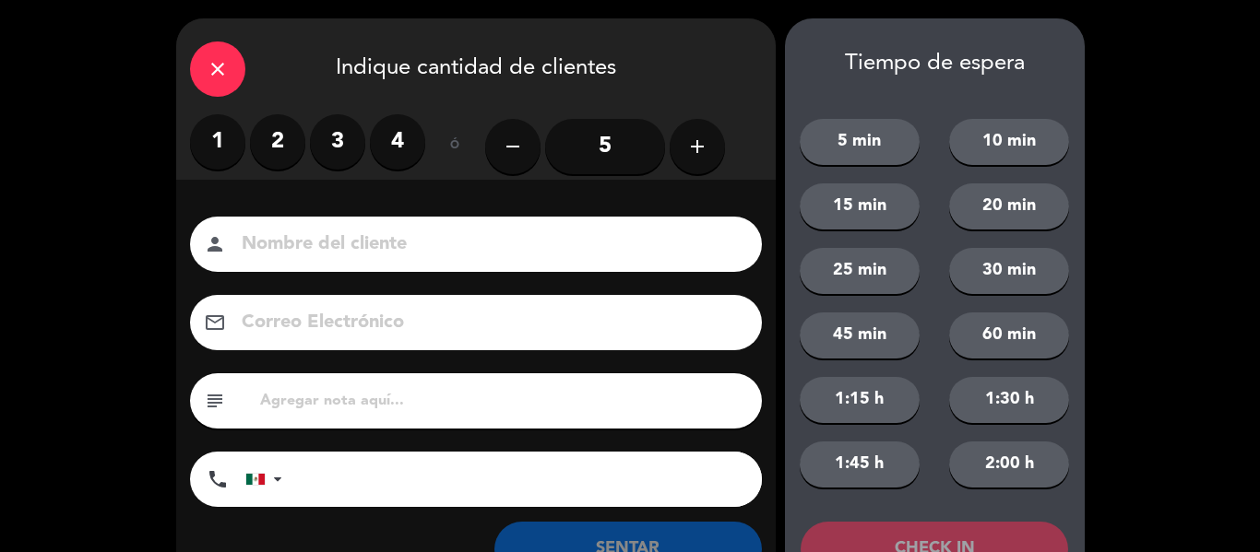
click at [611, 146] on input "5" at bounding box center [605, 146] width 120 height 55
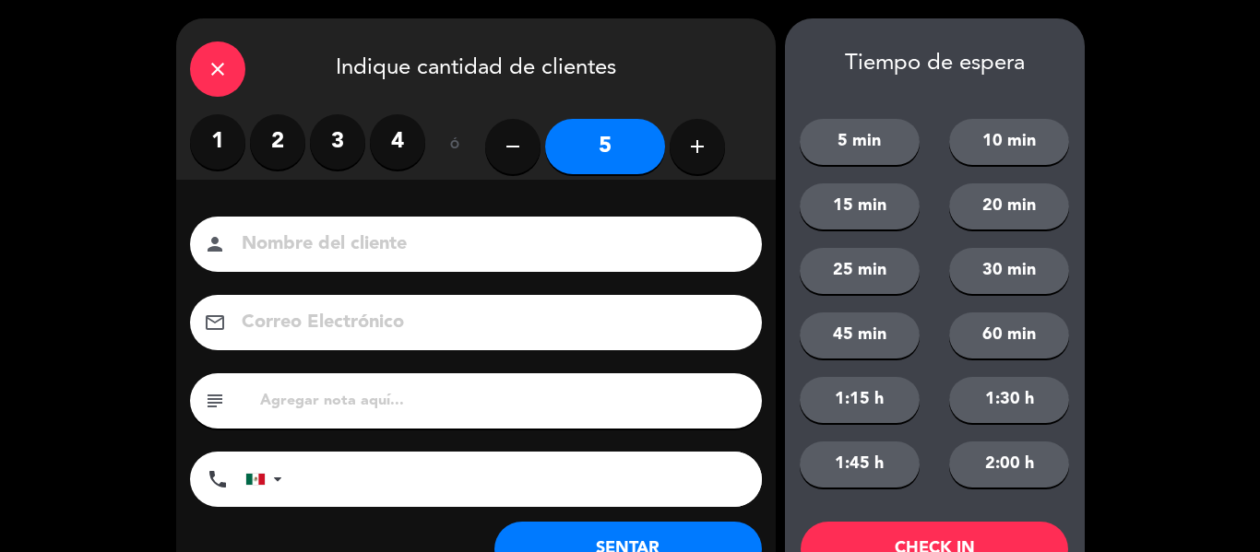
scroll to position [71, 0]
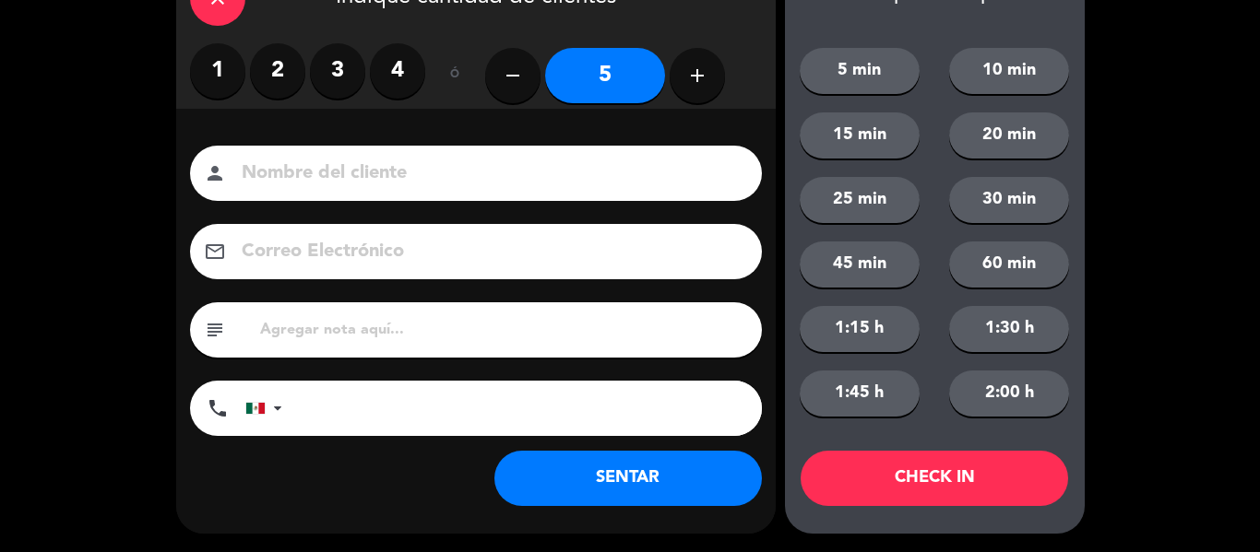
click at [611, 482] on button "SENTAR" at bounding box center [627, 478] width 267 height 55
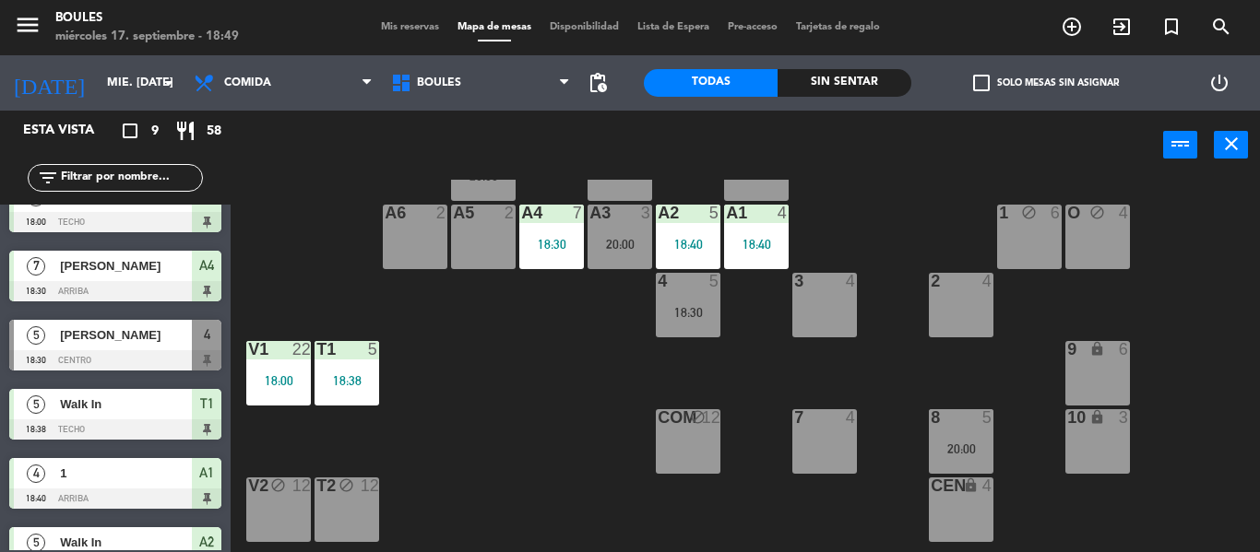
scroll to position [0, 0]
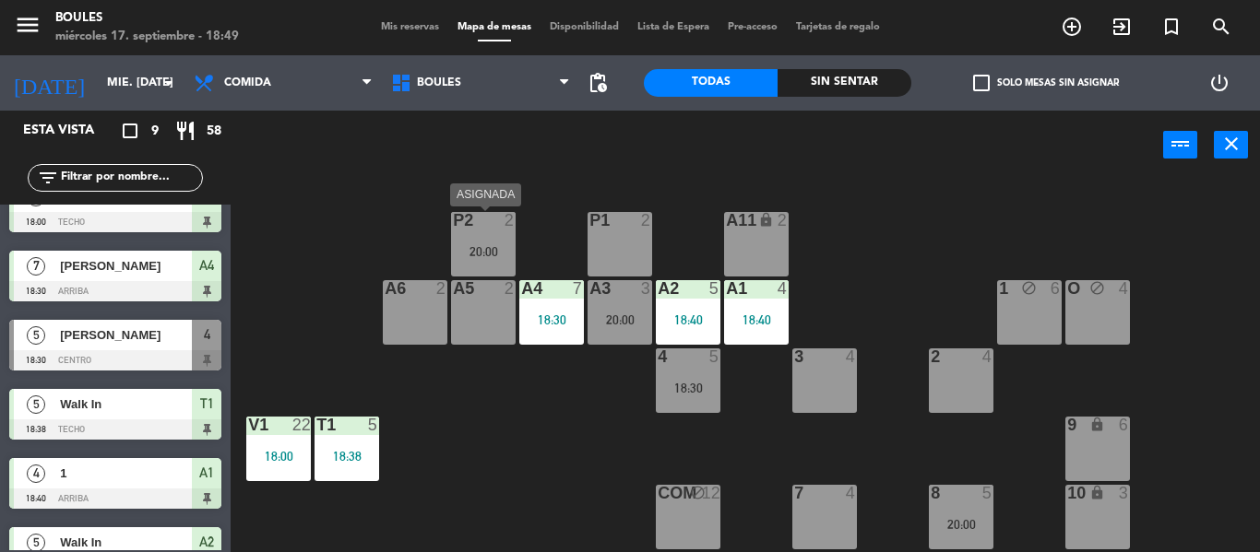
click at [487, 237] on div "P2 2 20:00" at bounding box center [483, 244] width 65 height 65
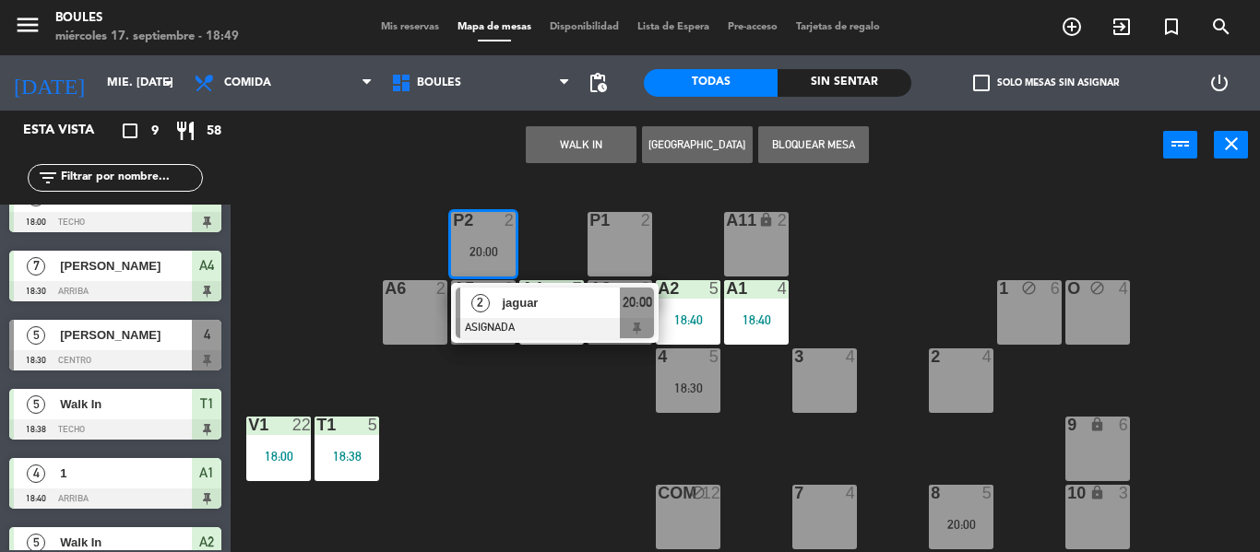
click at [608, 248] on div "P1 2" at bounding box center [619, 244] width 65 height 65
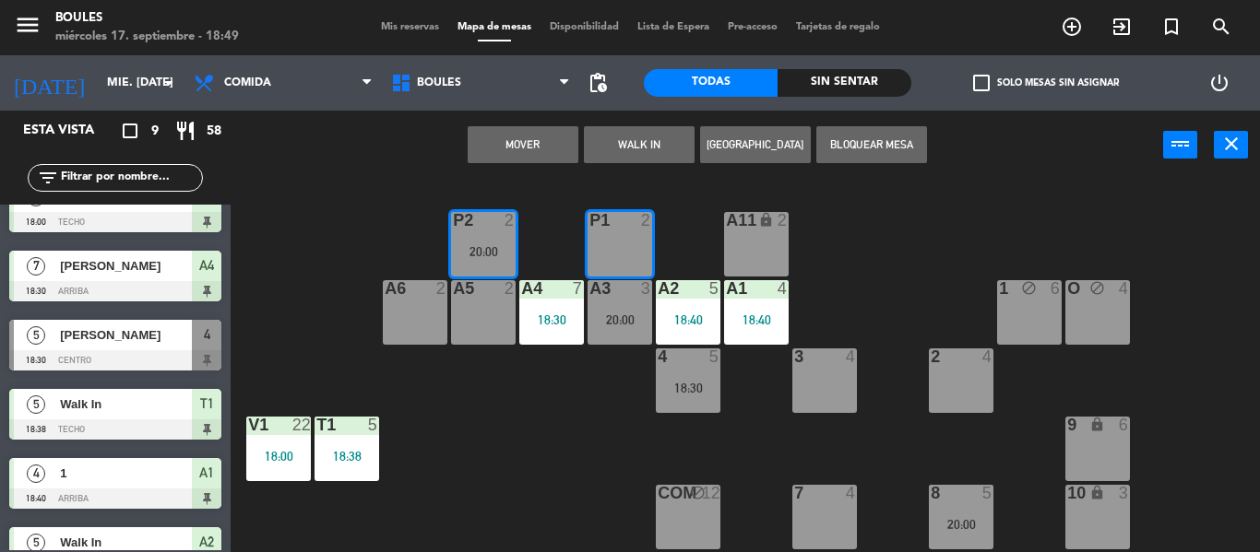
click at [543, 148] on button "Mover" at bounding box center [523, 144] width 111 height 37
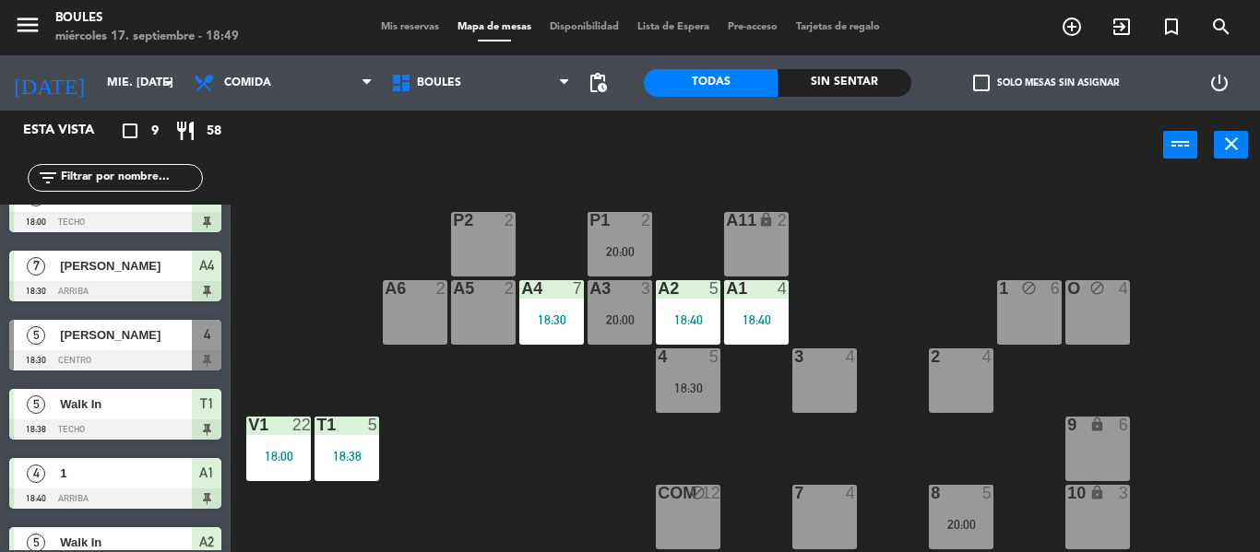
click at [430, 303] on div "A6 2" at bounding box center [415, 312] width 65 height 65
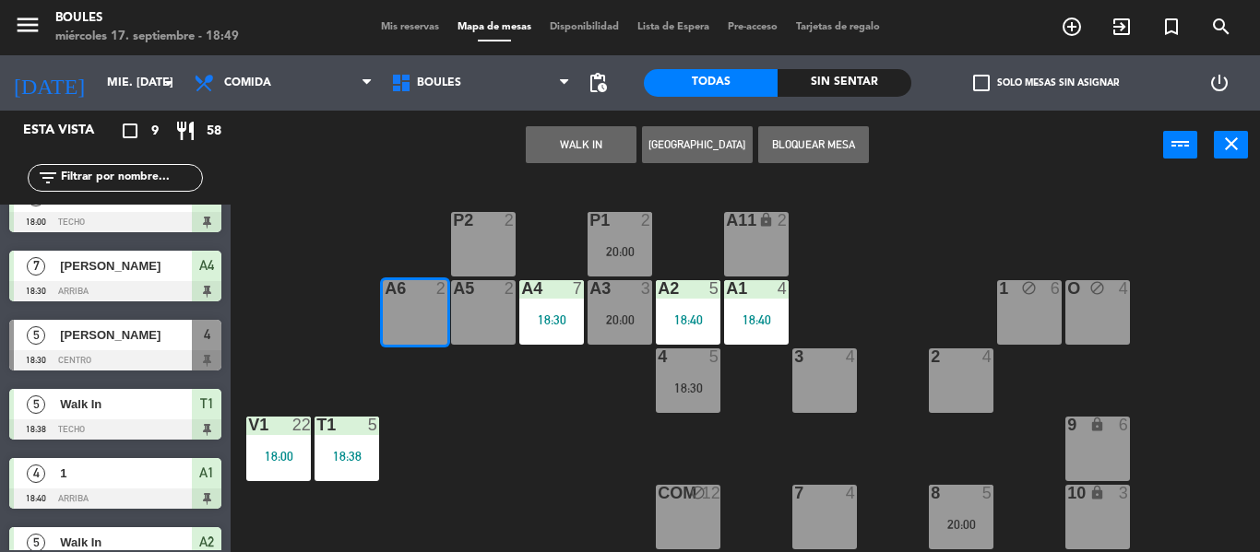
click at [823, 146] on button "Bloquear Mesa" at bounding box center [813, 144] width 111 height 37
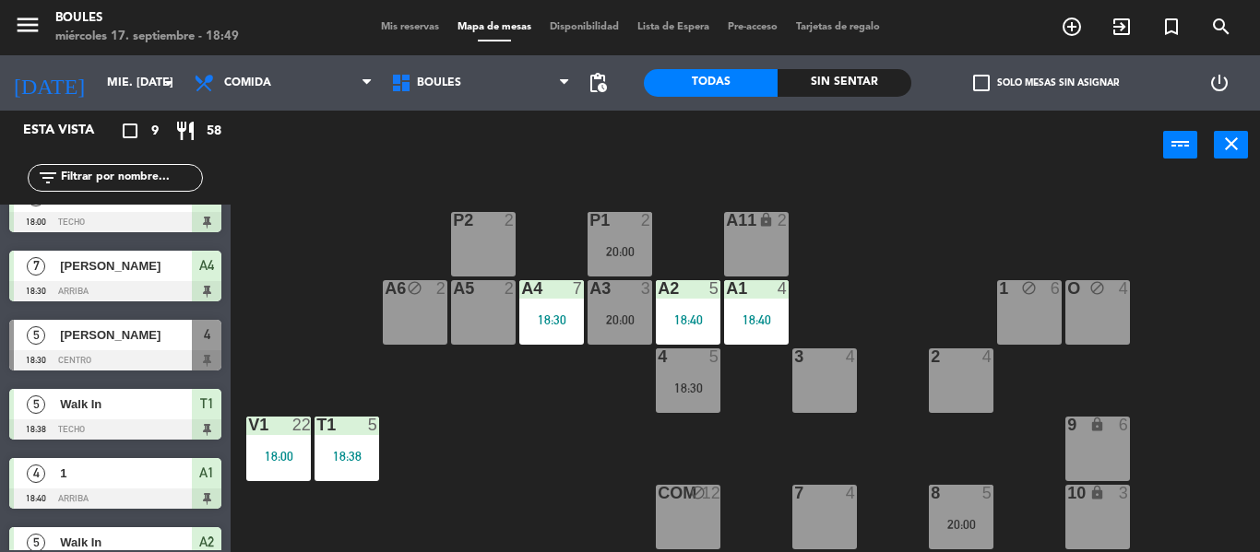
click at [835, 529] on div "7 4" at bounding box center [824, 517] width 65 height 65
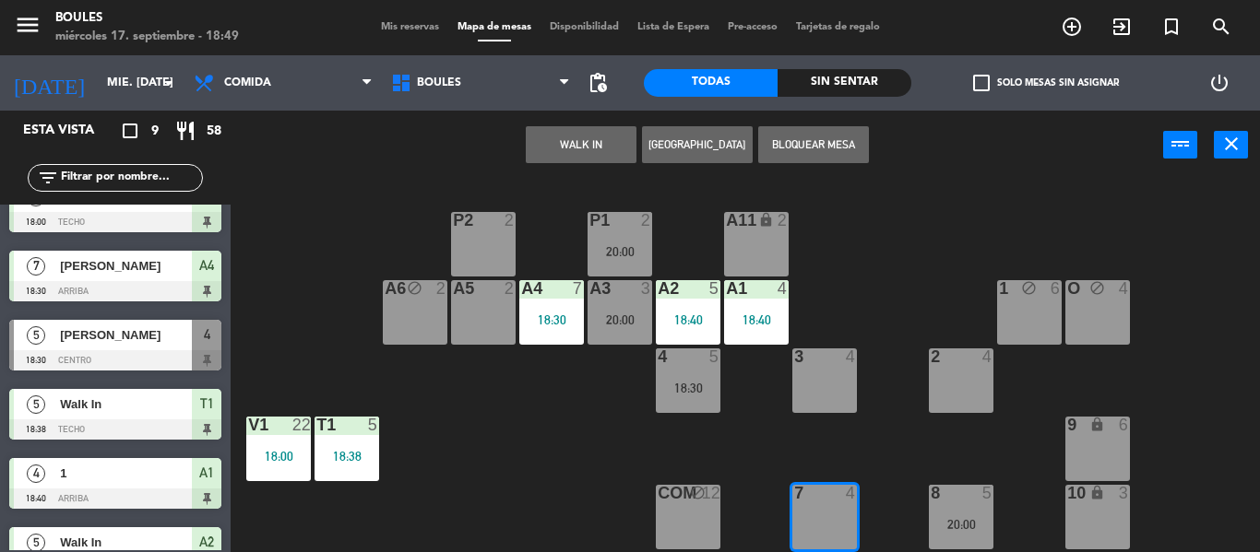
click at [828, 150] on button "Bloquear Mesa" at bounding box center [813, 144] width 111 height 37
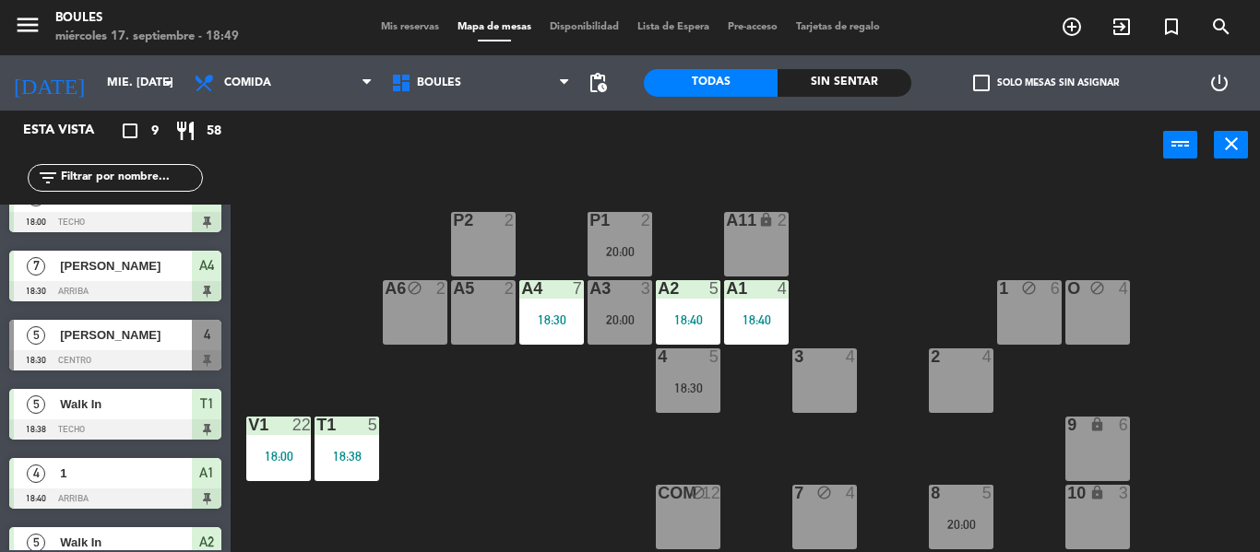
click at [818, 403] on div "3 4" at bounding box center [824, 381] width 65 height 65
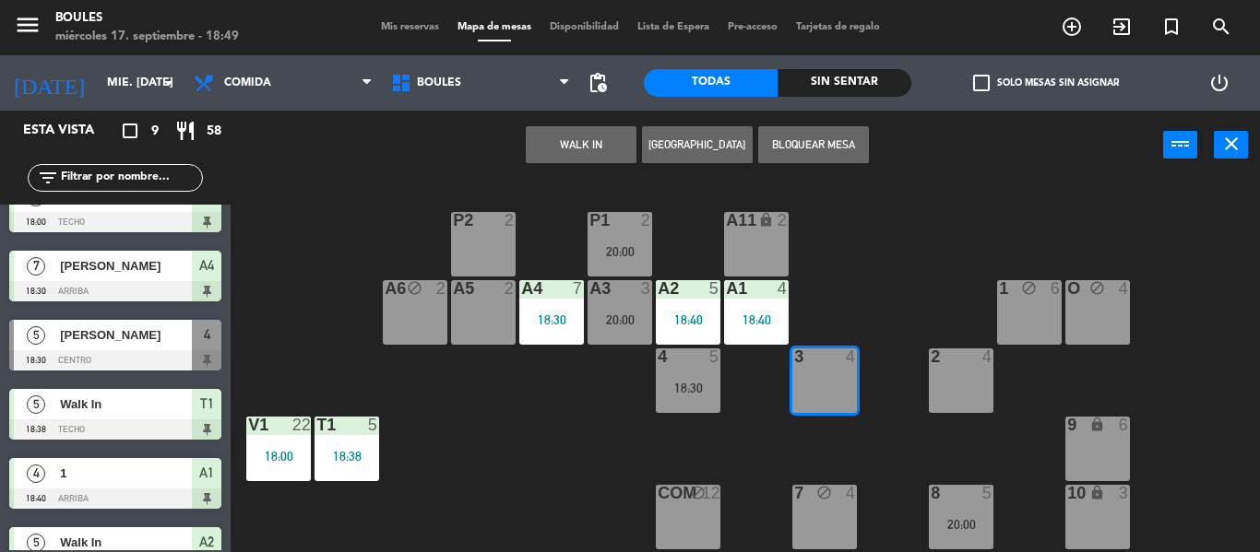
click at [812, 150] on button "Bloquear Mesa" at bounding box center [813, 144] width 111 height 37
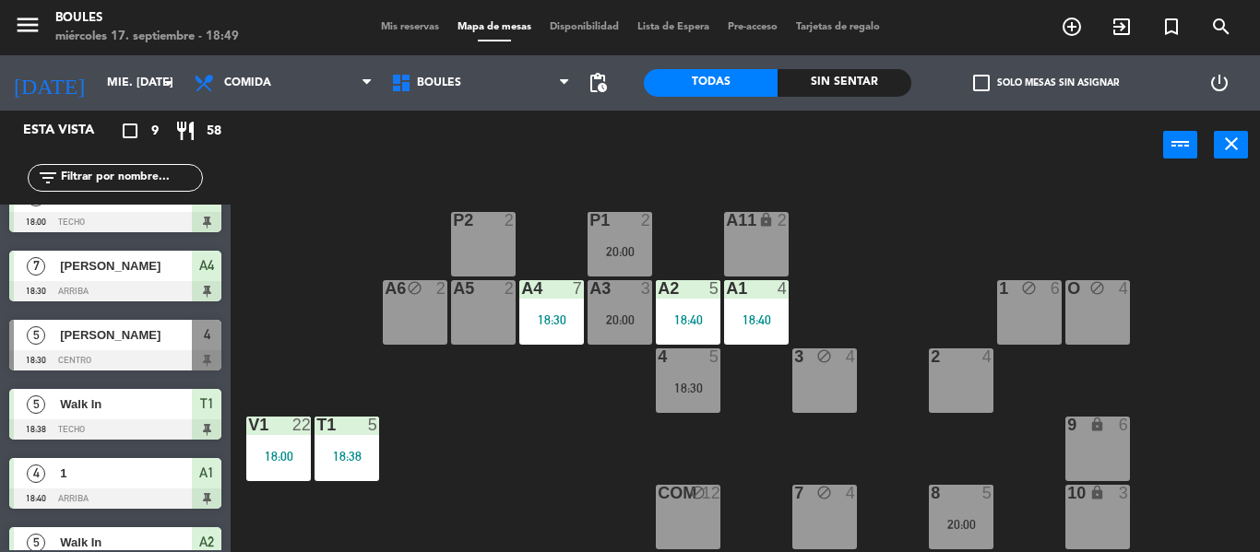
click at [965, 411] on div "2 4" at bounding box center [961, 381] width 65 height 65
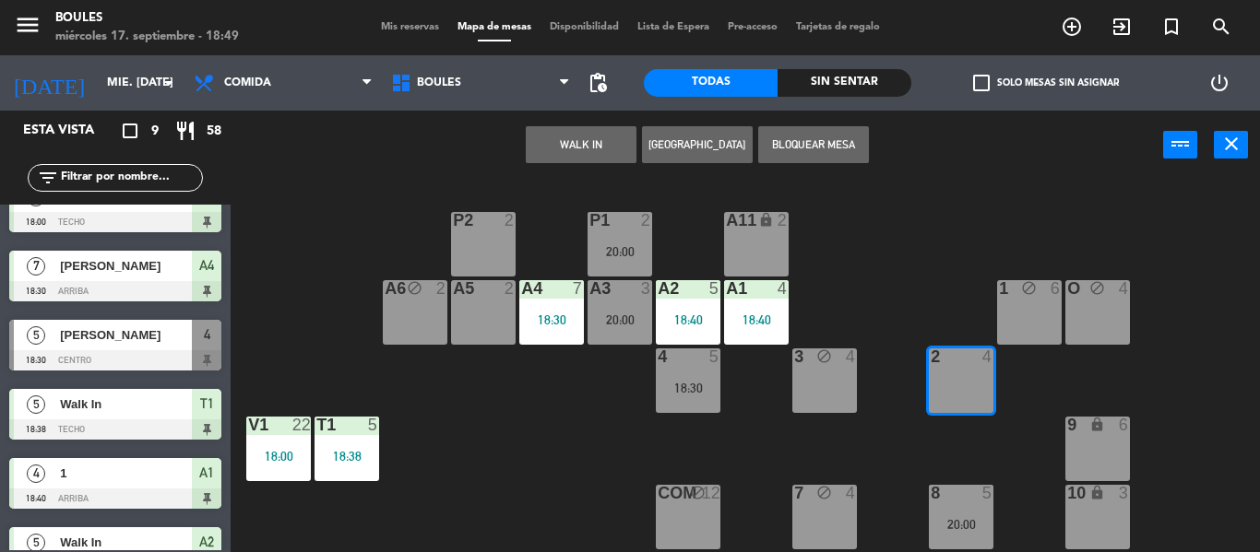
click at [842, 157] on button "Bloquear Mesa" at bounding box center [813, 144] width 111 height 37
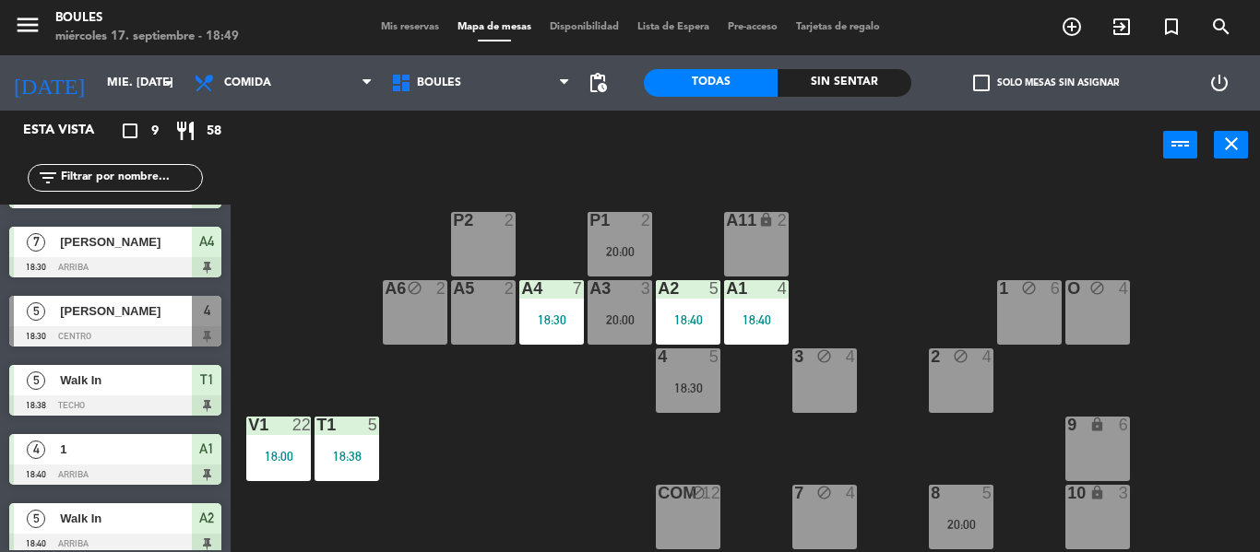
scroll to position [55, 0]
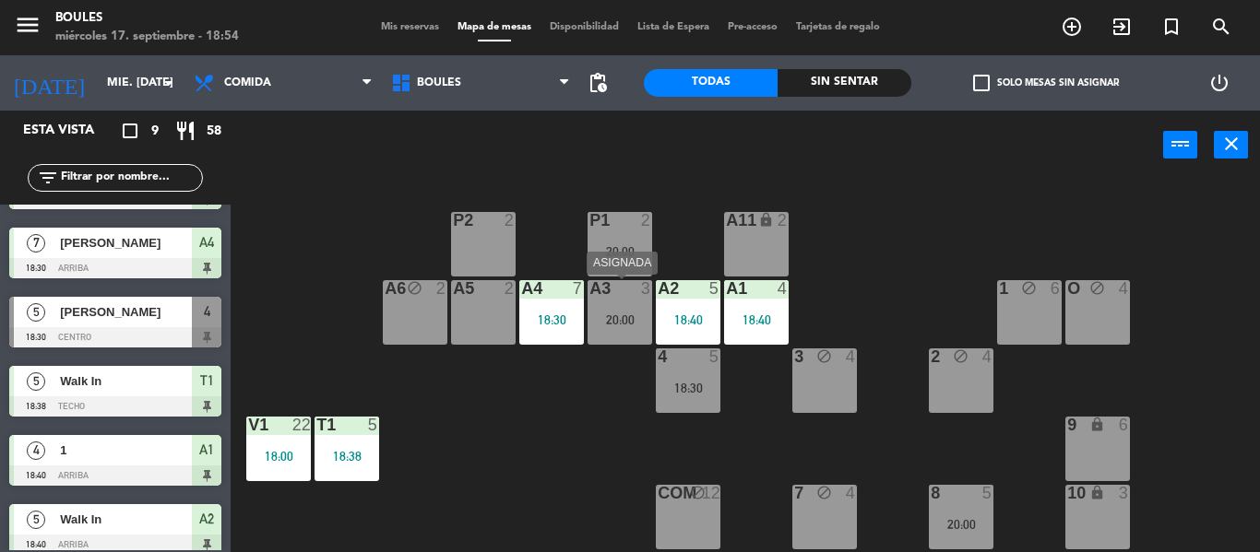
click at [604, 340] on div "A3 3 20:00" at bounding box center [619, 312] width 65 height 65
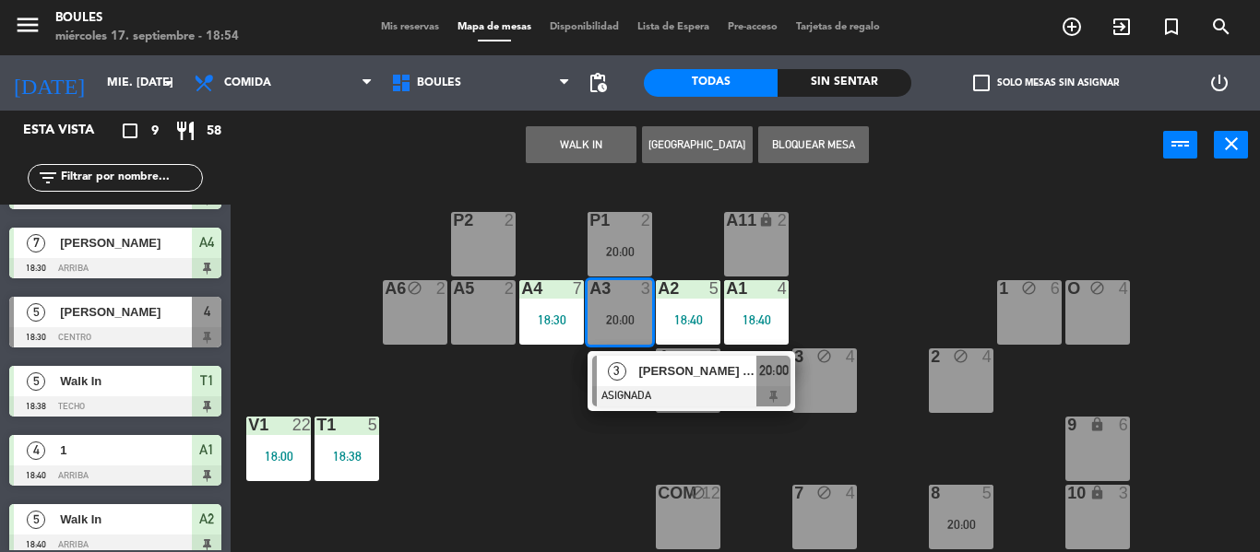
click at [586, 492] on div "P1 2 20:00 P2 2 A11 lock 2 A5 2 A6 block 2 A4 7 18:30 A3 3 20:00 3 [PERSON_NAME…" at bounding box center [751, 366] width 1016 height 373
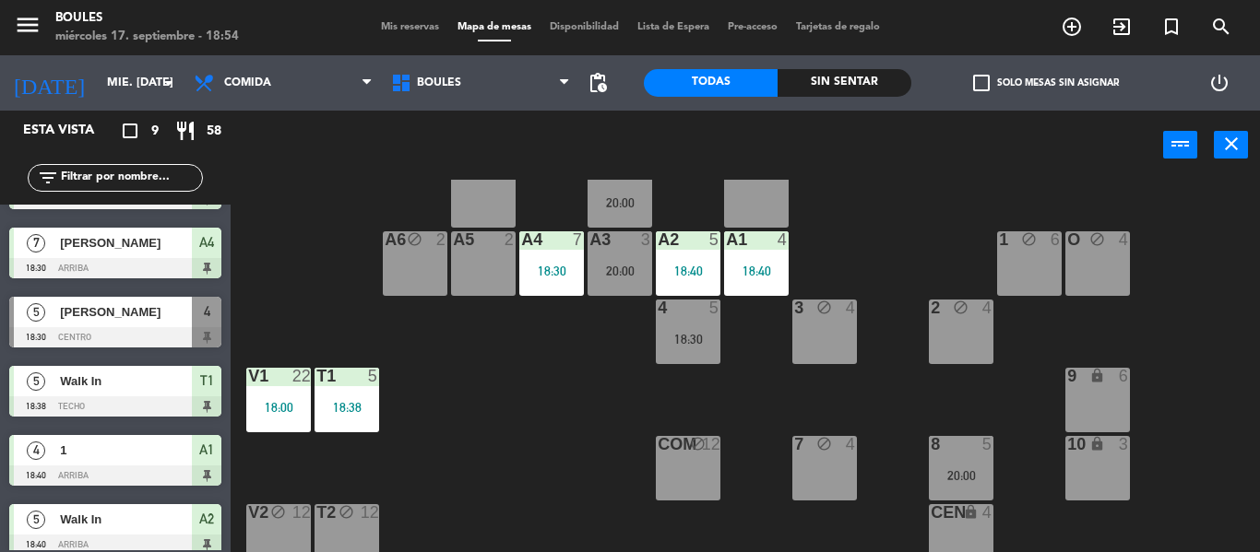
scroll to position [53, 0]
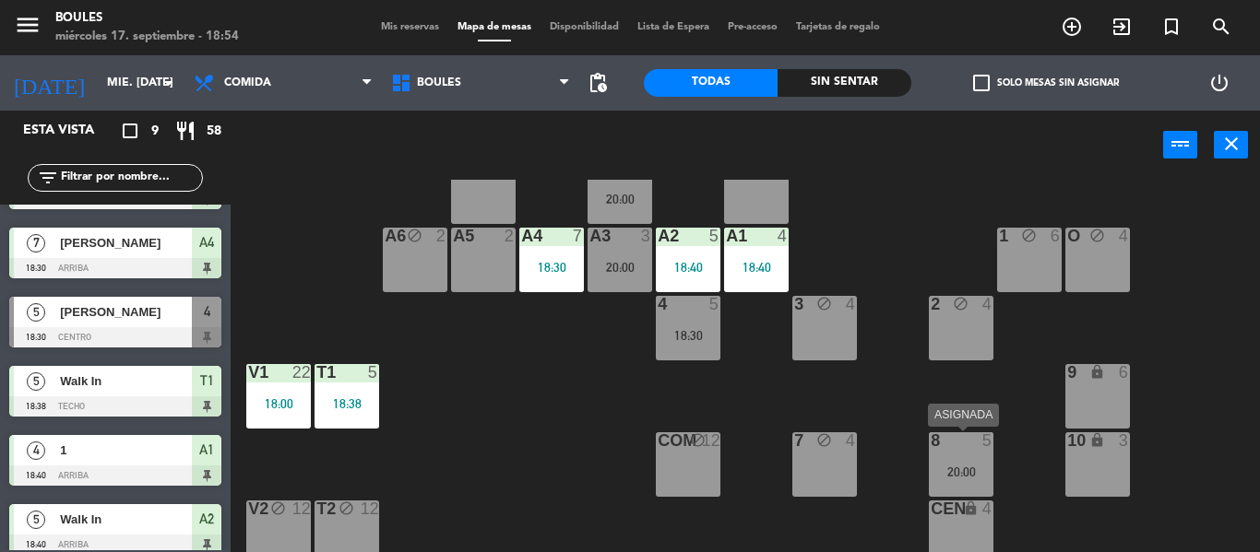
click at [975, 467] on div "20:00" at bounding box center [961, 472] width 65 height 13
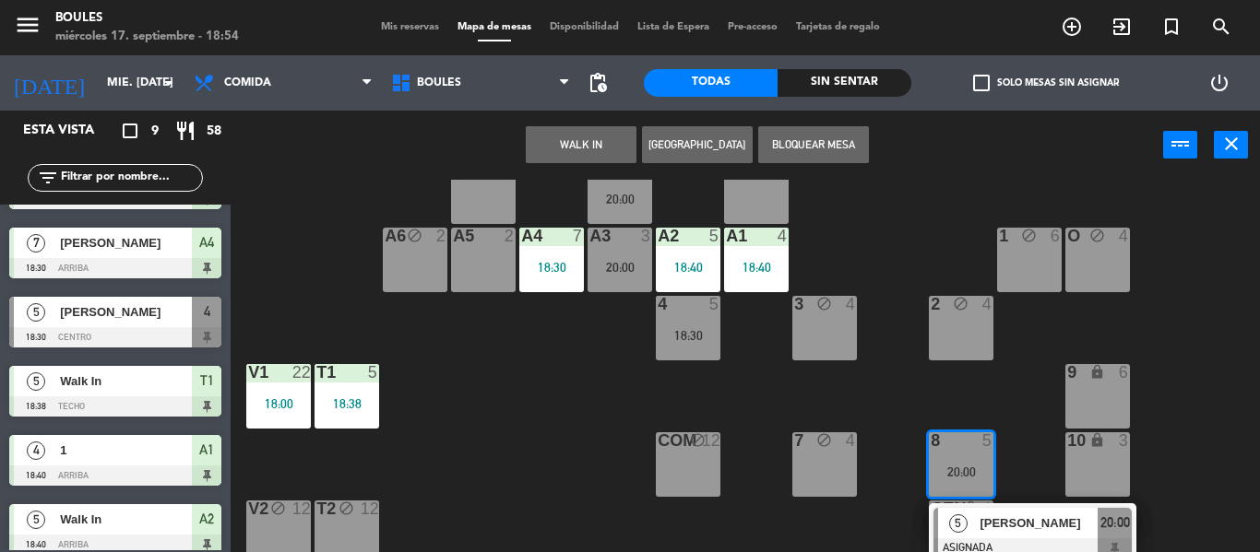
click at [589, 467] on div "P1 2 20:00 P2 2 A11 lock 2 A5 2 A6 block 2 A4 7 18:30 A3 3 20:00 A2 5 18:40 A1 …" at bounding box center [751, 366] width 1016 height 373
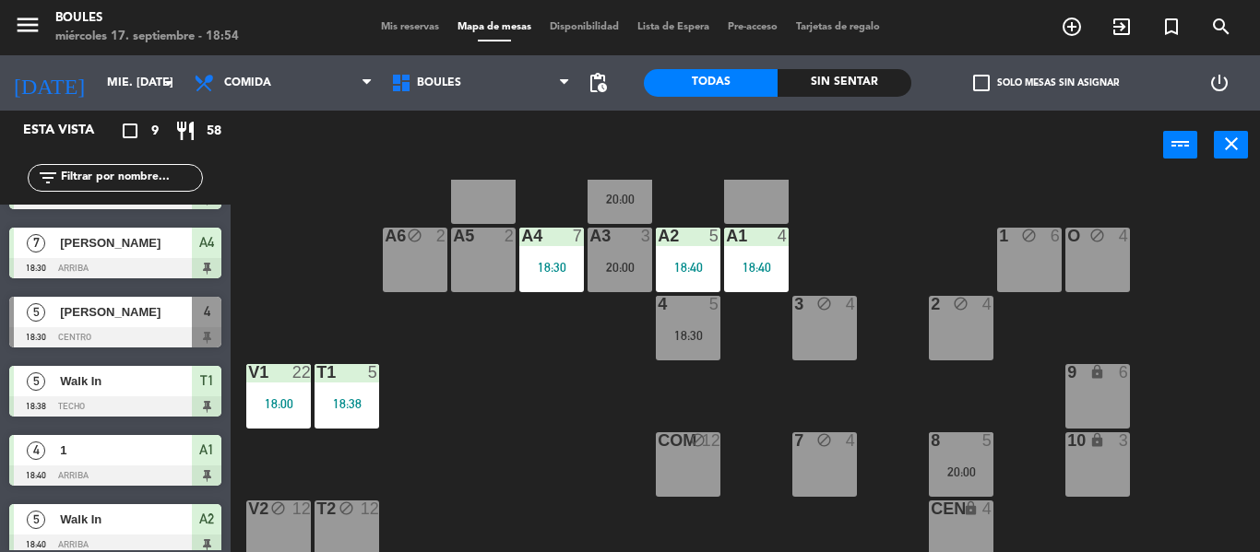
click at [674, 309] on div at bounding box center [687, 304] width 30 height 17
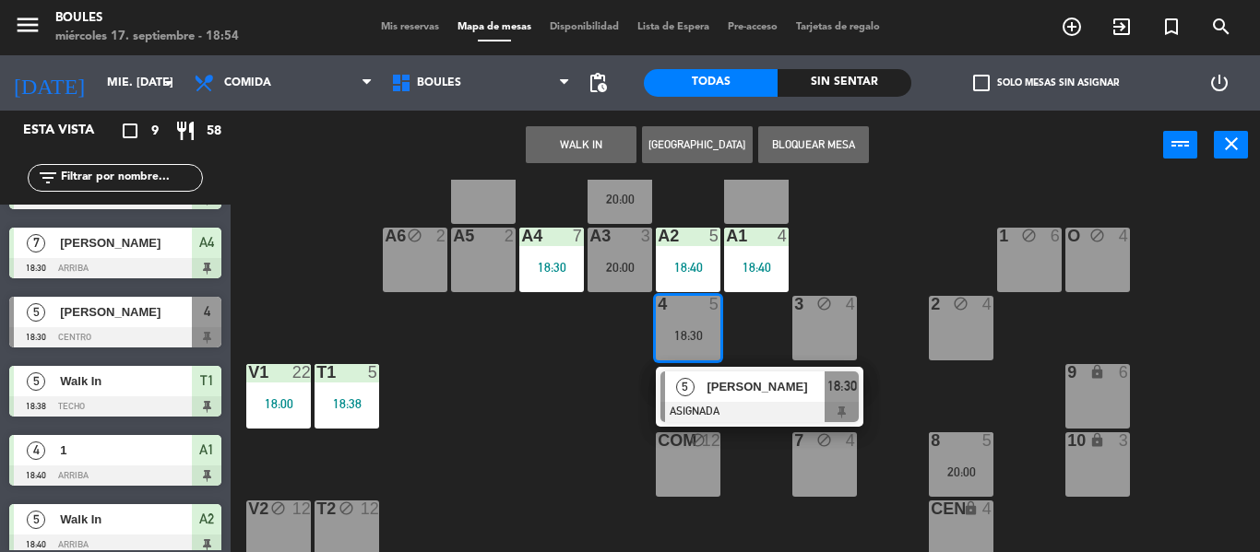
click at [705, 386] on div "[PERSON_NAME]" at bounding box center [765, 387] width 120 height 30
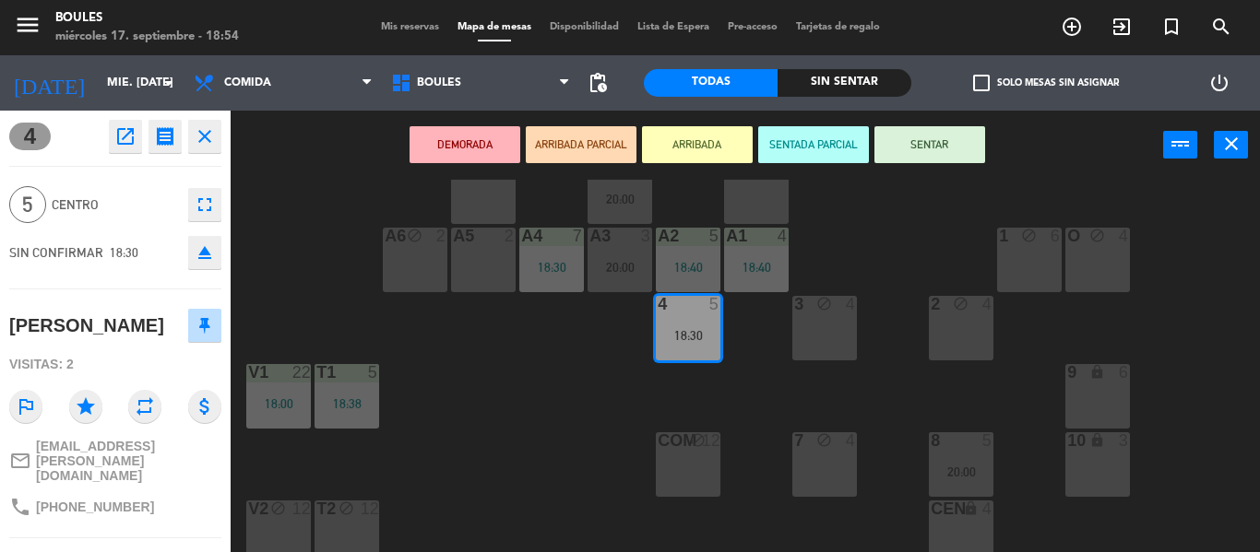
click at [913, 148] on button "SENTAR" at bounding box center [929, 144] width 111 height 37
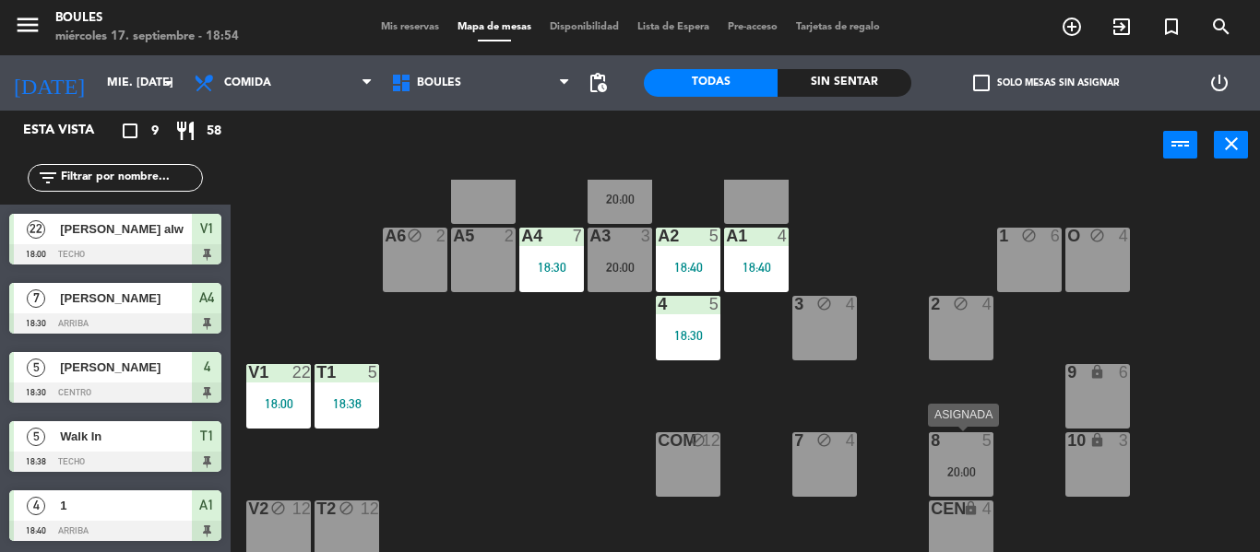
click at [976, 455] on div "8 5 20:00" at bounding box center [961, 465] width 65 height 65
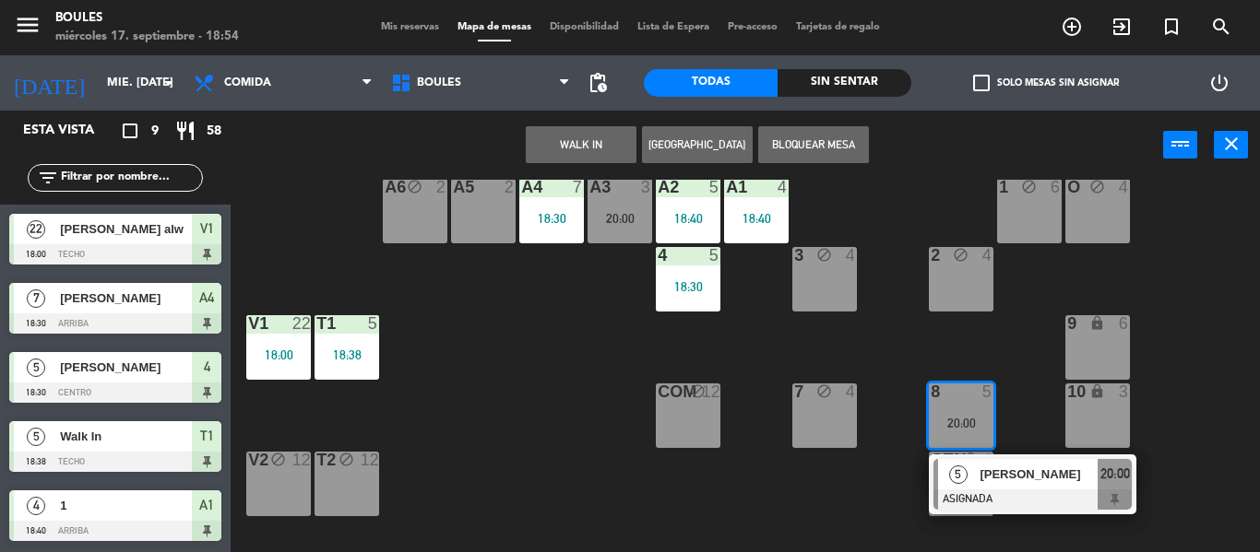
scroll to position [102, 0]
click at [1014, 494] on div at bounding box center [1032, 499] width 198 height 20
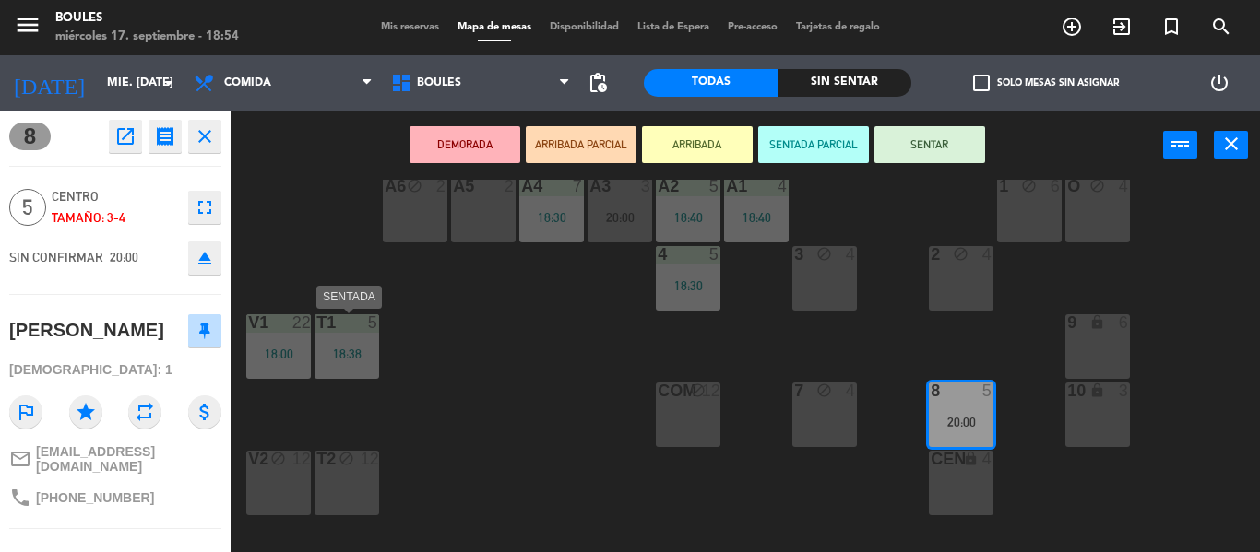
click at [363, 340] on div "T1 5 18:38" at bounding box center [346, 346] width 65 height 65
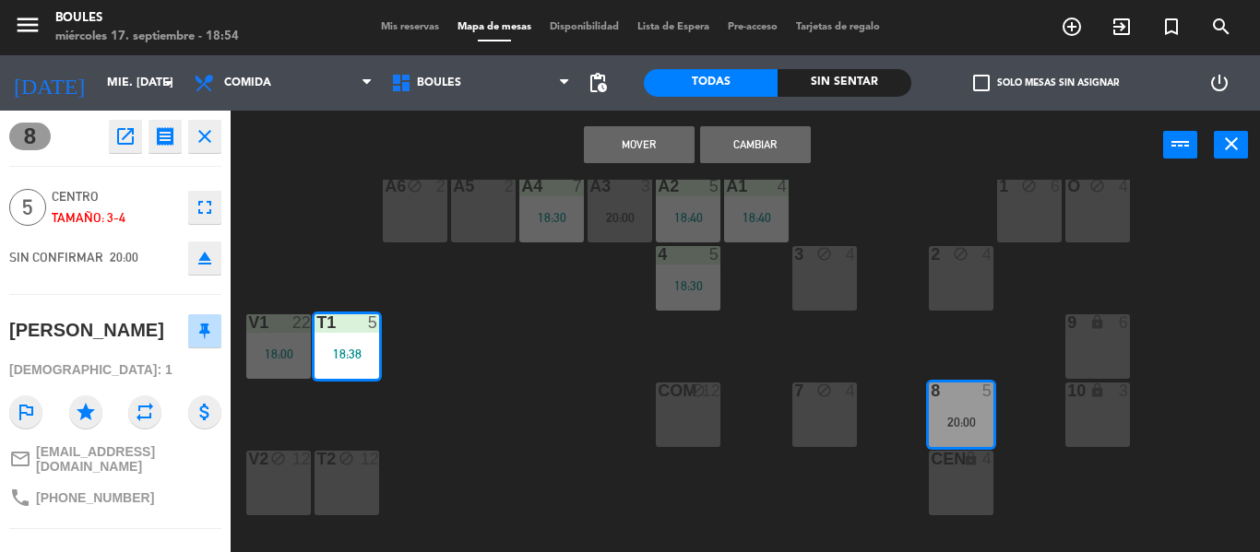
click at [638, 138] on button "Mover" at bounding box center [639, 144] width 111 height 37
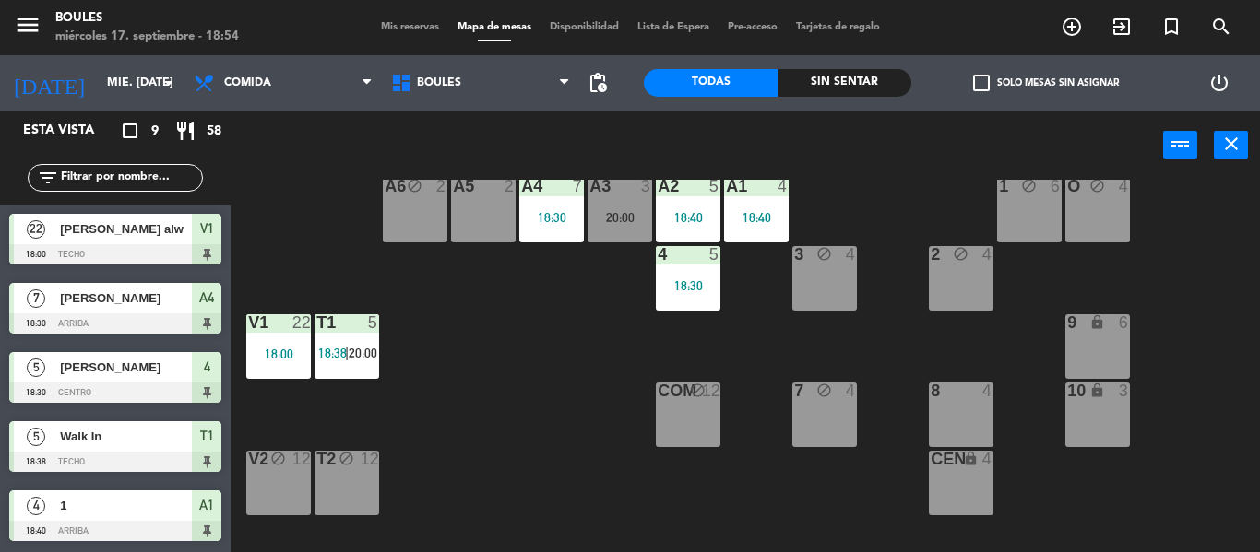
scroll to position [18, 0]
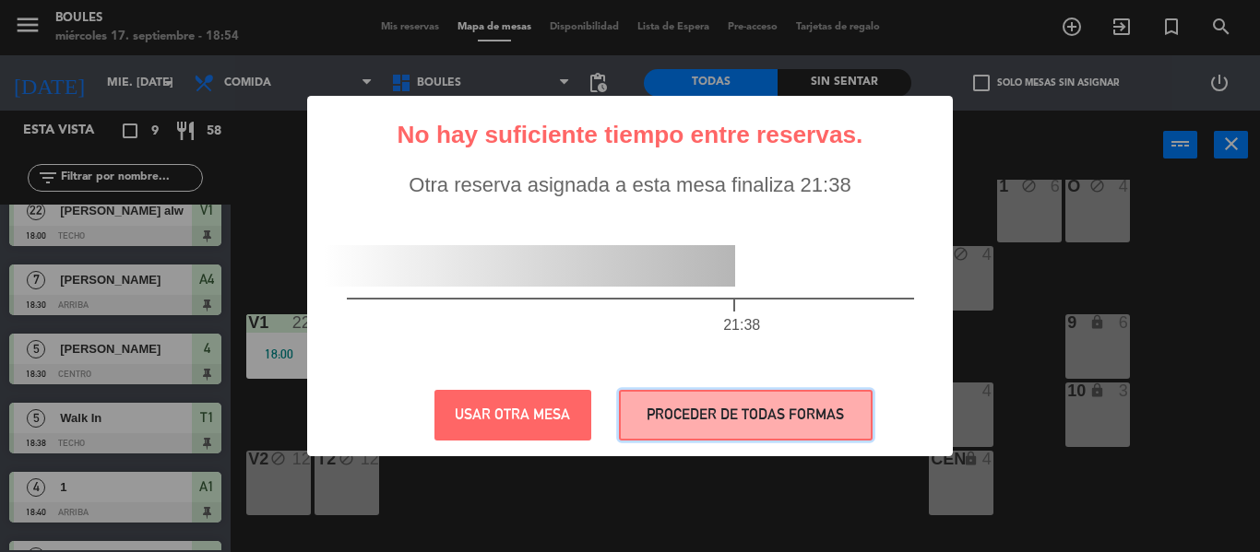
click at [812, 427] on button "PROCEDER DE TODAS FORMAS" at bounding box center [746, 415] width 254 height 51
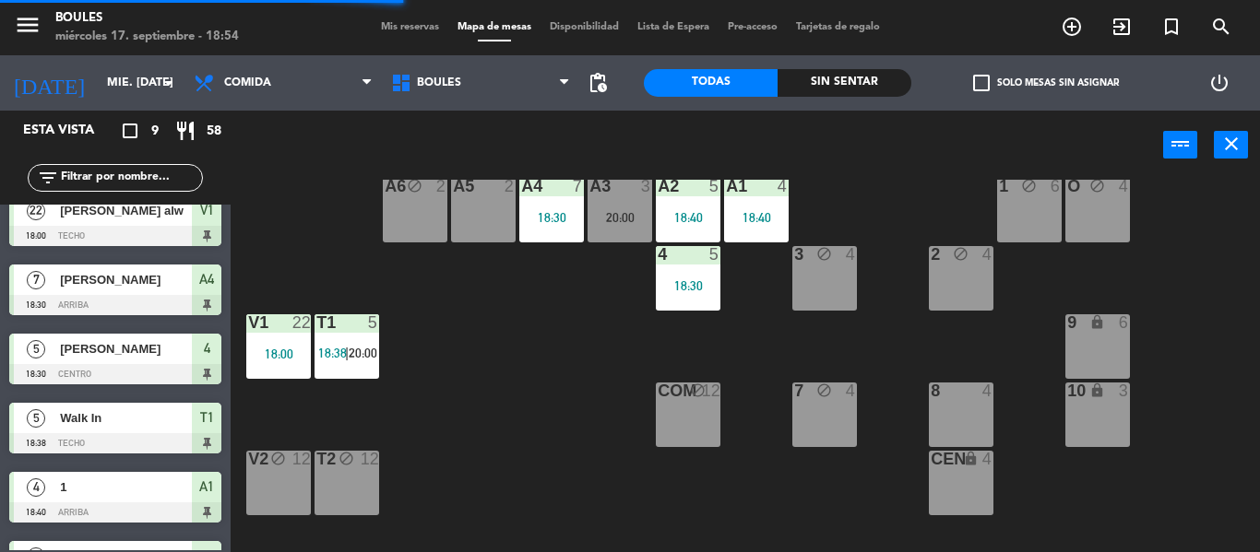
click at [970, 409] on div "8 4" at bounding box center [961, 415] width 65 height 65
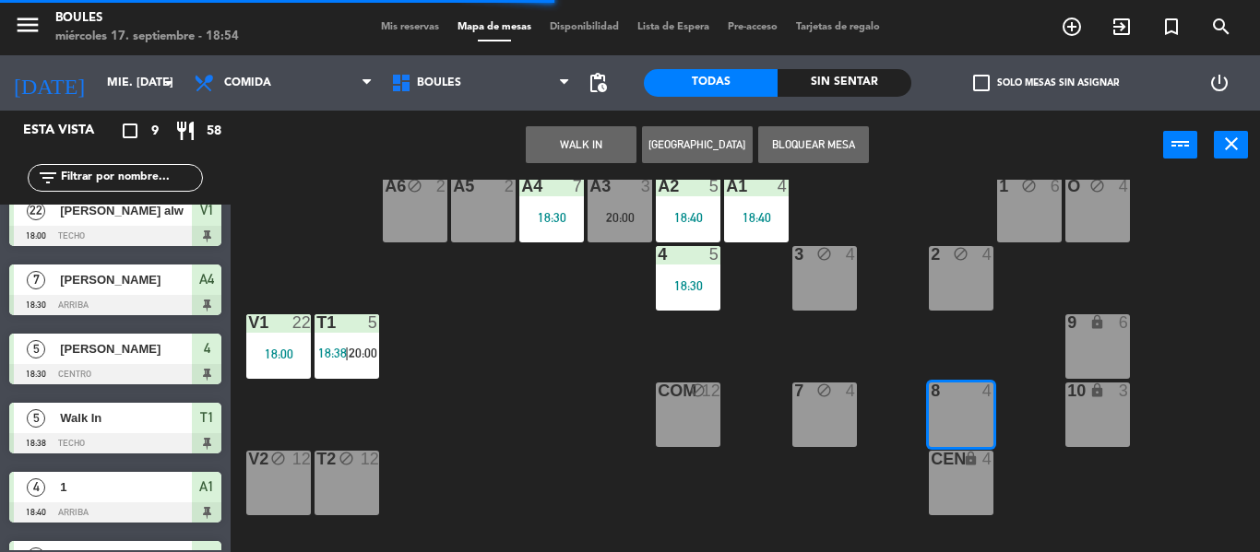
click at [850, 154] on button "Bloquear Mesa" at bounding box center [813, 144] width 111 height 37
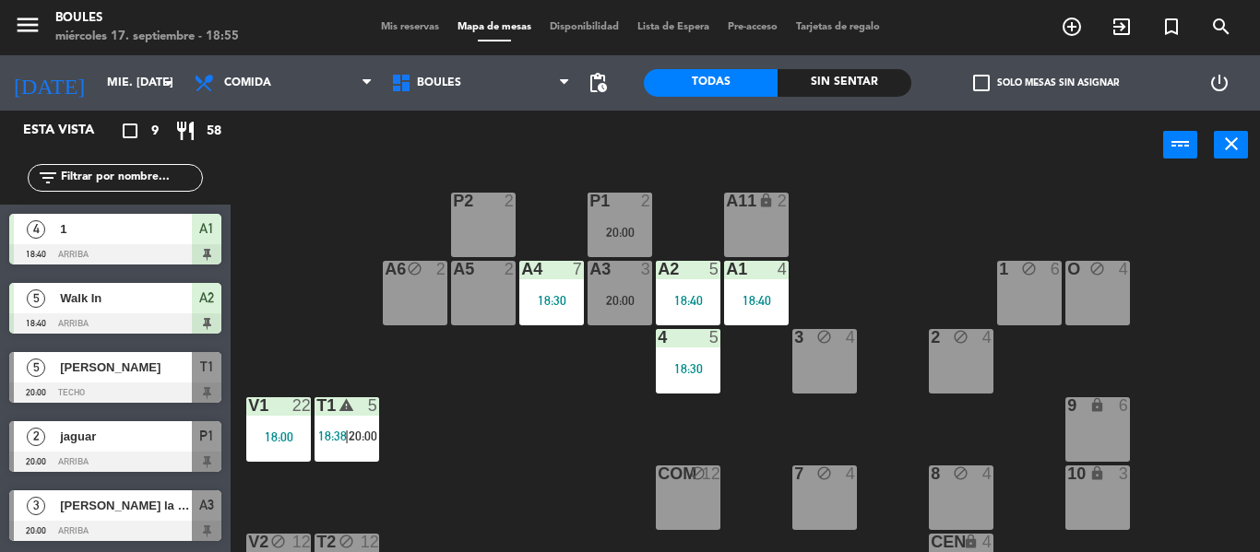
scroll to position [22, 0]
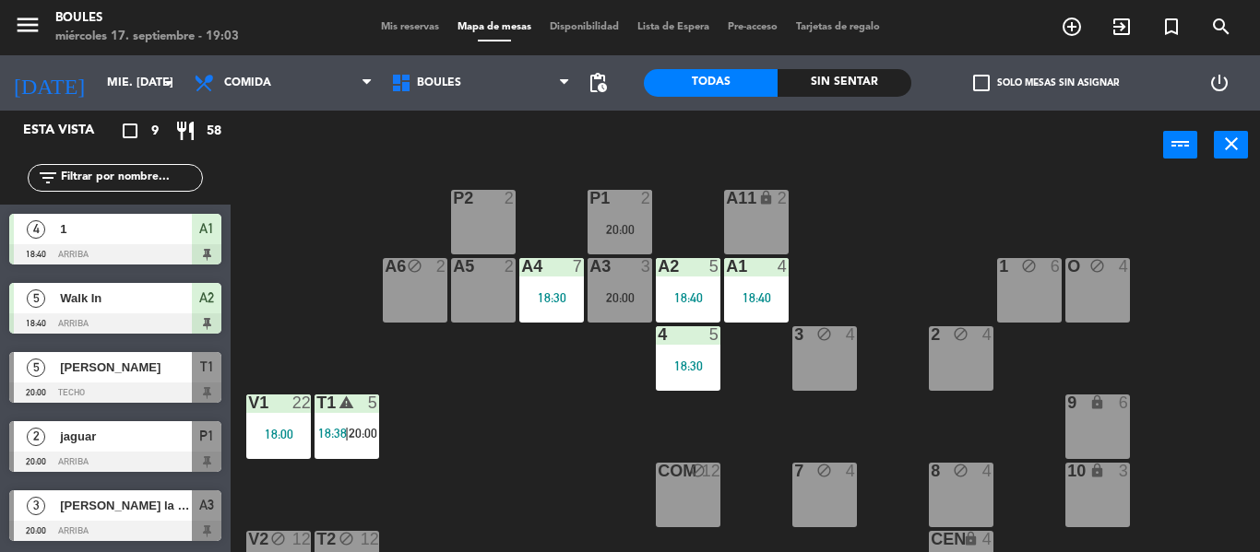
click at [541, 442] on div "P1 2 20:00 P2 2 A11 lock 2 A5 2 A6 block 2 A4 7 18:30 A3 3 20:00 A2 5 18:40 A1 …" at bounding box center [751, 366] width 1016 height 373
click at [540, 438] on div "P1 2 20:00 P2 2 A11 lock 2 A5 2 A6 block 2 A4 7 18:30 A3 3 20:00 A2 5 18:40 A1 …" at bounding box center [751, 366] width 1016 height 373
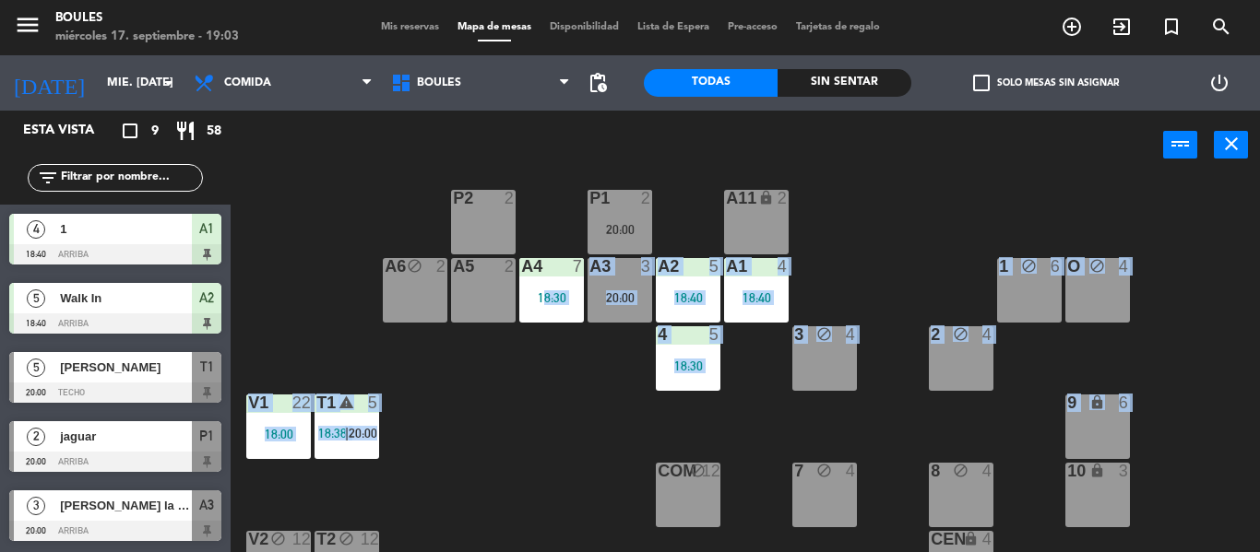
click at [540, 438] on div "P1 2 20:00 P2 2 A11 lock 2 A5 2 A6 block 2 A4 7 18:30 A3 3 20:00 A2 5 18:40 A1 …" at bounding box center [751, 366] width 1016 height 373
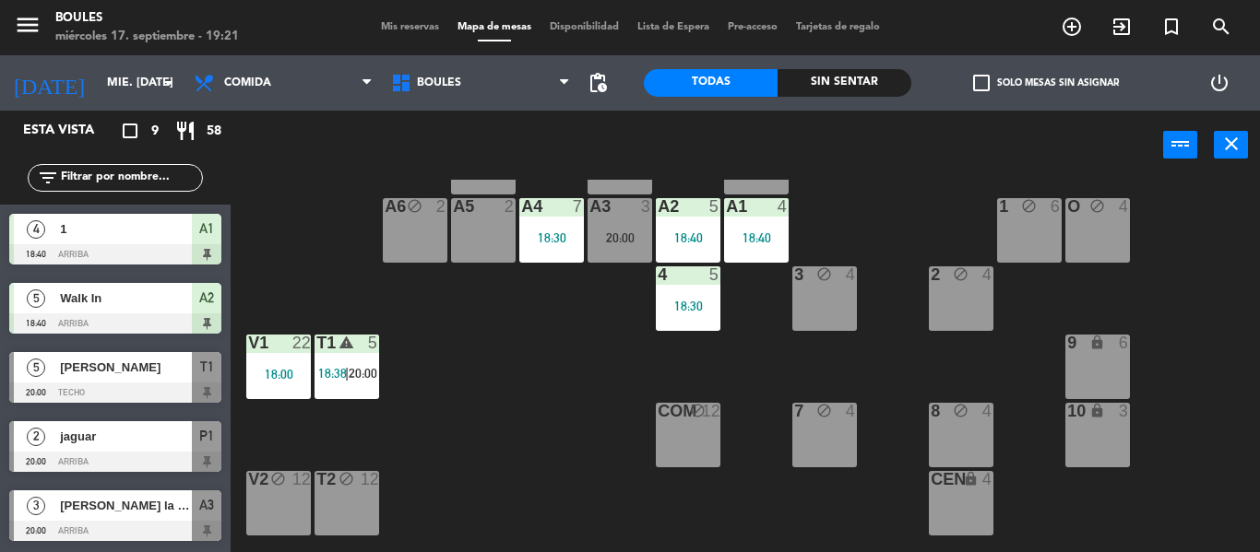
scroll to position [85, 0]
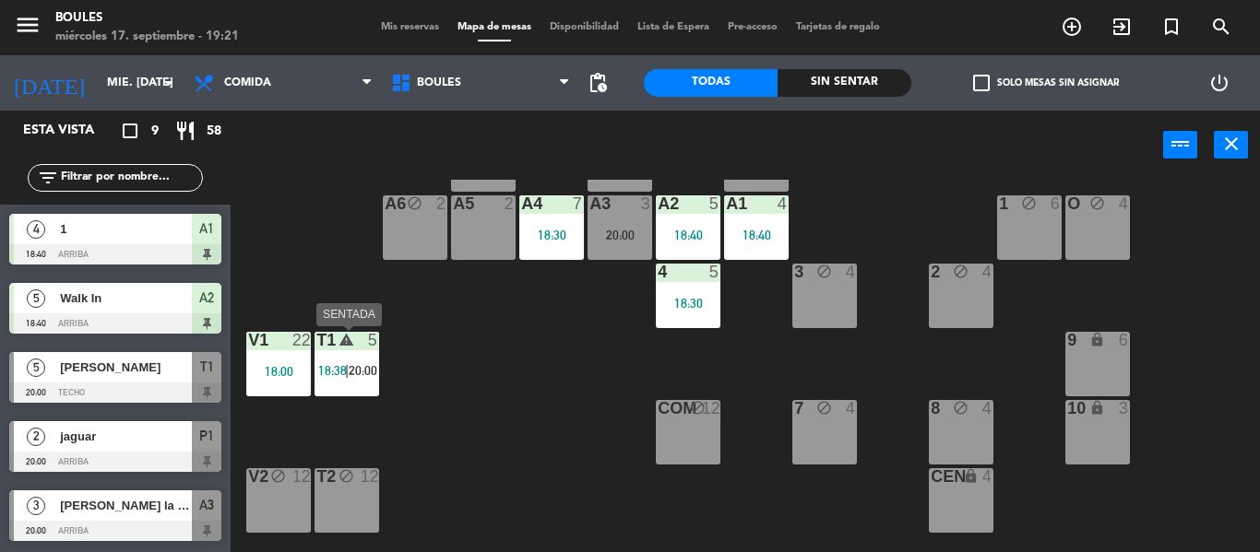
click at [346, 386] on div "T1 warning 5 18:38 | 20:00" at bounding box center [346, 364] width 65 height 65
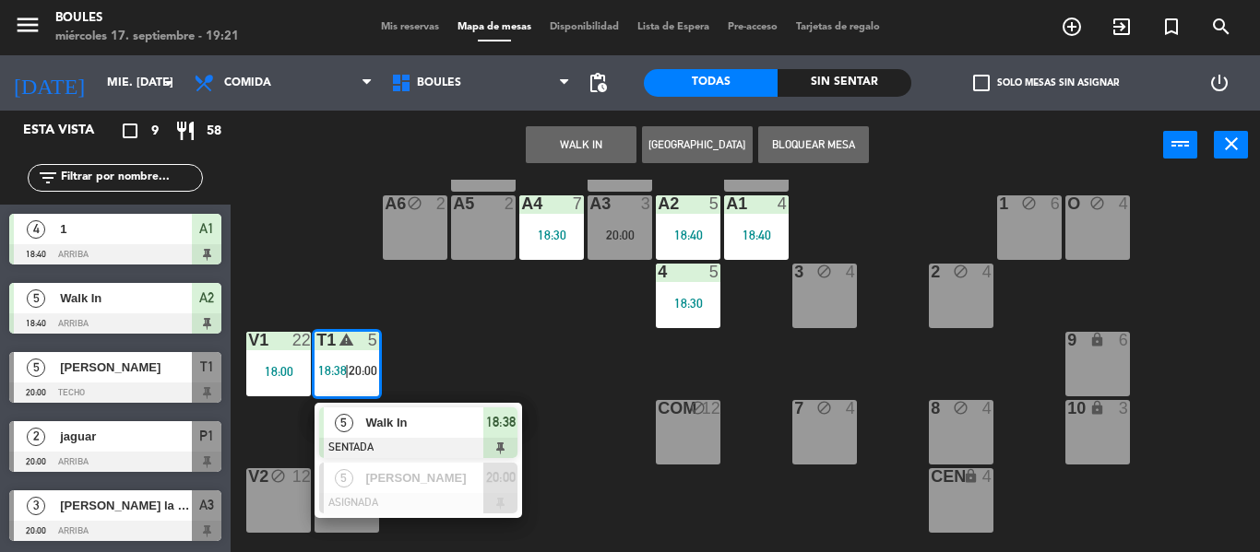
click at [378, 427] on span "Walk In" at bounding box center [424, 422] width 118 height 19
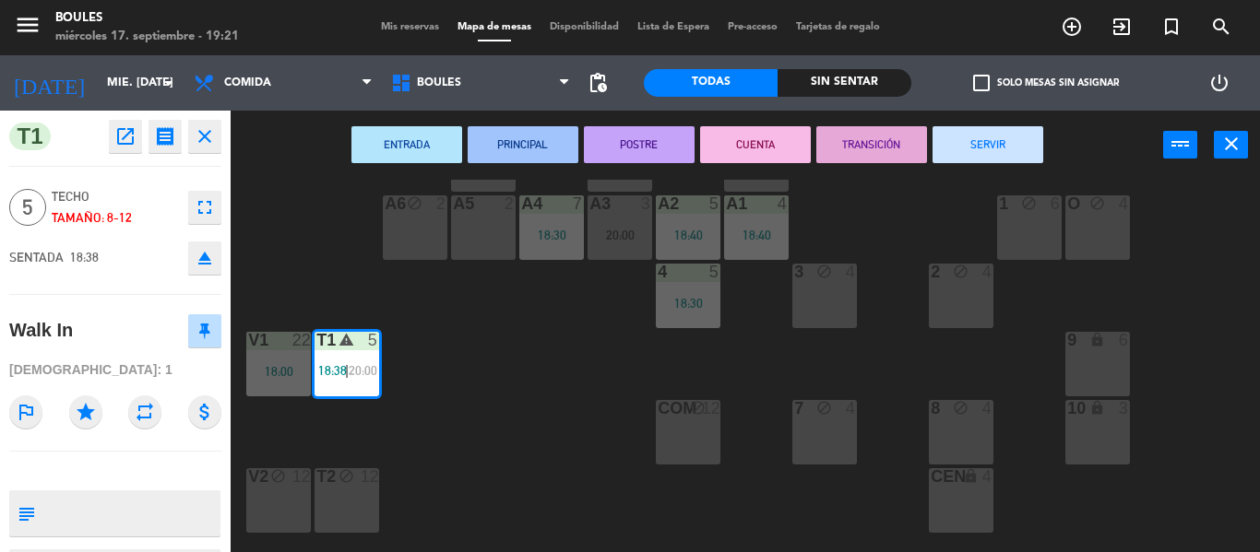
click at [362, 502] on div "T2 block 12" at bounding box center [346, 500] width 65 height 65
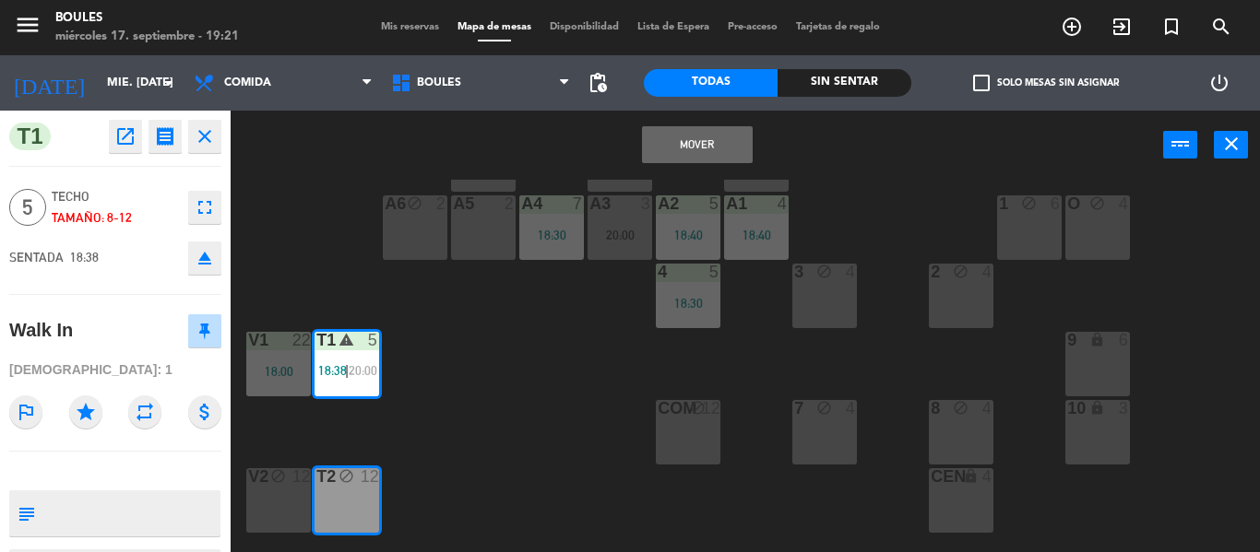
click at [724, 145] on button "Mover" at bounding box center [697, 144] width 111 height 37
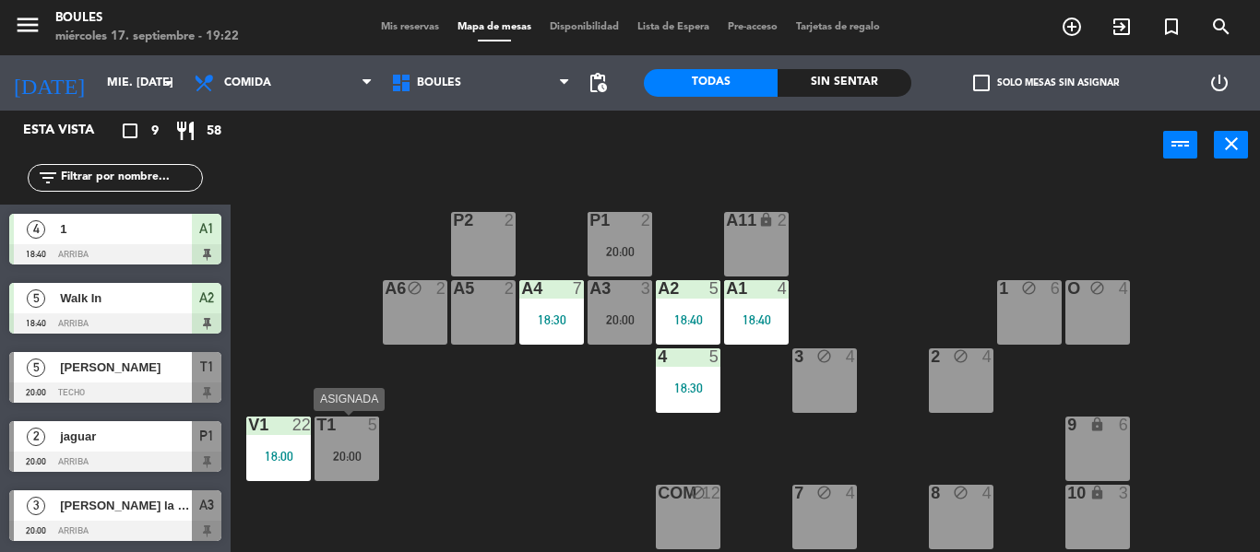
scroll to position [115, 0]
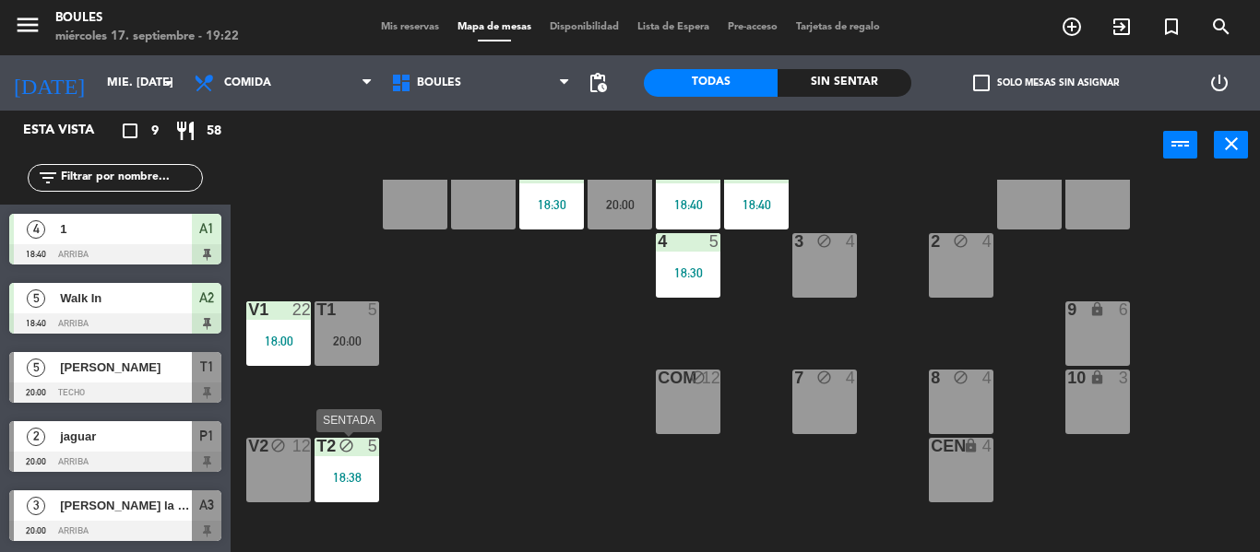
click at [338, 494] on div "T2 block 5 18:38" at bounding box center [346, 470] width 65 height 65
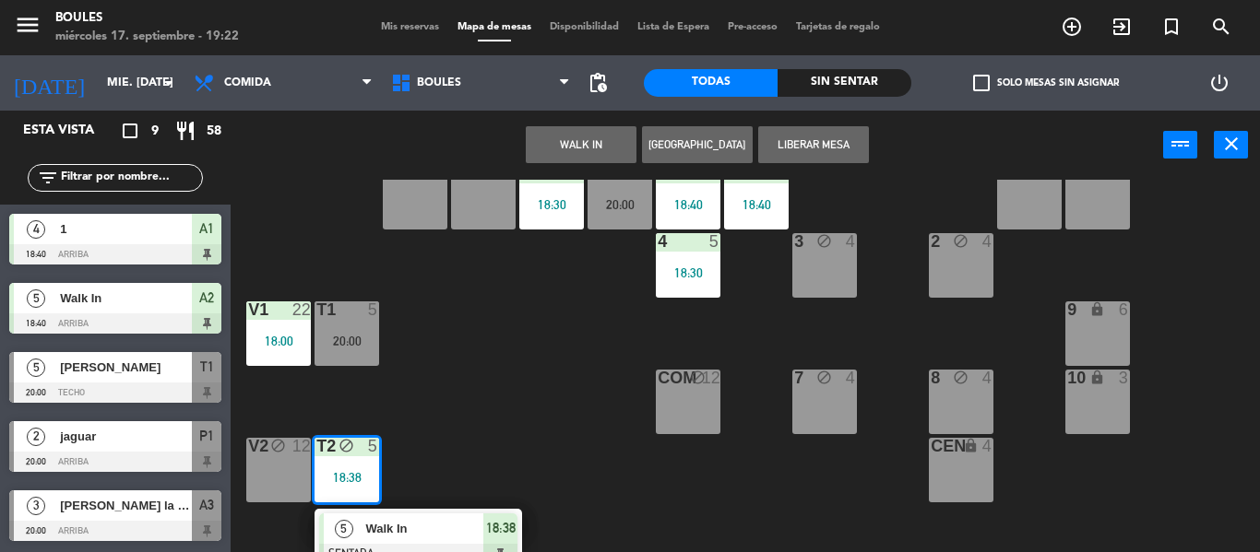
click at [271, 482] on div "V2 block 12" at bounding box center [278, 470] width 65 height 65
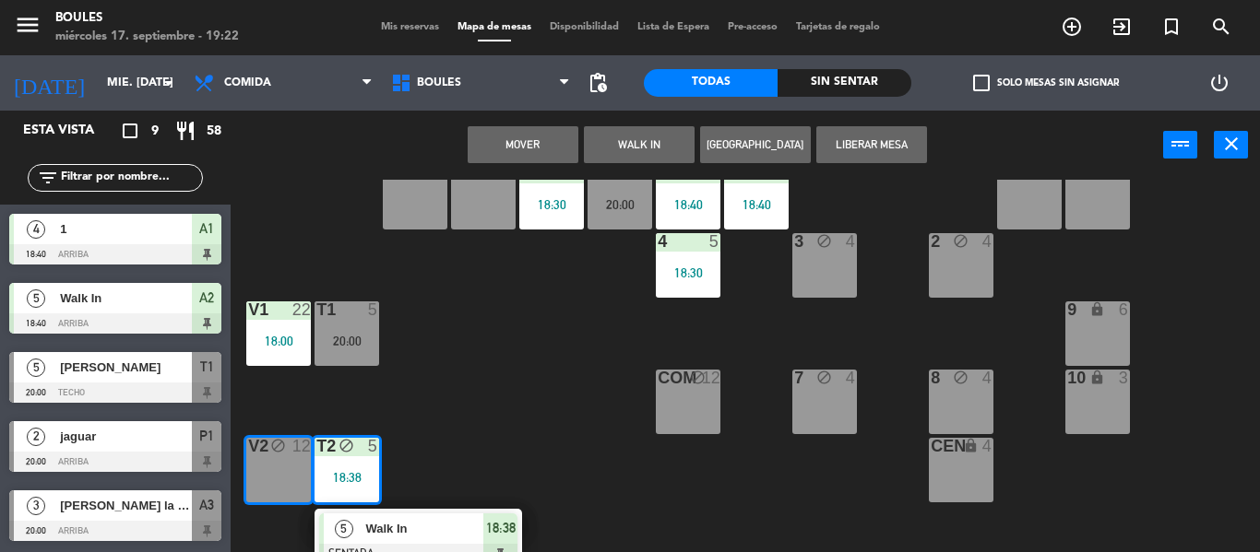
click at [546, 159] on button "Mover" at bounding box center [523, 144] width 111 height 37
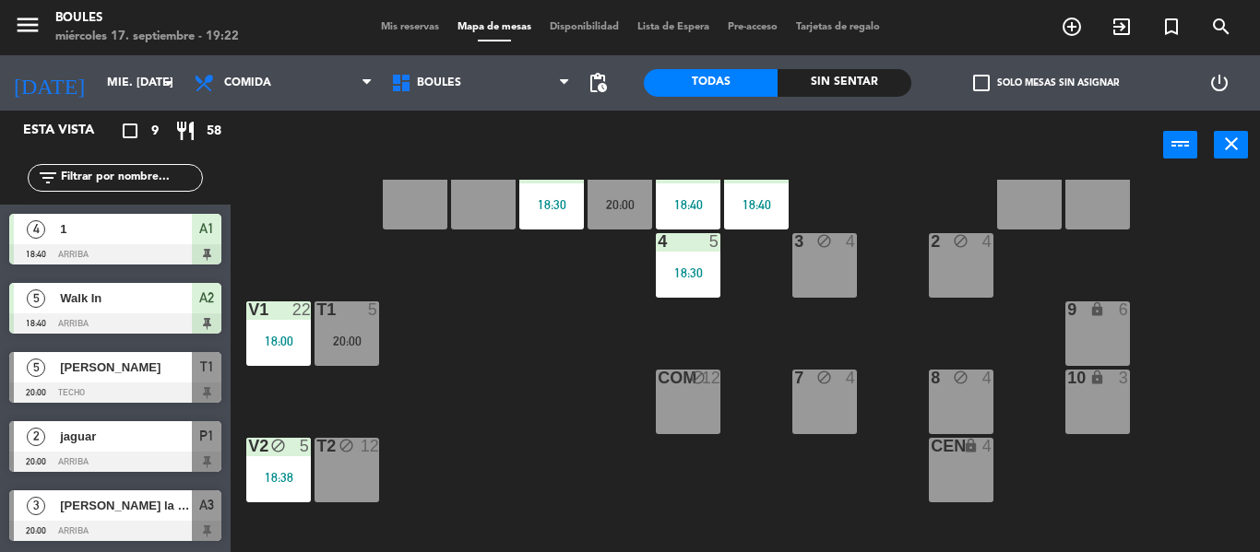
click at [366, 315] on div "5" at bounding box center [377, 310] width 30 height 17
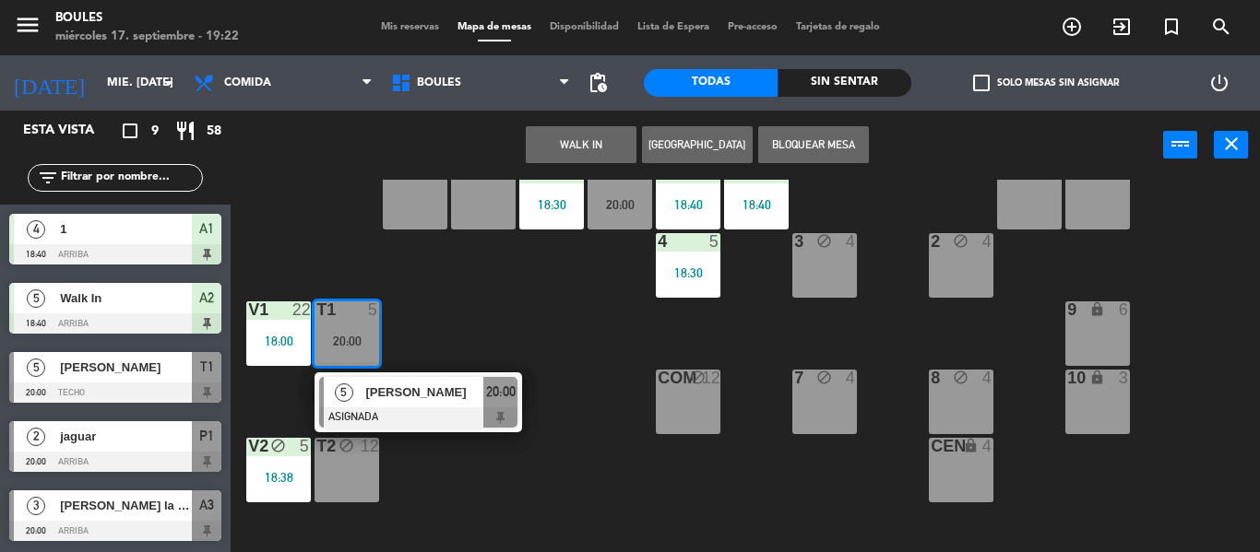
click at [346, 450] on icon "block" at bounding box center [346, 446] width 16 height 16
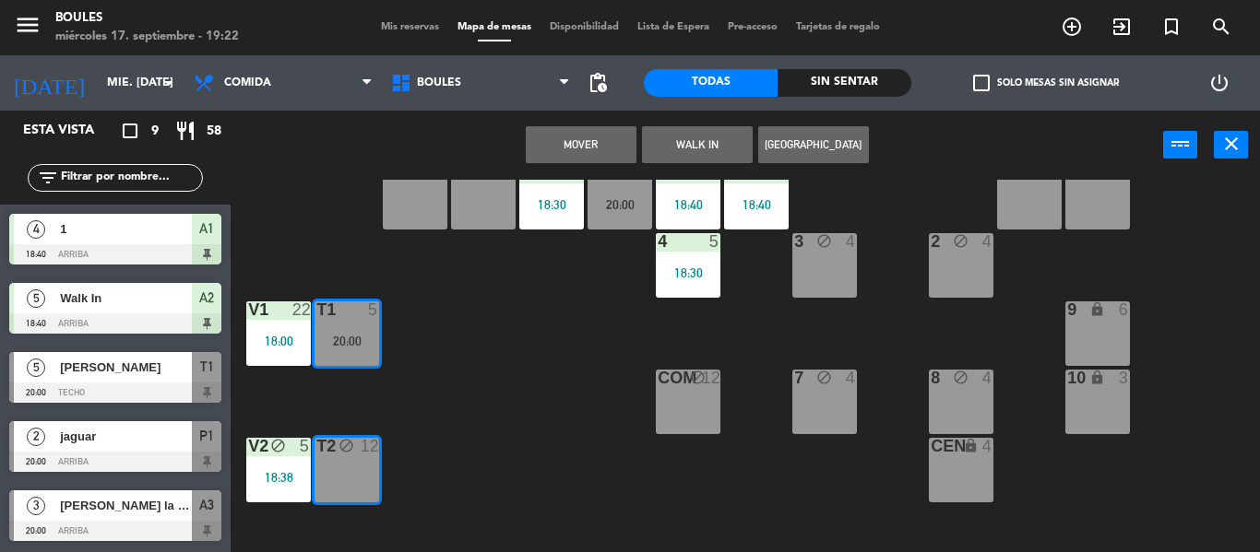
click at [572, 141] on button "Mover" at bounding box center [581, 144] width 111 height 37
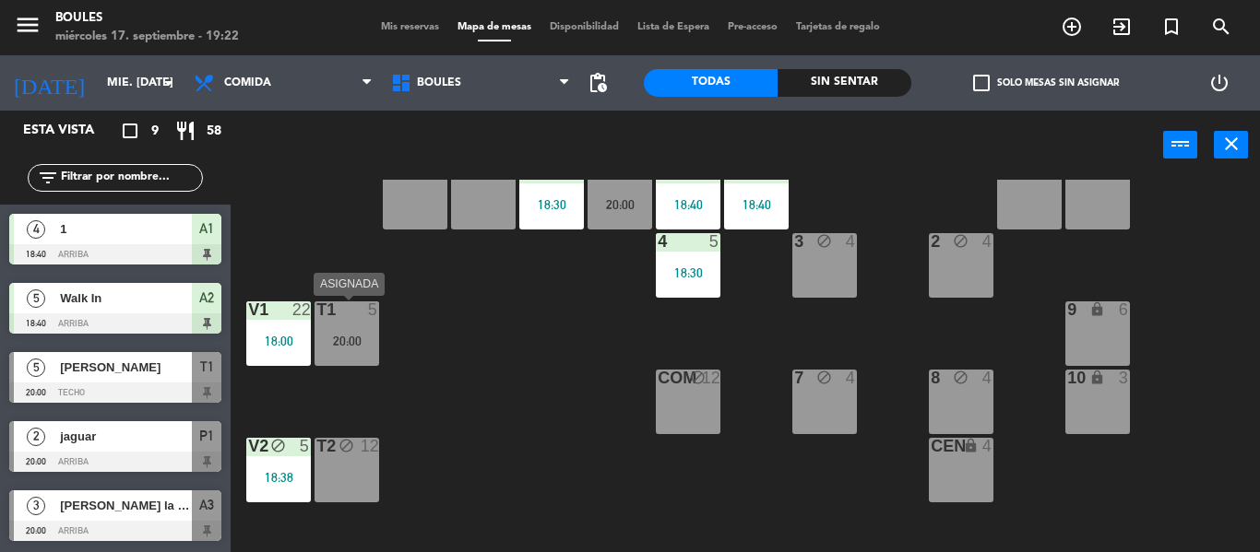
click at [366, 319] on div "T1 5" at bounding box center [346, 311] width 65 height 18
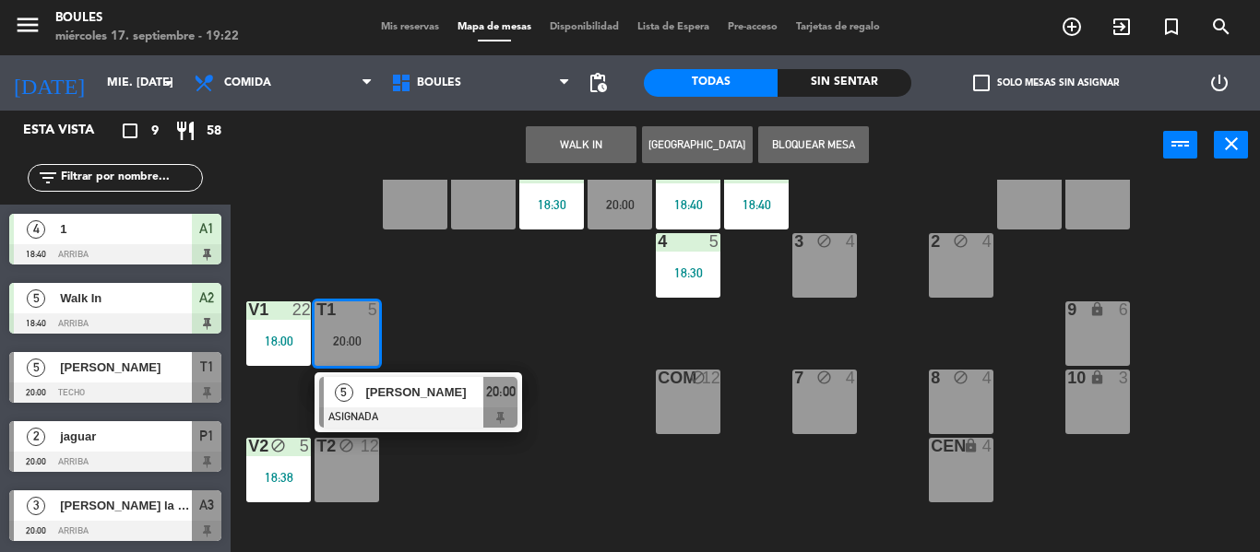
click at [606, 154] on button "WALK IN" at bounding box center [581, 144] width 111 height 37
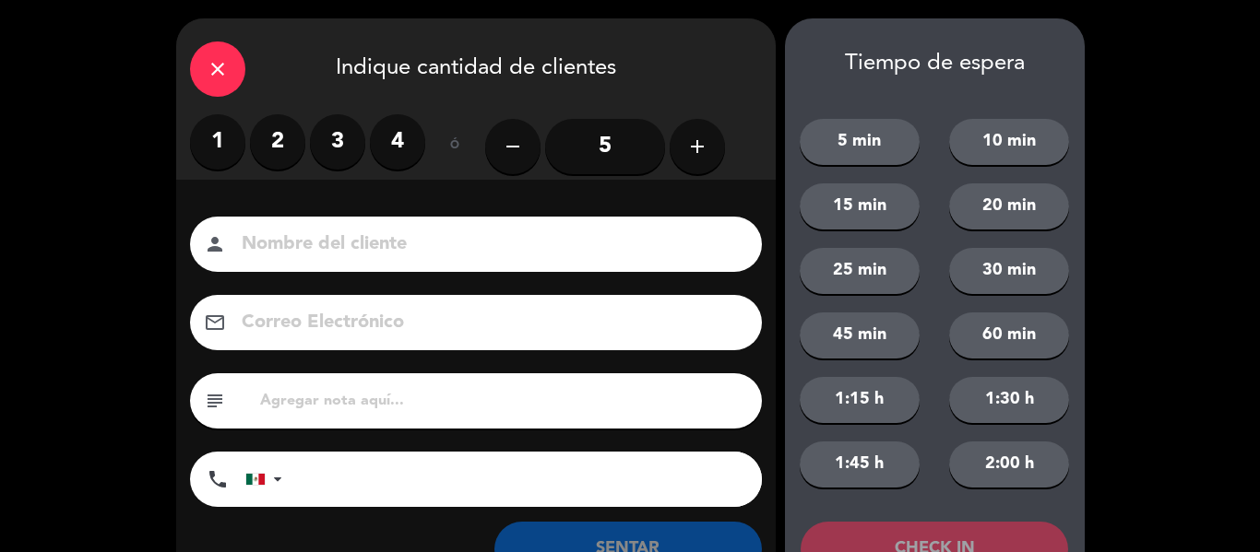
click at [692, 163] on button "add" at bounding box center [697, 146] width 55 height 55
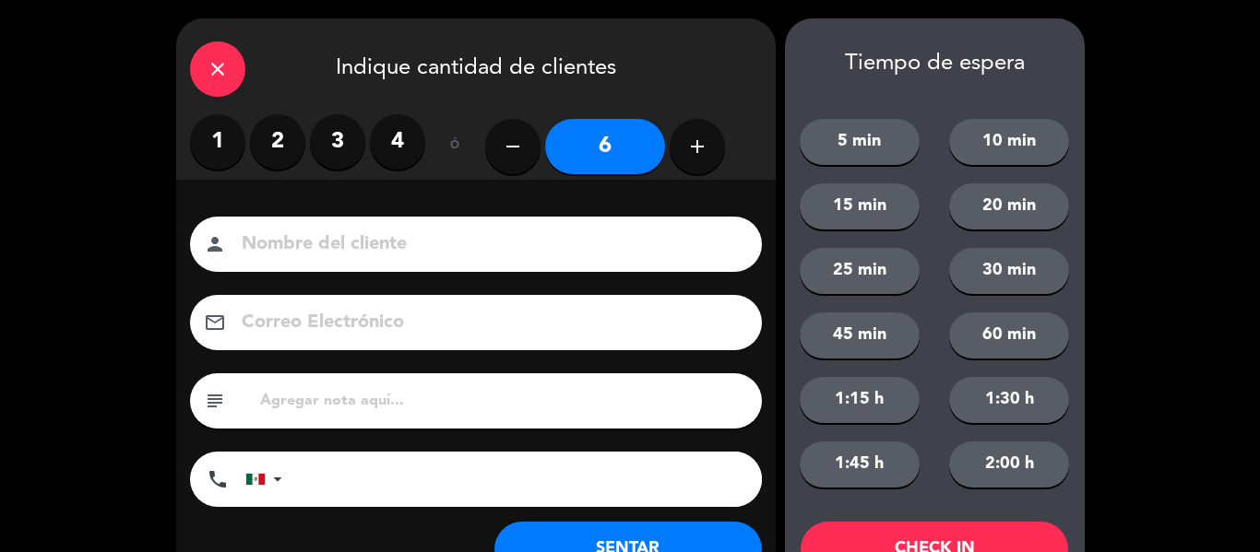
scroll to position [71, 0]
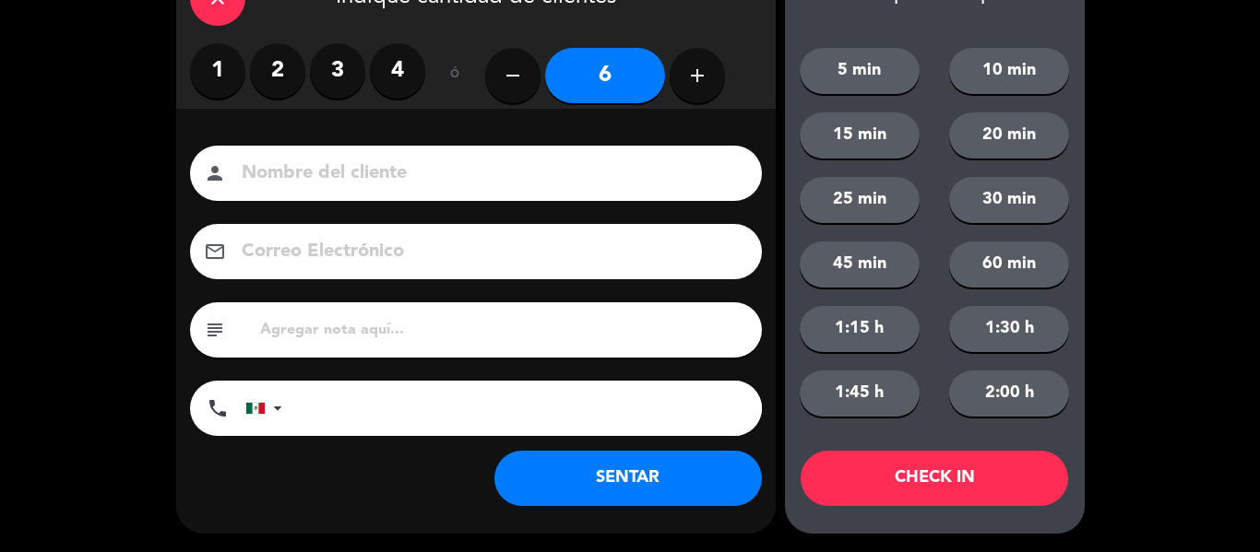
click at [639, 491] on button "SENTAR" at bounding box center [627, 478] width 267 height 55
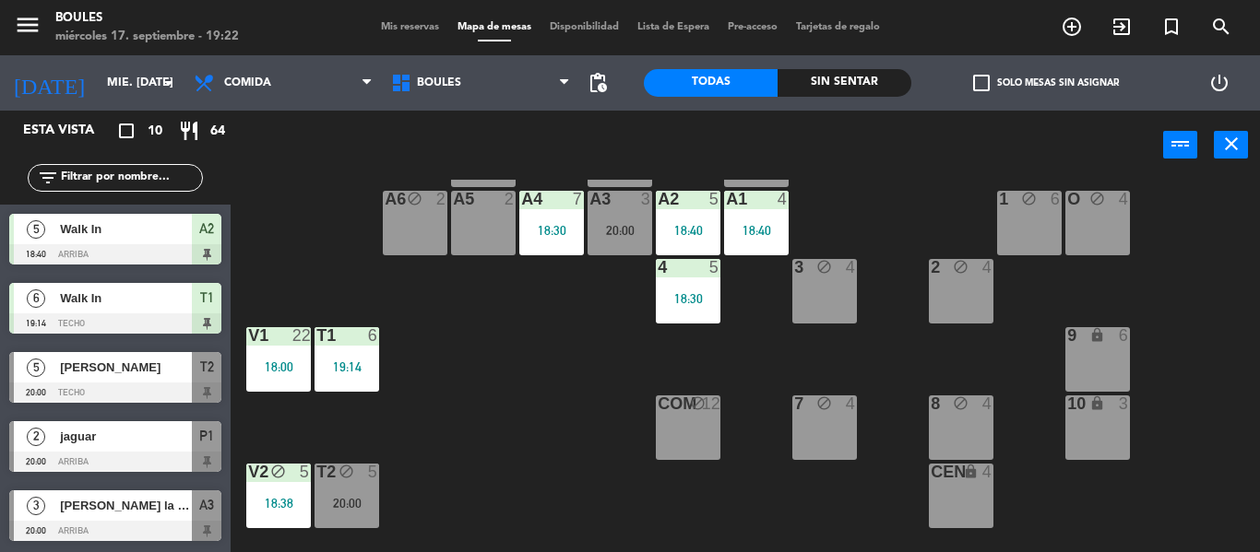
scroll to position [0, 0]
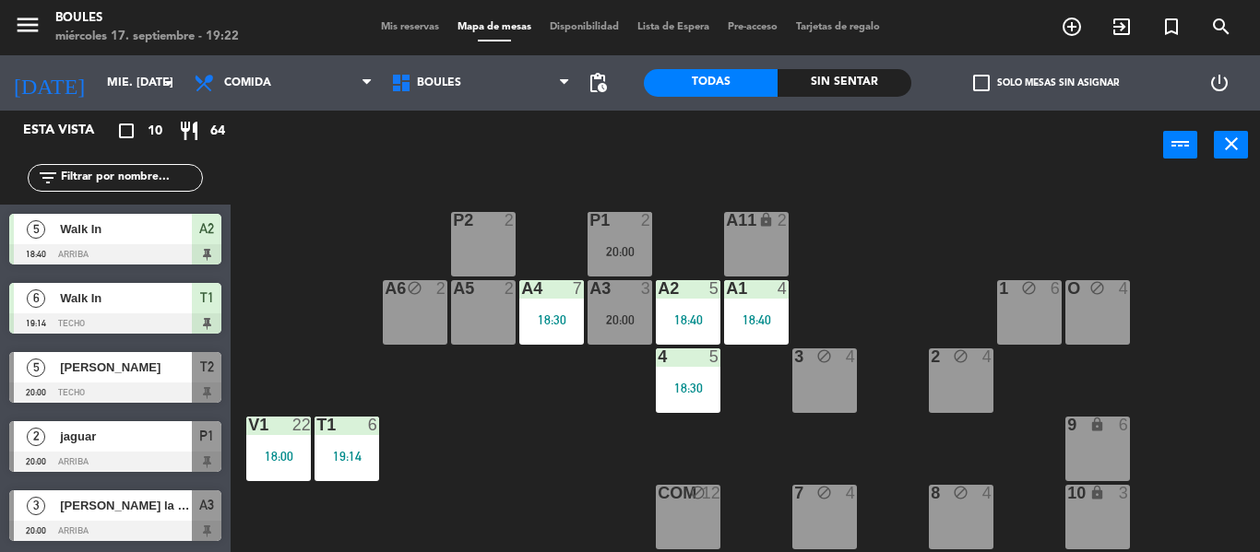
click at [475, 322] on div "A5 2" at bounding box center [483, 312] width 65 height 65
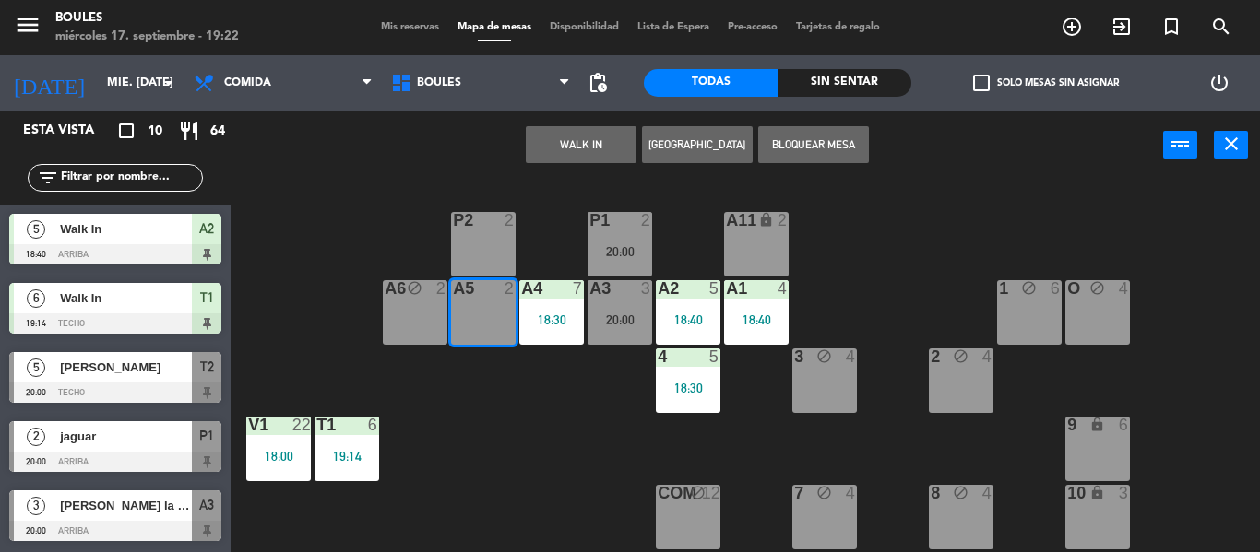
click at [818, 141] on button "Bloquear Mesa" at bounding box center [813, 144] width 111 height 37
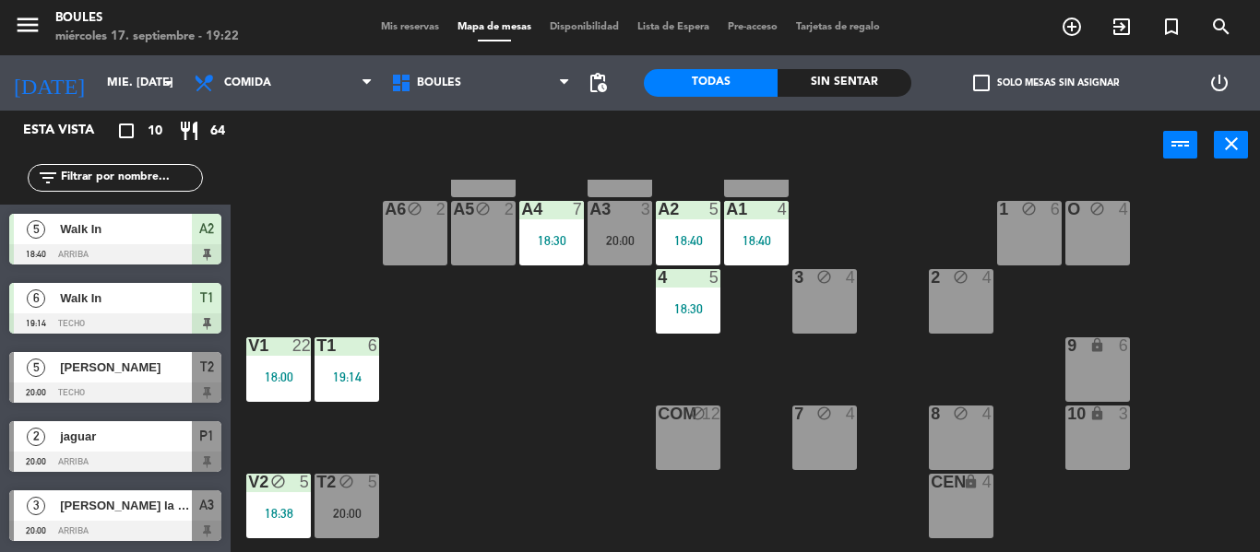
scroll to position [83, 0]
